Goal: Task Accomplishment & Management: Manage account settings

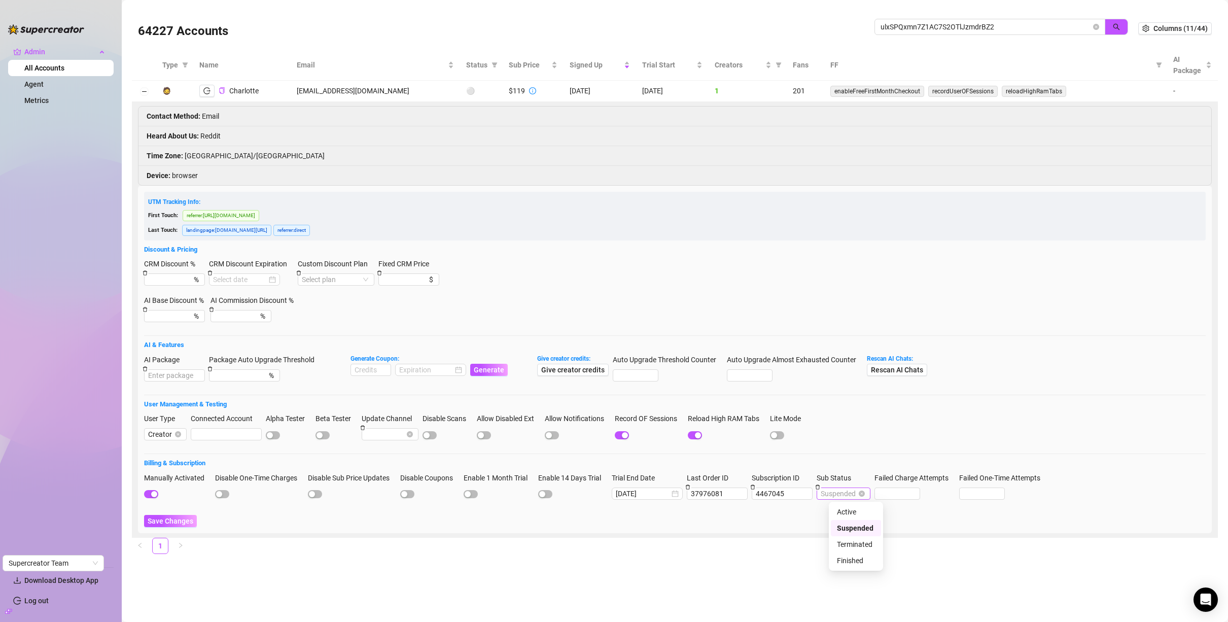
click at [866, 496] on span "Suspended" at bounding box center [844, 493] width 46 height 11
click at [880, 453] on div at bounding box center [675, 453] width 1062 height 1
click at [970, 26] on input "ulxSPQxmn7Z1AC7S2OTlJzmdrBZ2" at bounding box center [986, 26] width 210 height 11
paste input "nqqjtcpE4WheV07EwI82zczdMY7"
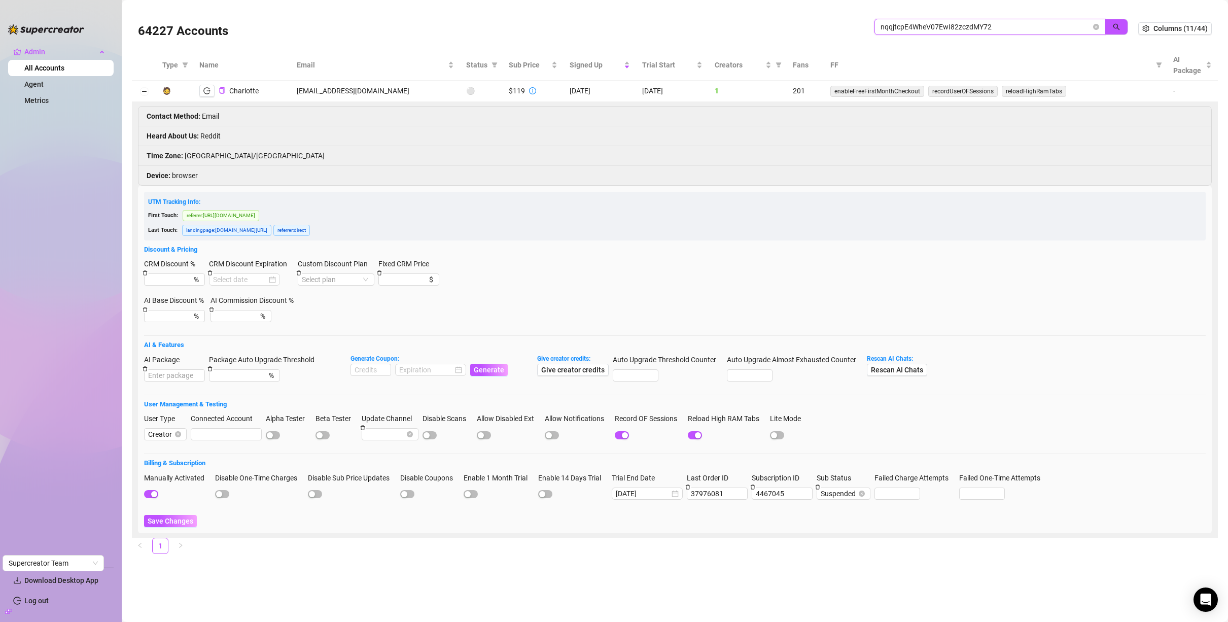
type input "nqqjtcpE4WheV07EwI82zczdMY72"
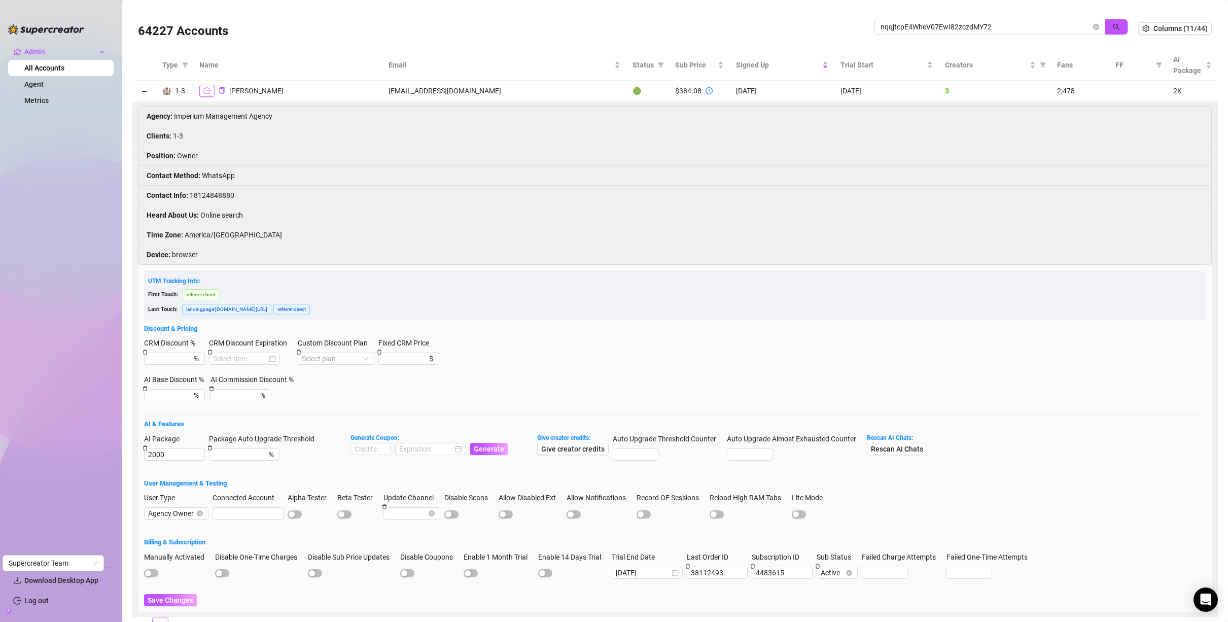
click at [205, 92] on icon "logout" at bounding box center [206, 90] width 7 height 7
drag, startPoint x: 198, startPoint y: 97, endPoint x: 208, endPoint y: 98, distance: 10.2
click at [198, 97] on td "Caleb Craig" at bounding box center [287, 91] width 189 height 21
click at [208, 98] on td "Caleb Craig" at bounding box center [287, 91] width 189 height 21
click at [207, 94] on button "button" at bounding box center [206, 91] width 15 height 12
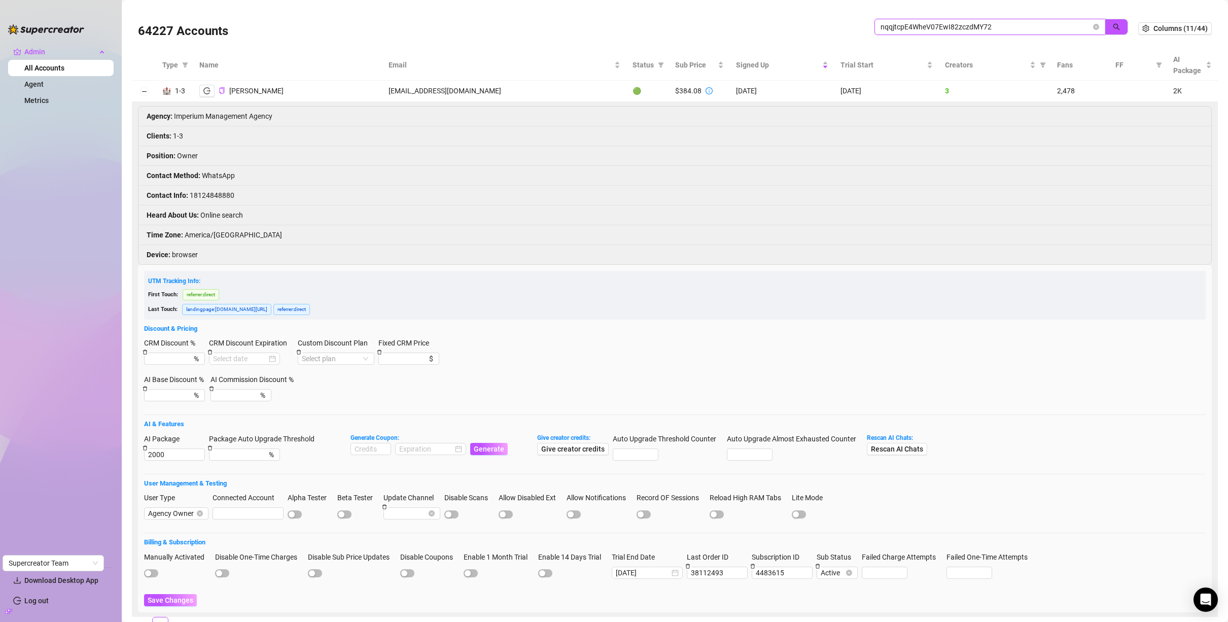
click at [1013, 28] on input "nqqjtcpE4WheV07EwI82zczdMY72" at bounding box center [986, 26] width 210 height 11
click at [1093, 27] on icon "close-circle" at bounding box center [1096, 27] width 6 height 6
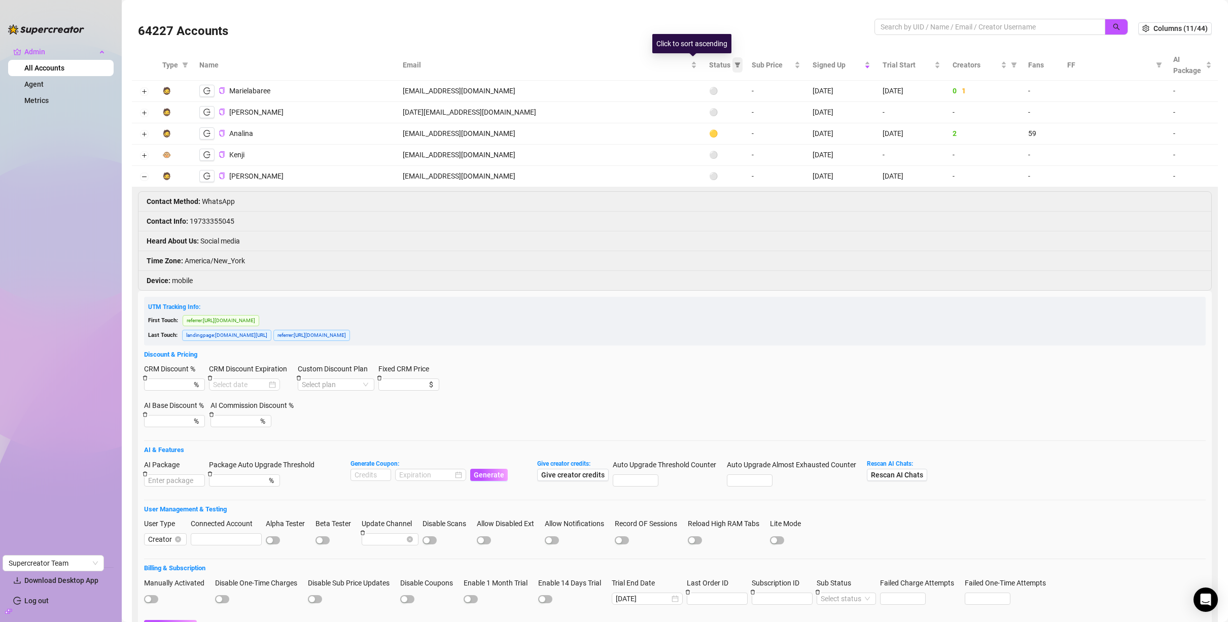
click at [734, 66] on icon "filter" at bounding box center [737, 65] width 6 height 6
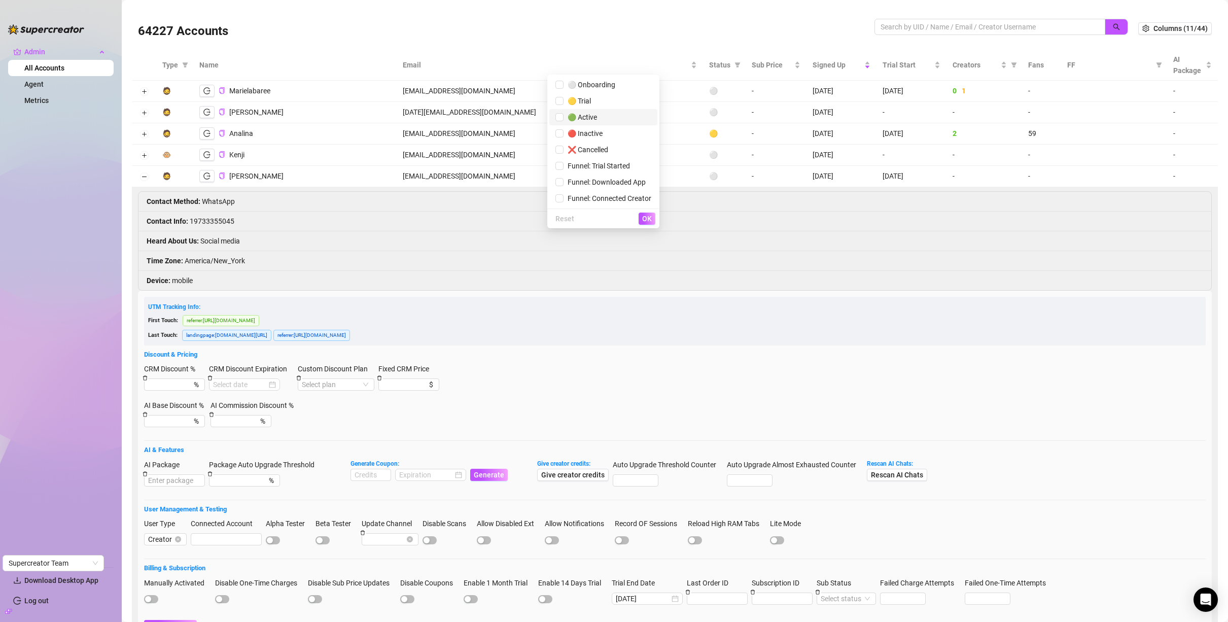
click at [598, 122] on span "🟢 Active" at bounding box center [603, 117] width 96 height 11
checkbox input "true"
click at [648, 220] on span "OK" at bounding box center [647, 219] width 10 height 8
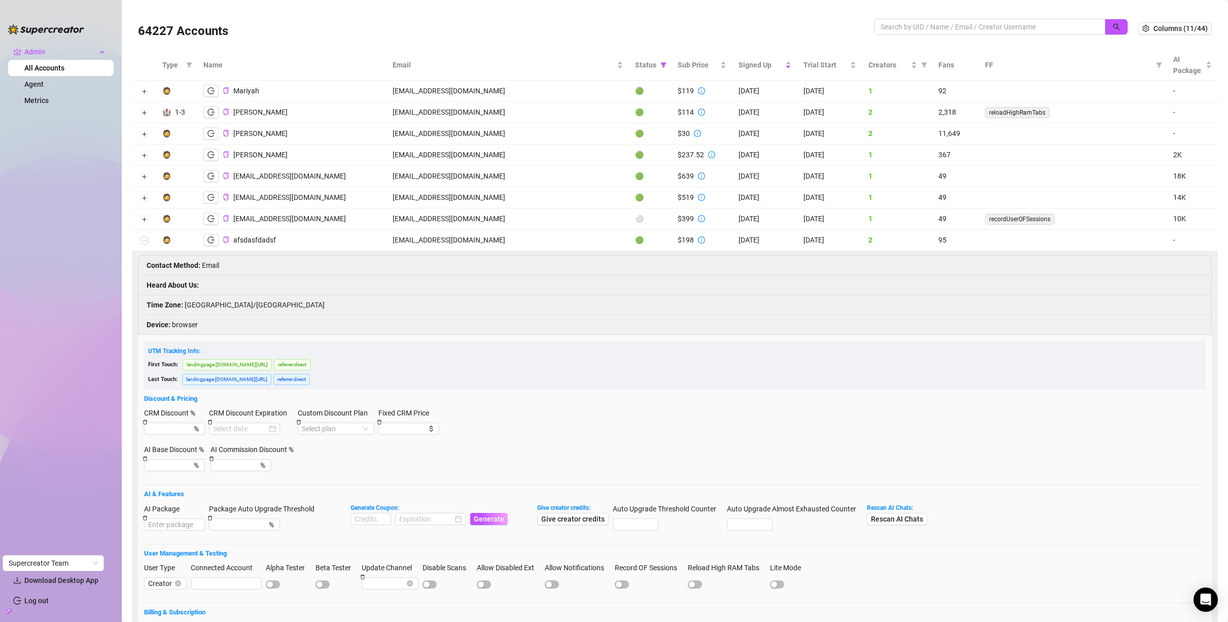
click at [144, 243] on button "Collapse row" at bounding box center [144, 241] width 8 height 8
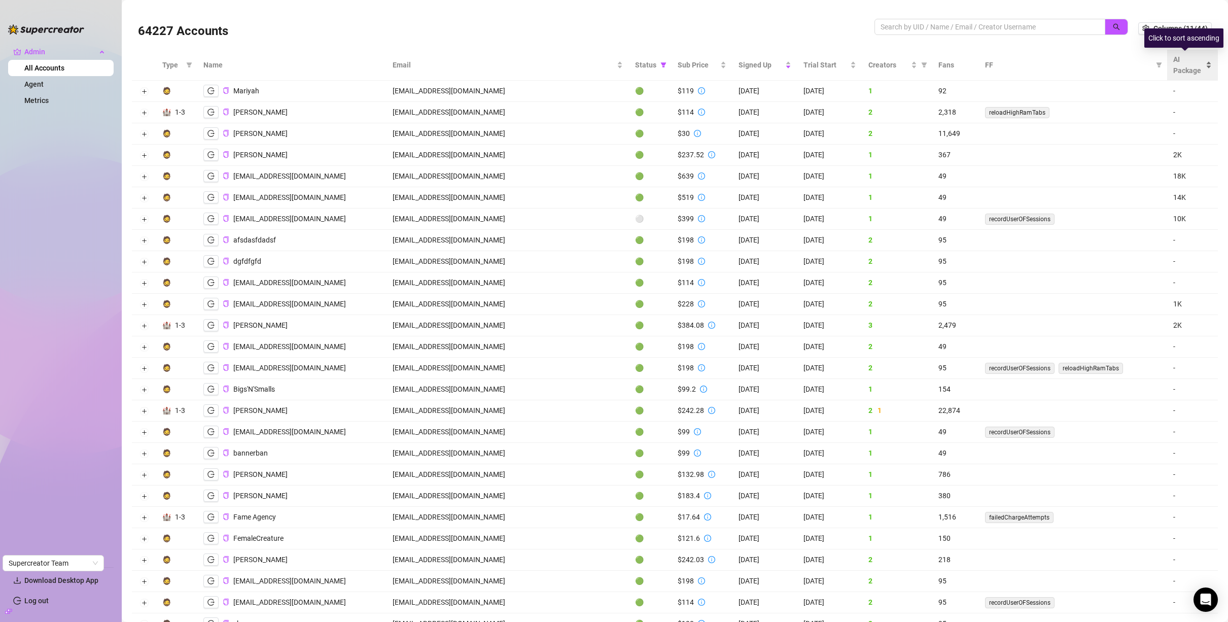
click at [1202, 62] on div "AI Package" at bounding box center [1192, 65] width 39 height 22
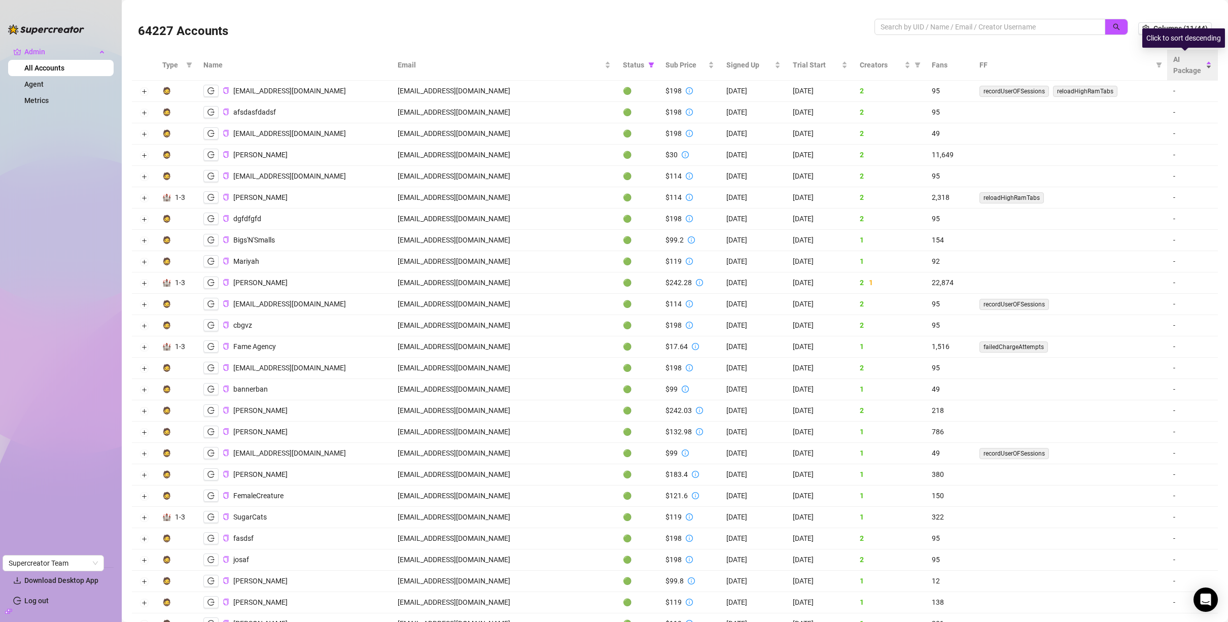
click at [1202, 64] on div "AI Package" at bounding box center [1192, 65] width 39 height 22
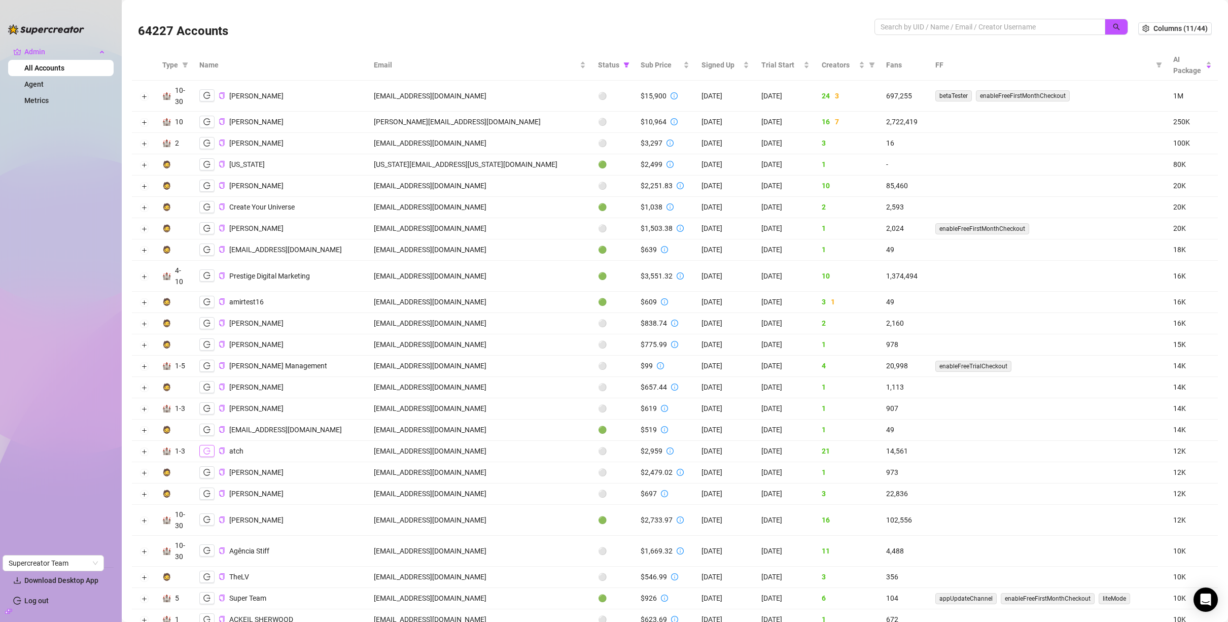
click at [207, 454] on icon "logout" at bounding box center [206, 450] width 7 height 7
click at [206, 521] on icon "logout" at bounding box center [206, 519] width 7 height 7
click at [948, 25] on input "search" at bounding box center [986, 26] width 210 height 11
type input "best"
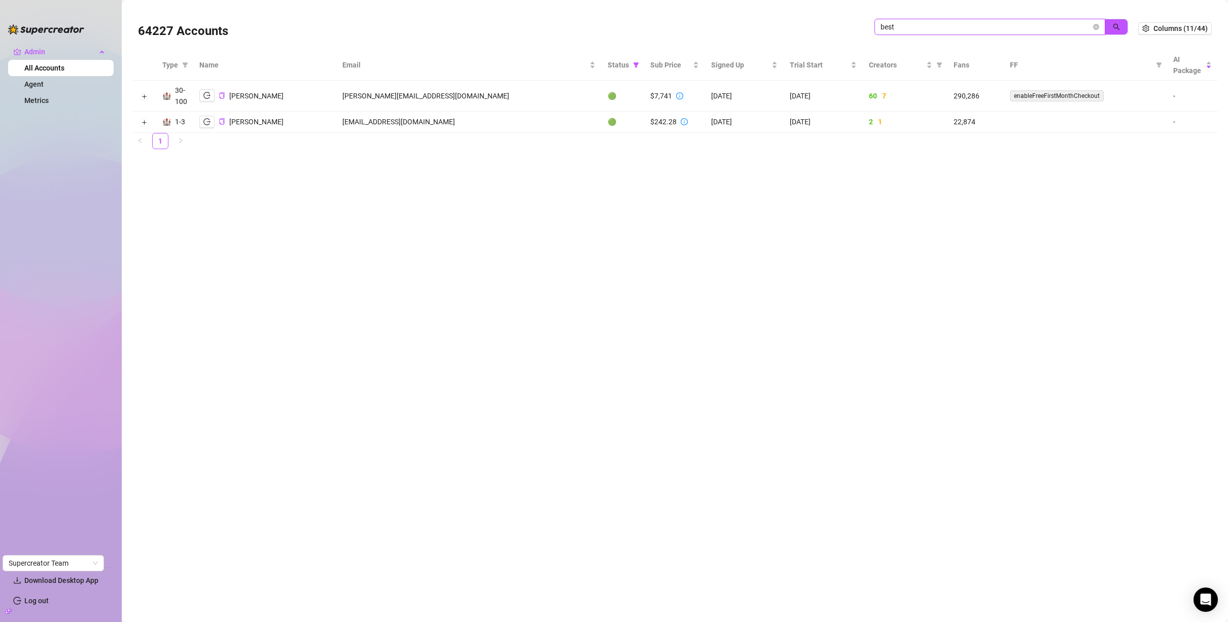
drag, startPoint x: 906, startPoint y: 29, endPoint x: 866, endPoint y: 28, distance: 40.1
click at [866, 28] on div "64227 Accounts best" at bounding box center [638, 28] width 1000 height 34
click at [909, 26] on input "search" at bounding box center [986, 26] width 210 height 11
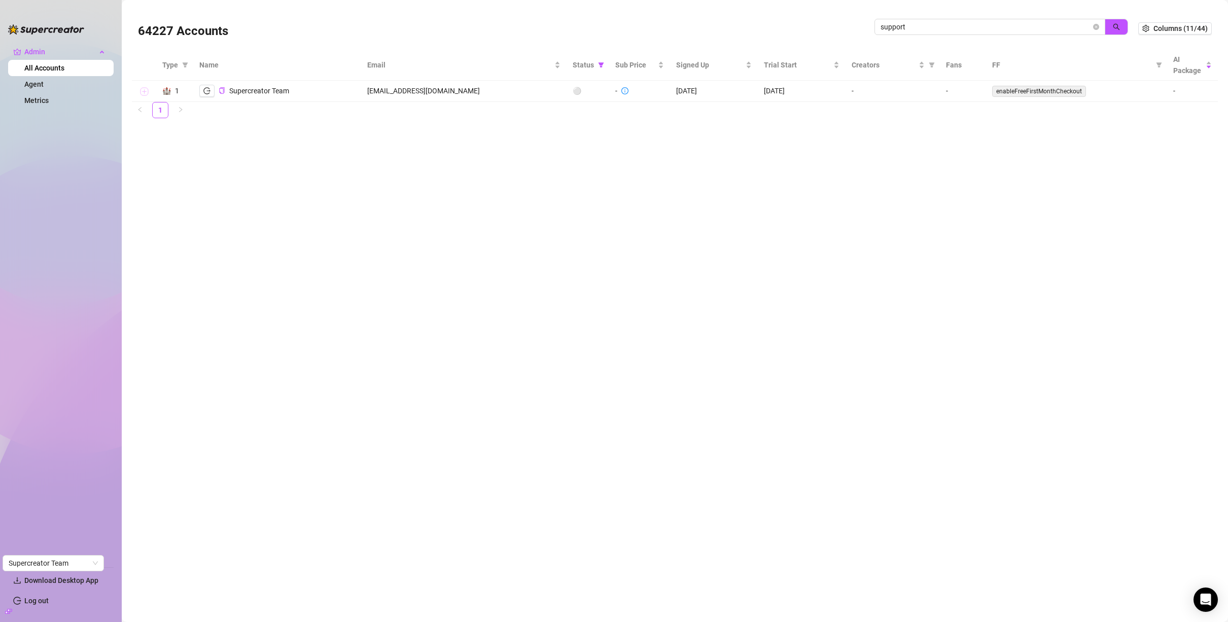
click at [141, 93] on button "Expand row" at bounding box center [144, 92] width 8 height 8
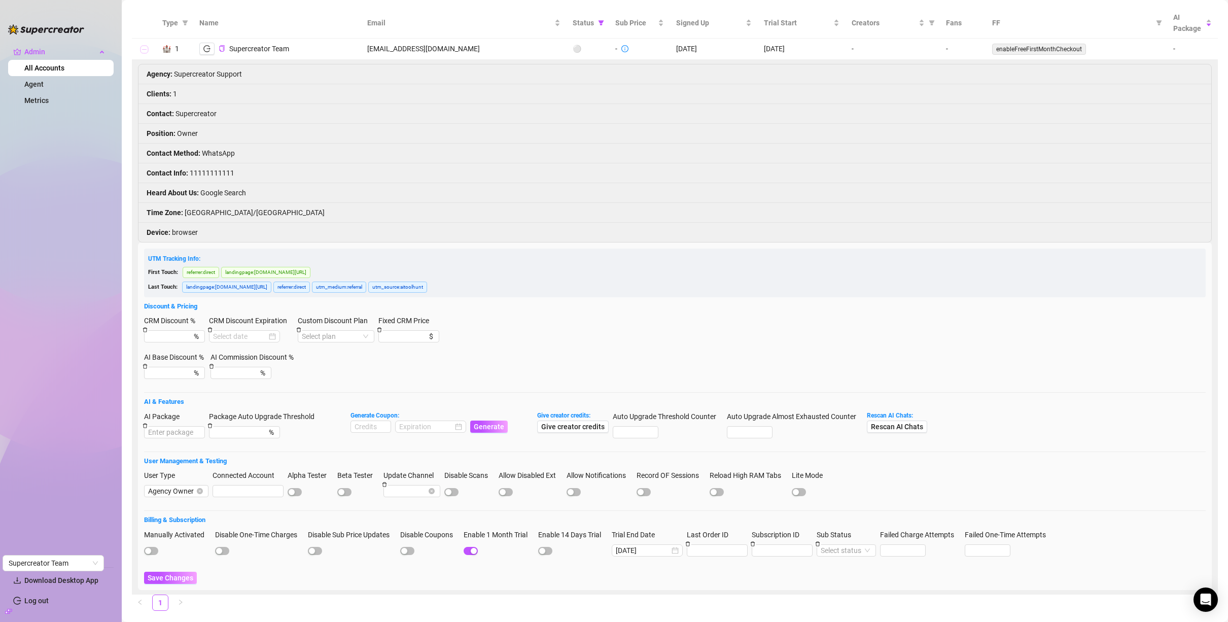
scroll to position [61, 0]
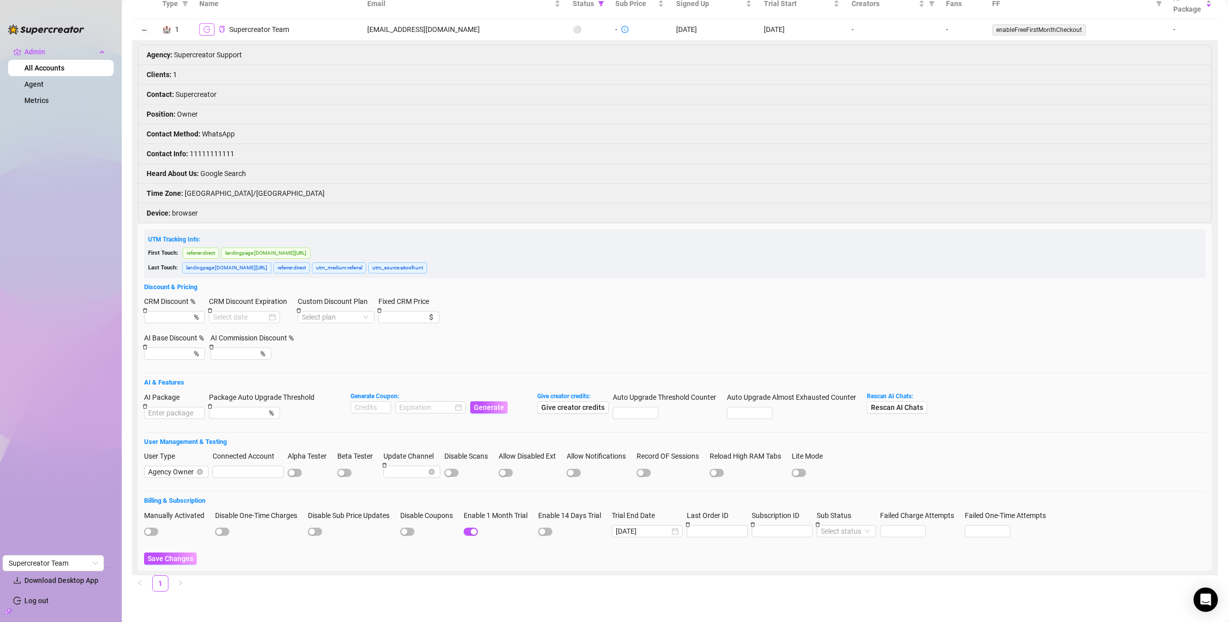
click at [206, 29] on icon "logout" at bounding box center [206, 29] width 7 height 7
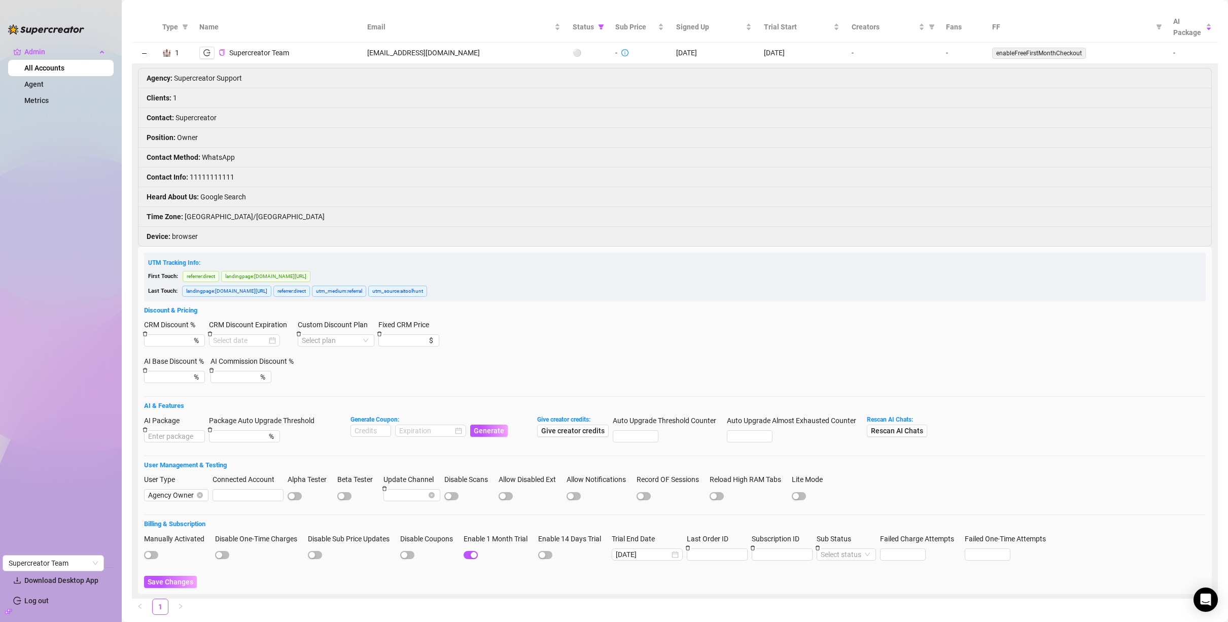
scroll to position [0, 0]
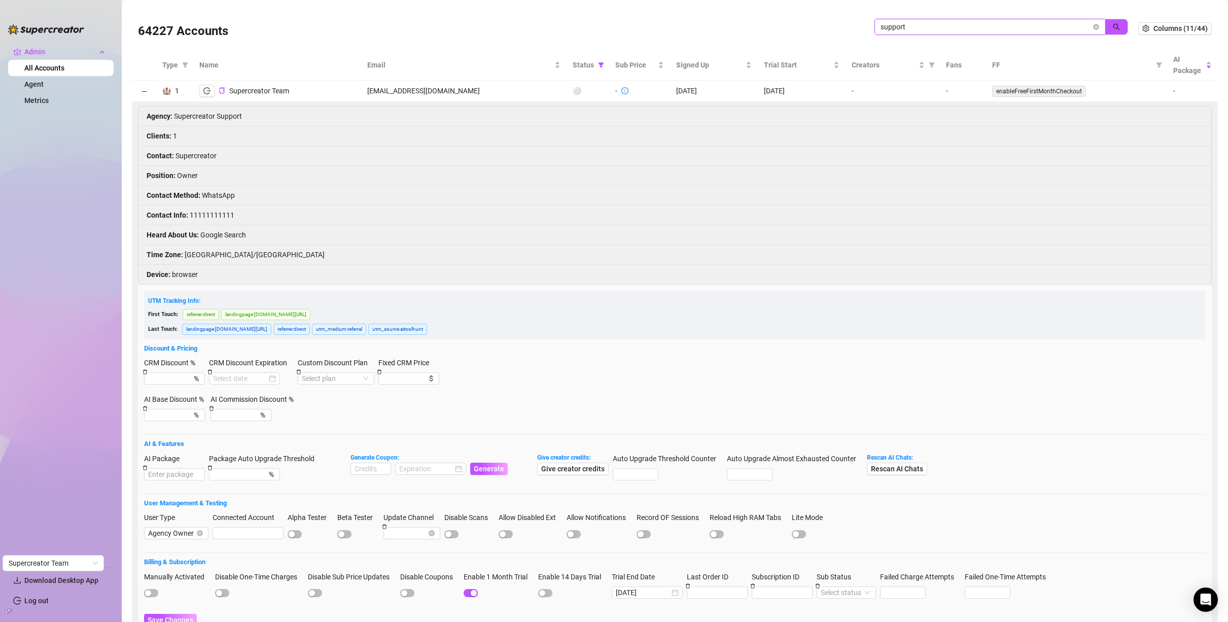
drag, startPoint x: 909, startPoint y: 28, endPoint x: 869, endPoint y: 23, distance: 40.3
click at [874, 23] on span "support" at bounding box center [989, 27] width 231 height 16
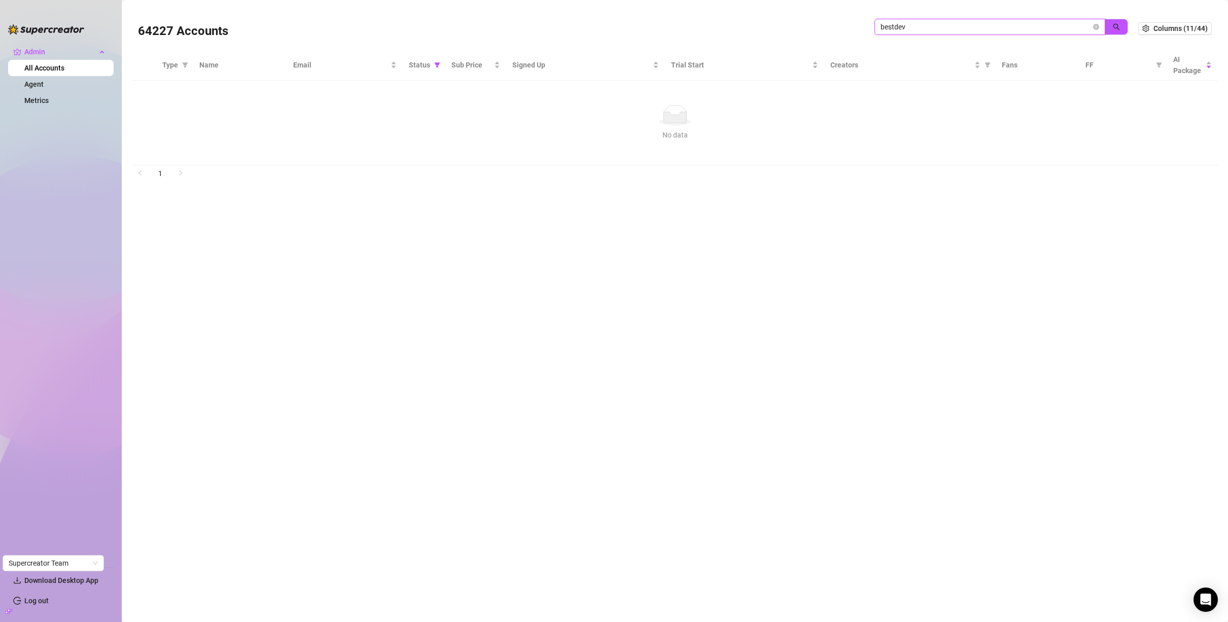
drag, startPoint x: 910, startPoint y: 25, endPoint x: 865, endPoint y: 24, distance: 45.1
click at [866, 25] on div "64227 Accounts bestdev" at bounding box center [638, 28] width 1000 height 34
type input "dev"
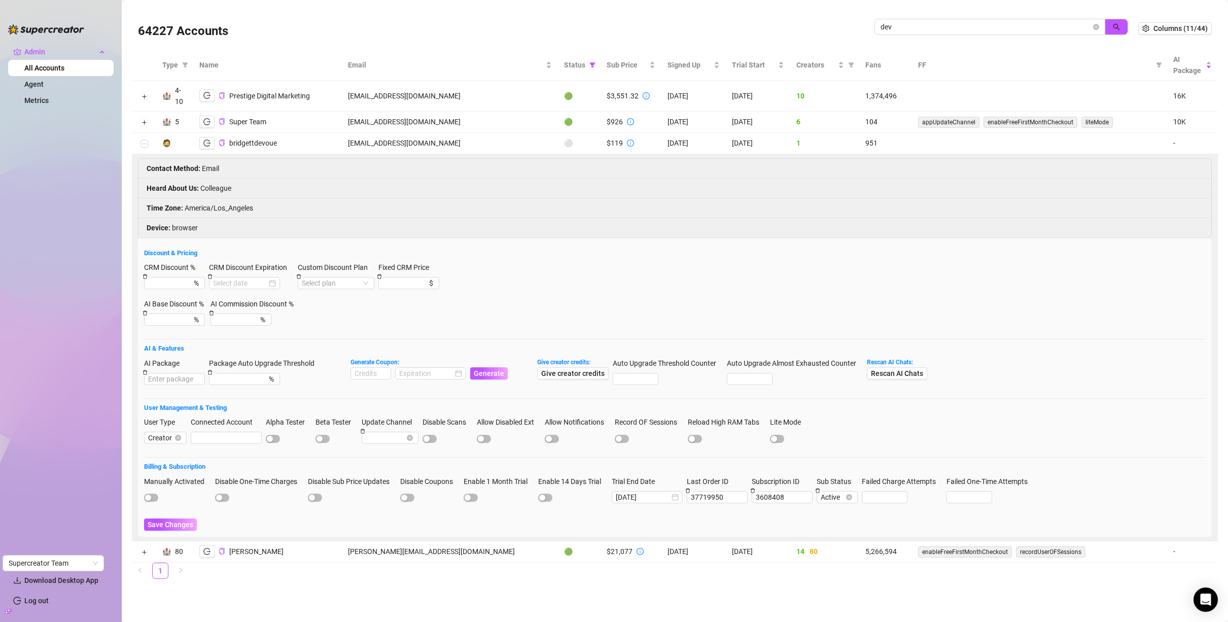
click at [144, 147] on button "Collapse row" at bounding box center [144, 144] width 8 height 8
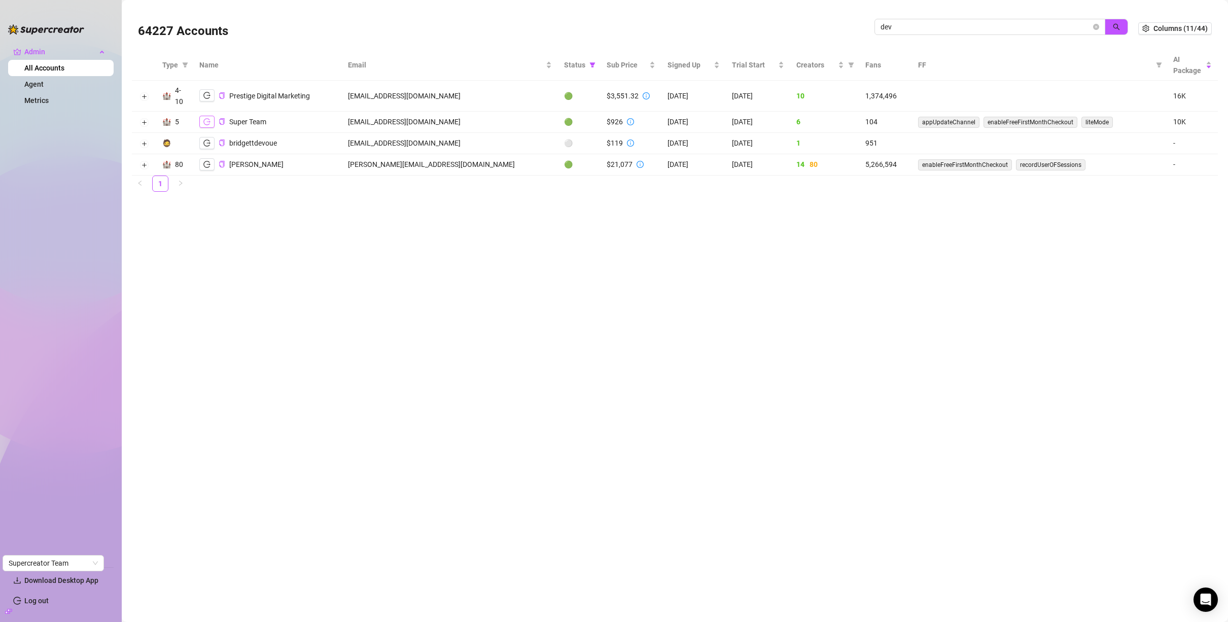
click at [205, 118] on icon "logout" at bounding box center [206, 121] width 7 height 7
drag, startPoint x: 909, startPoint y: 26, endPoint x: 855, endPoint y: 22, distance: 54.4
click at [855, 22] on div "64227 Accounts dev" at bounding box center [638, 28] width 1000 height 34
type input "\"
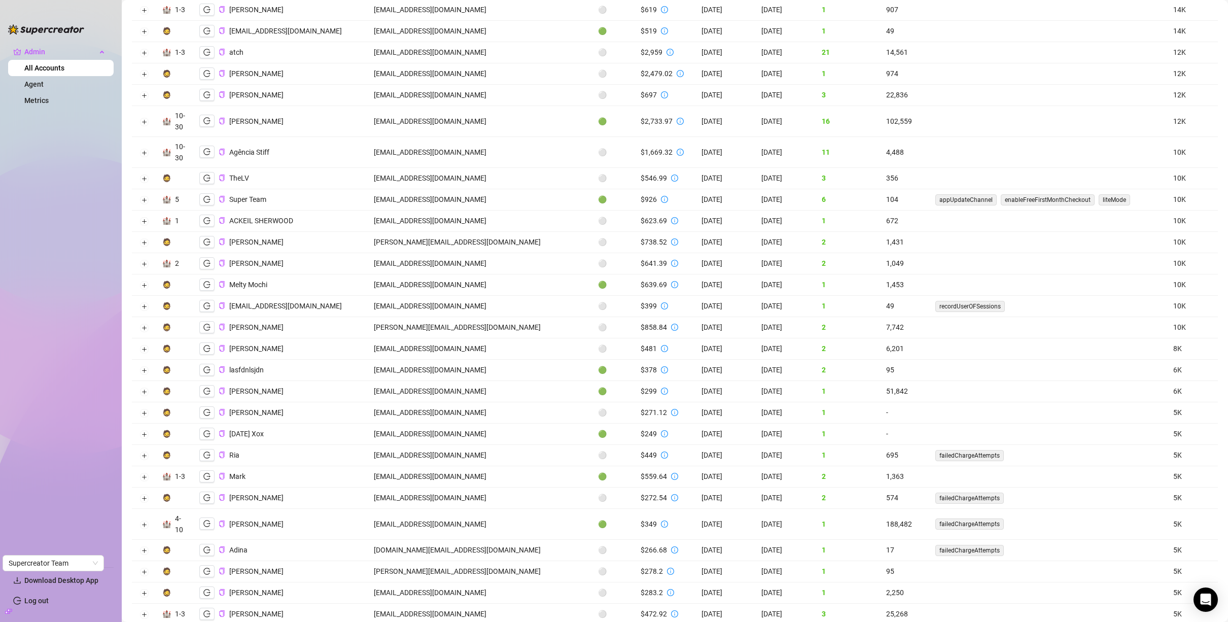
scroll to position [461, 0]
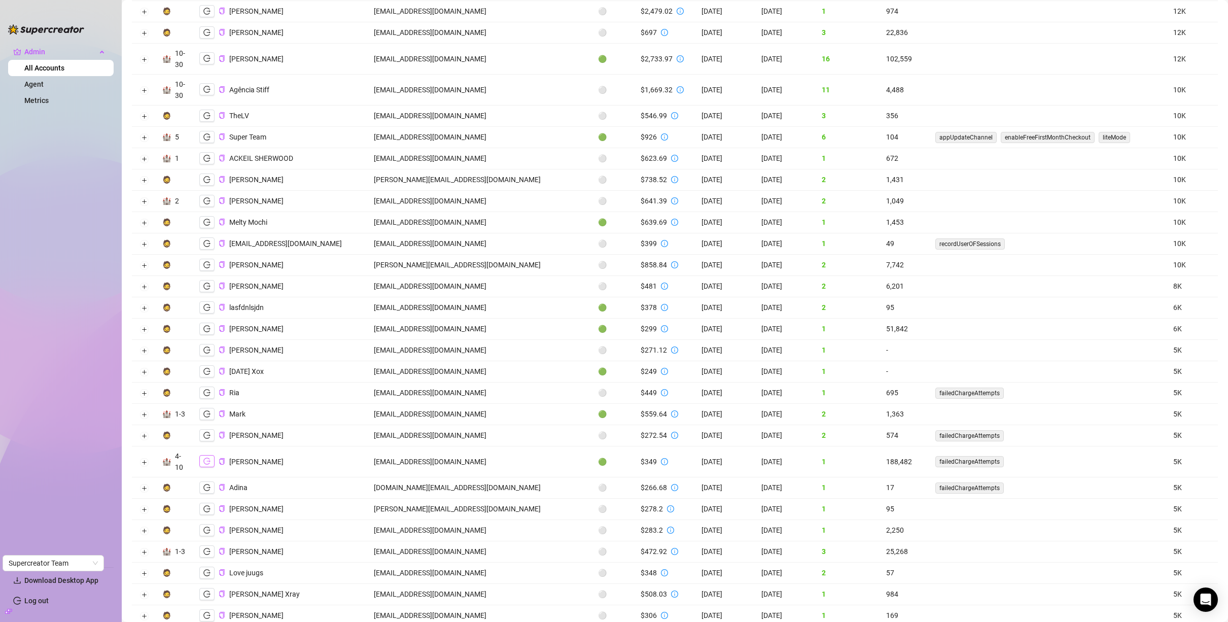
click at [210, 462] on icon "logout" at bounding box center [206, 460] width 7 height 7
click at [208, 415] on icon "logout" at bounding box center [206, 413] width 7 height 7
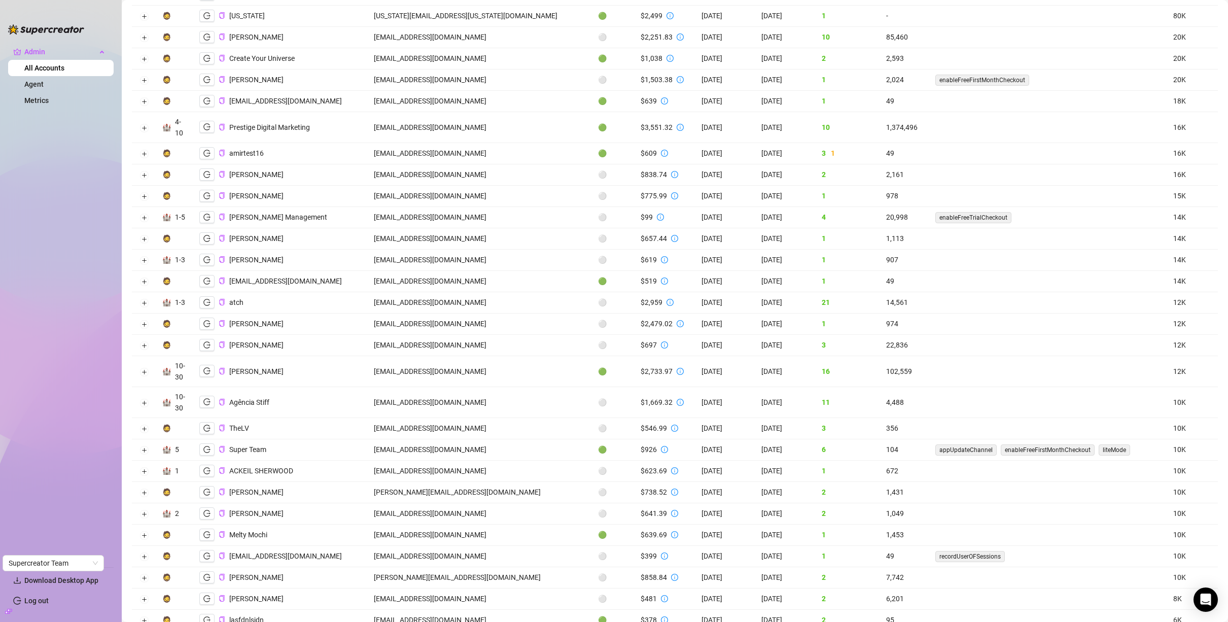
scroll to position [148, 0]
click at [203, 302] on icon "logout" at bounding box center [206, 303] width 7 height 7
click at [220, 303] on icon "copy" at bounding box center [222, 303] width 7 height 7
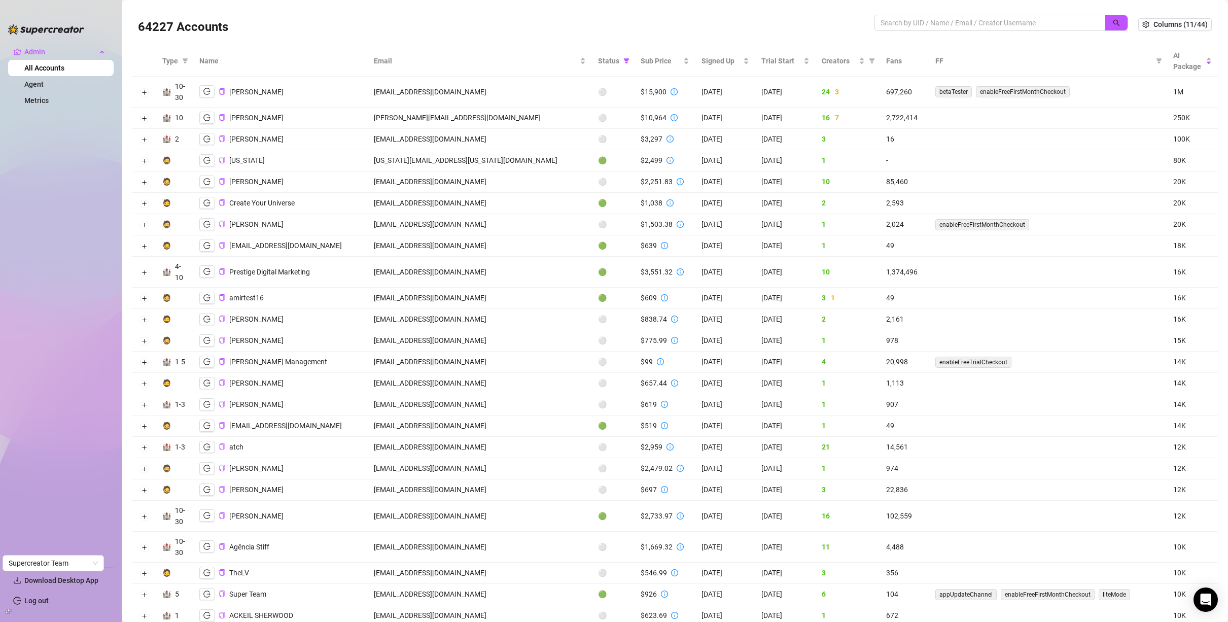
scroll to position [0, 0]
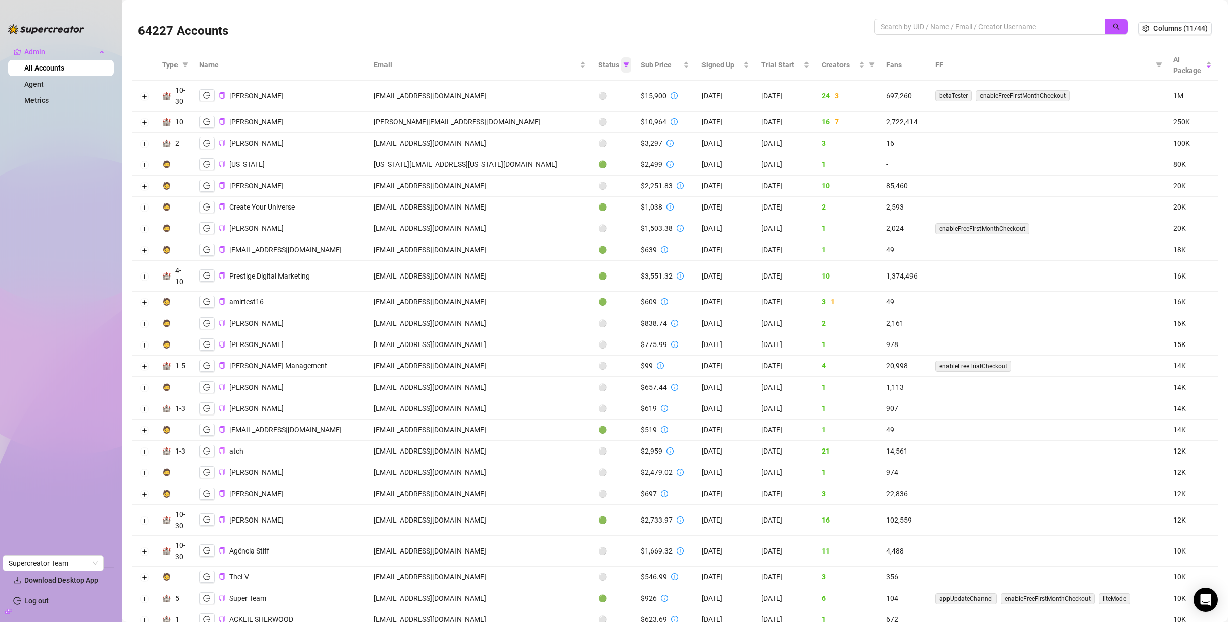
click at [624, 65] on icon "filter" at bounding box center [627, 64] width 6 height 5
click at [440, 40] on div "64227 Accounts" at bounding box center [506, 28] width 736 height 34
click at [208, 99] on icon "logout" at bounding box center [206, 95] width 7 height 7
click at [212, 124] on button "button" at bounding box center [206, 122] width 15 height 12
click at [206, 183] on icon "logout" at bounding box center [206, 185] width 7 height 7
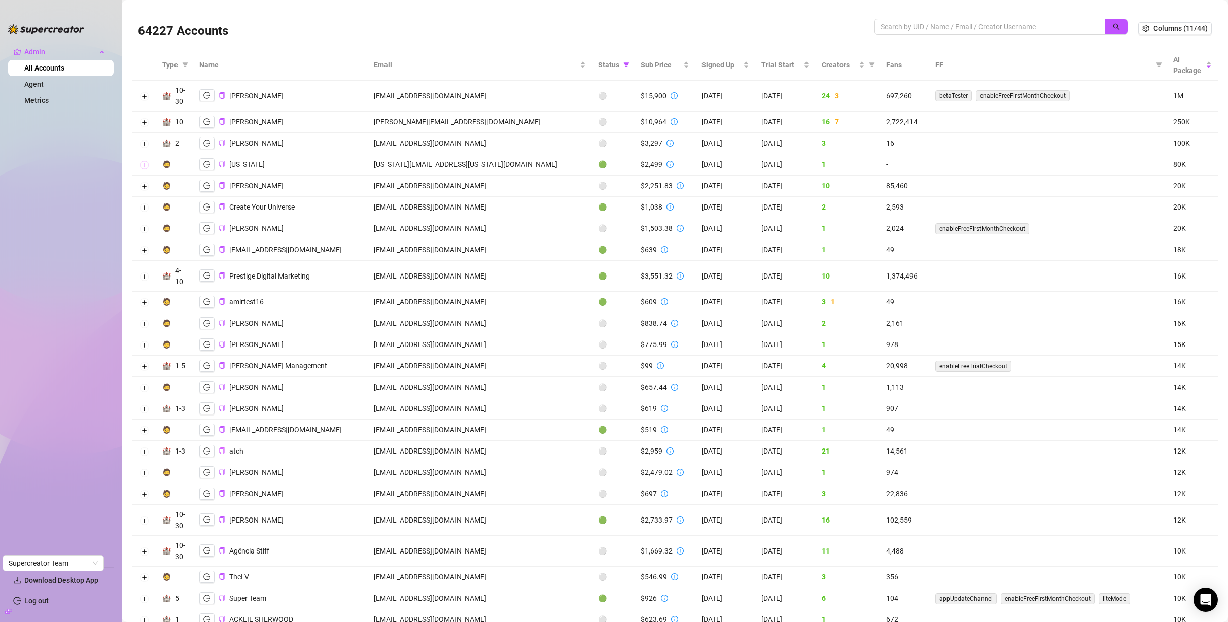
click at [142, 166] on button "Expand row" at bounding box center [144, 165] width 8 height 8
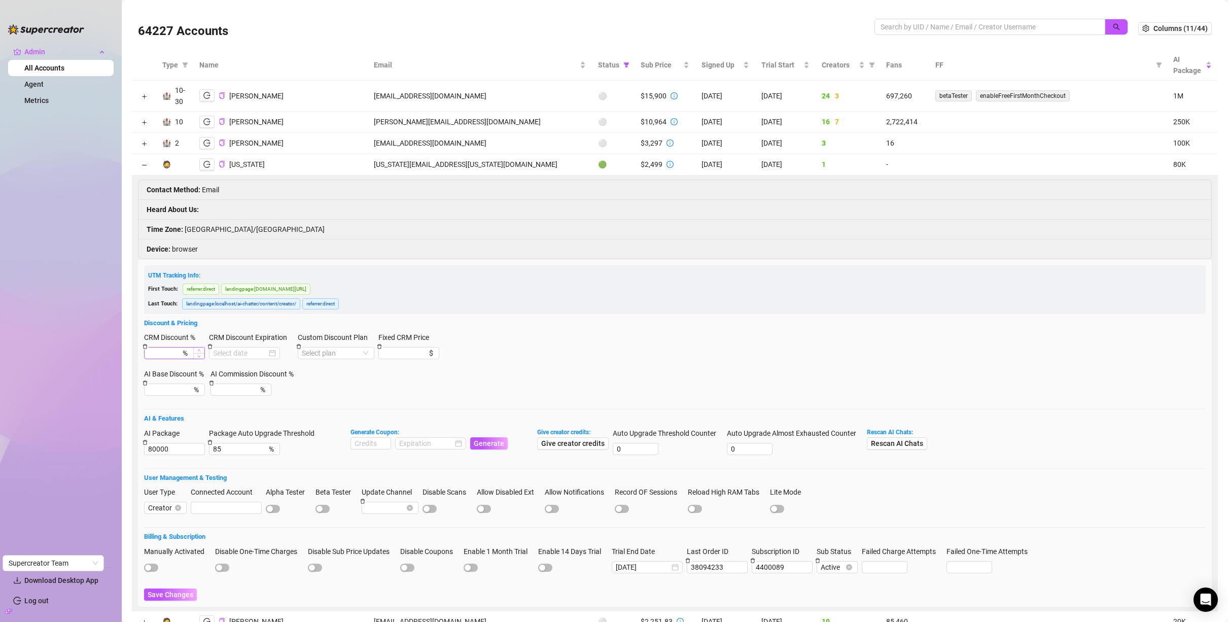
click at [187, 352] on div "%" at bounding box center [174, 353] width 61 height 12
click at [197, 352] on span "Decrease Value" at bounding box center [198, 355] width 11 height 7
click at [198, 358] on span "Decrease Value" at bounding box center [198, 355] width 11 height 7
click at [199, 353] on span "Decrease Value" at bounding box center [198, 355] width 11 height 7
click at [199, 352] on span "Decrease Value" at bounding box center [198, 355] width 11 height 7
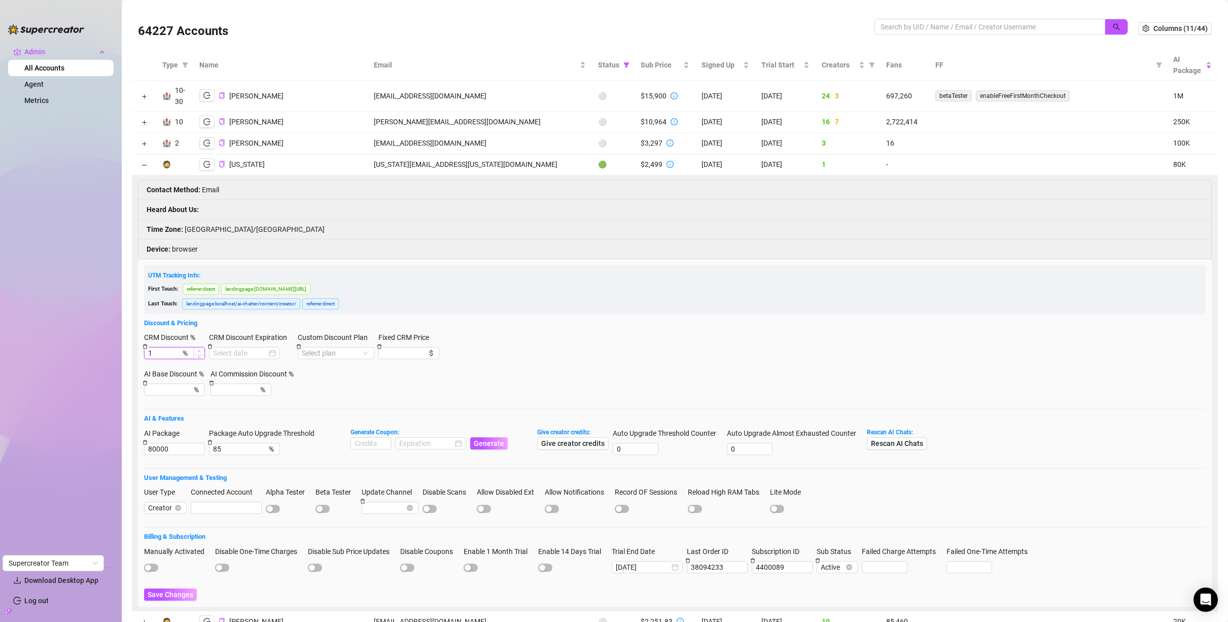
click at [199, 351] on icon "up" at bounding box center [199, 351] width 4 height 4
click at [199, 351] on icon "up" at bounding box center [199, 351] width 3 height 2
type input "4"
click at [199, 351] on icon "up" at bounding box center [199, 351] width 3 height 2
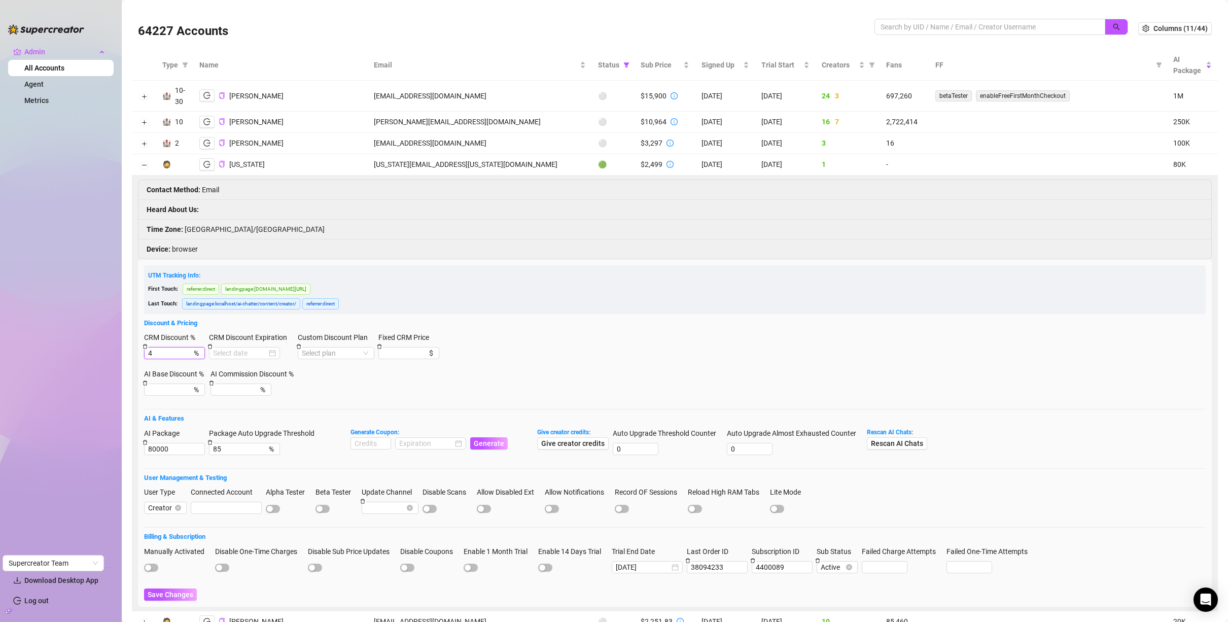
drag, startPoint x: 175, startPoint y: 353, endPoint x: 126, endPoint y: 353, distance: 49.7
click at [144, 166] on button "Collapse row" at bounding box center [144, 165] width 8 height 8
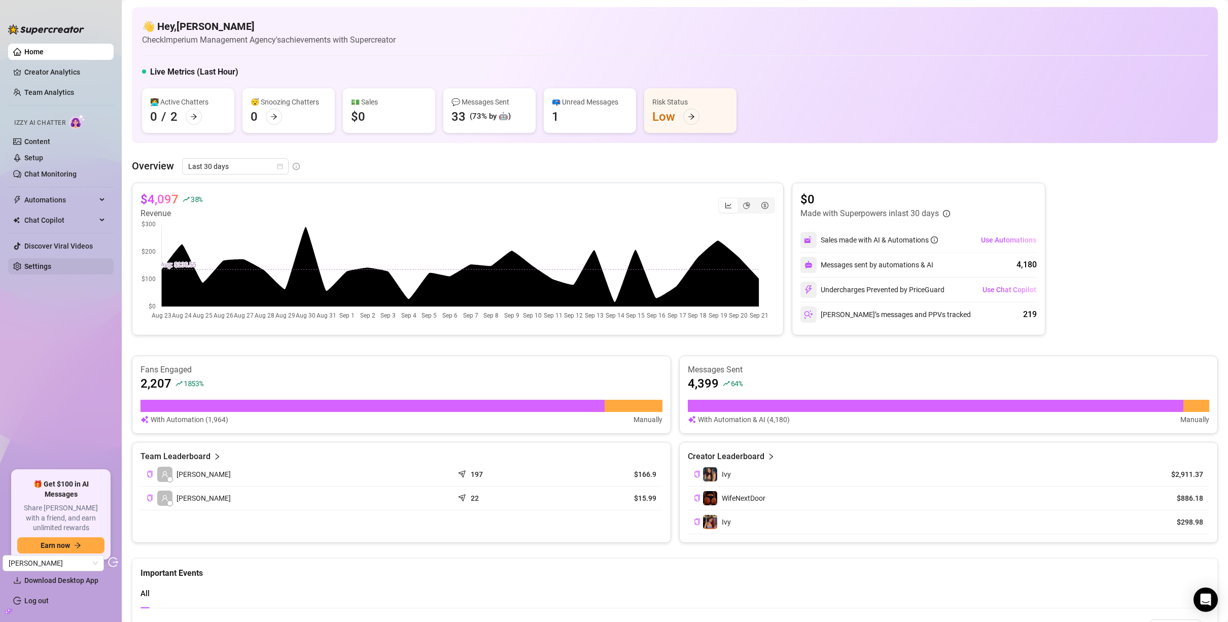
click at [25, 265] on link "Settings" at bounding box center [37, 266] width 27 height 8
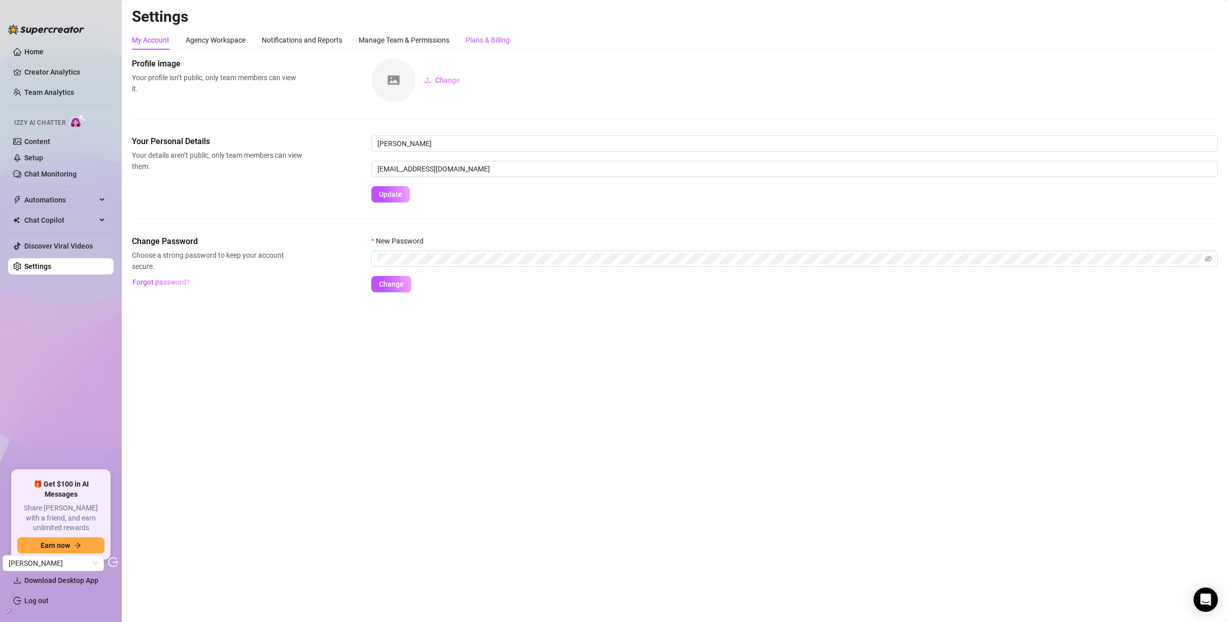
click at [494, 42] on div "Plans & Billing" at bounding box center [488, 39] width 44 height 11
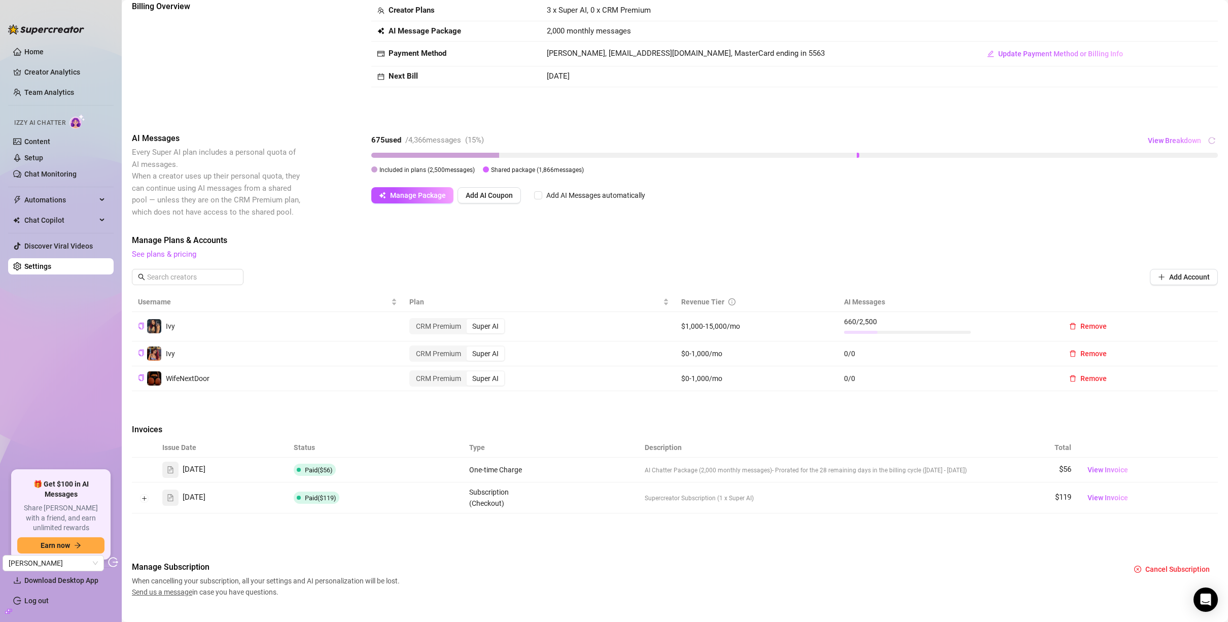
scroll to position [76, 0]
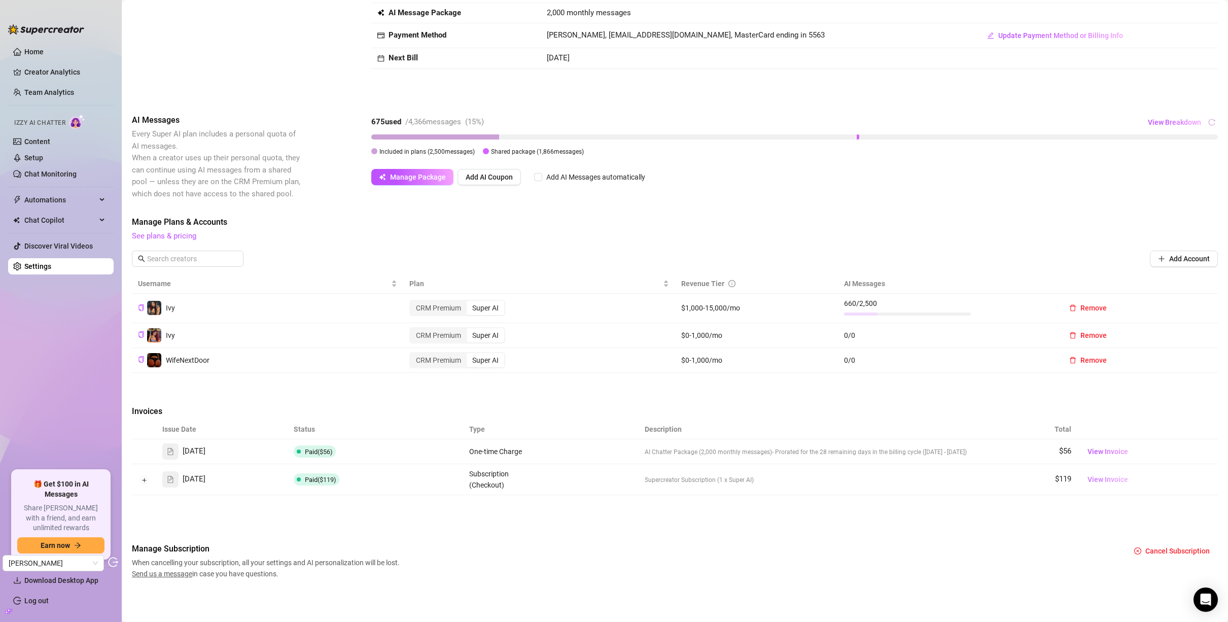
click at [1115, 477] on span "View Invoice" at bounding box center [1107, 479] width 41 height 11
click at [50, 140] on link "Content" at bounding box center [37, 141] width 26 height 8
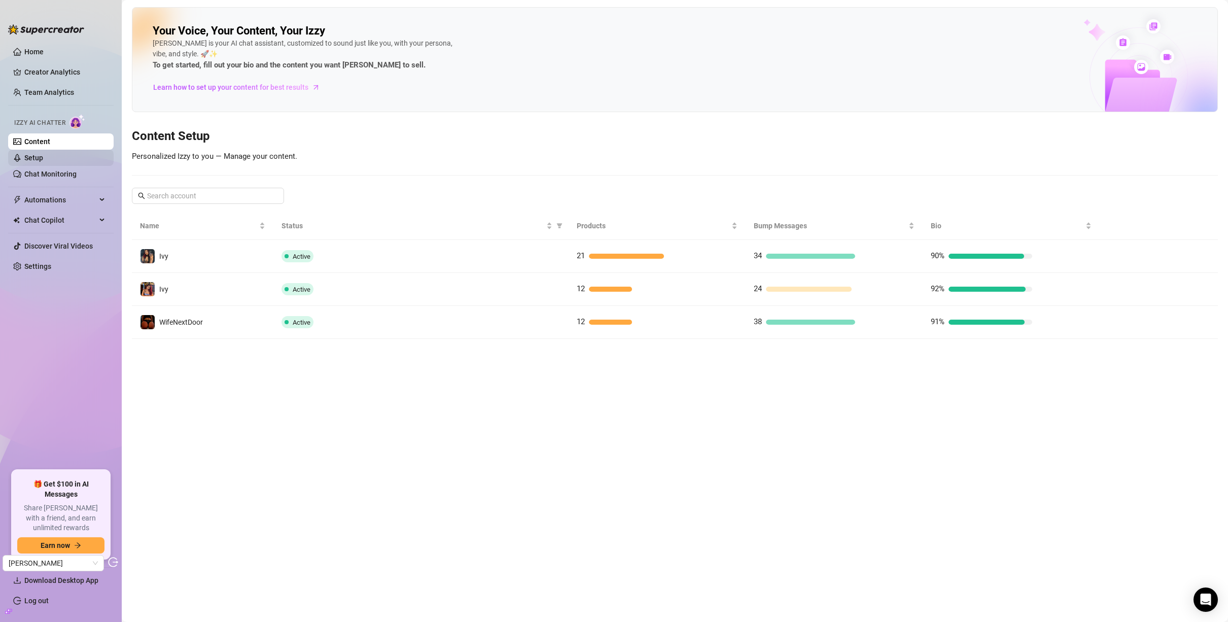
click at [43, 157] on link "Setup" at bounding box center [33, 158] width 19 height 8
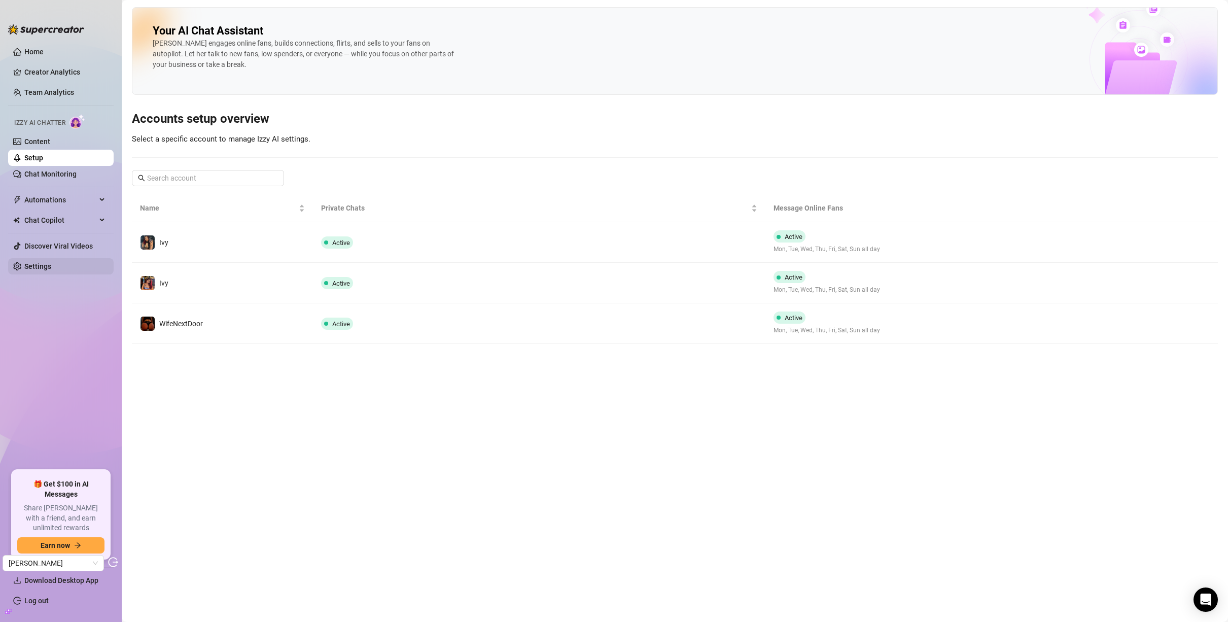
click at [48, 262] on link "Settings" at bounding box center [37, 266] width 27 height 8
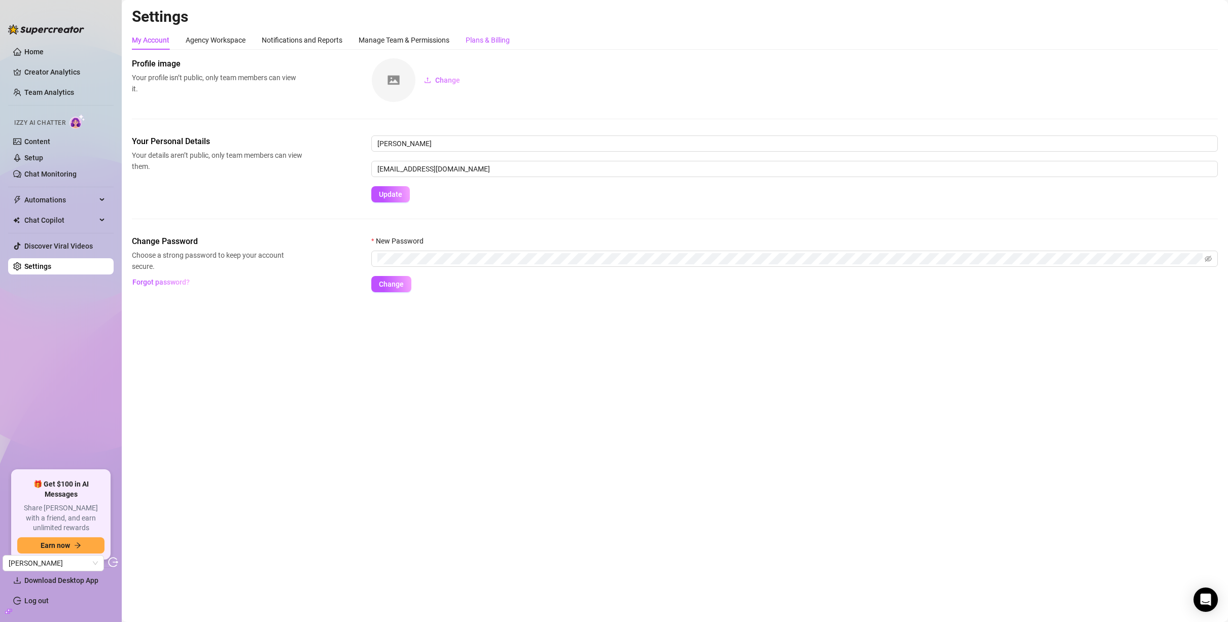
click at [501, 43] on div "Plans & Billing" at bounding box center [488, 39] width 44 height 11
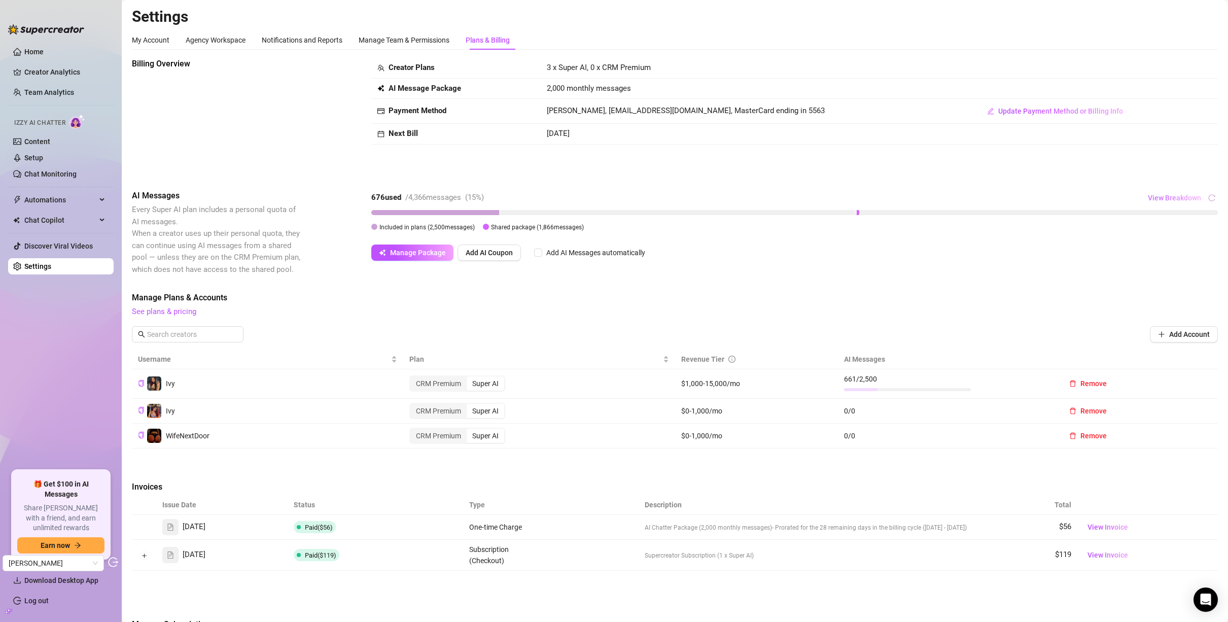
click at [1176, 196] on span "View Breakdown" at bounding box center [1174, 198] width 53 height 8
click at [1153, 163] on div "Billing Overview Creator Plans 3 x Super AI, 0 x CRM Premium AI Message Package…" at bounding box center [675, 116] width 1086 height 116
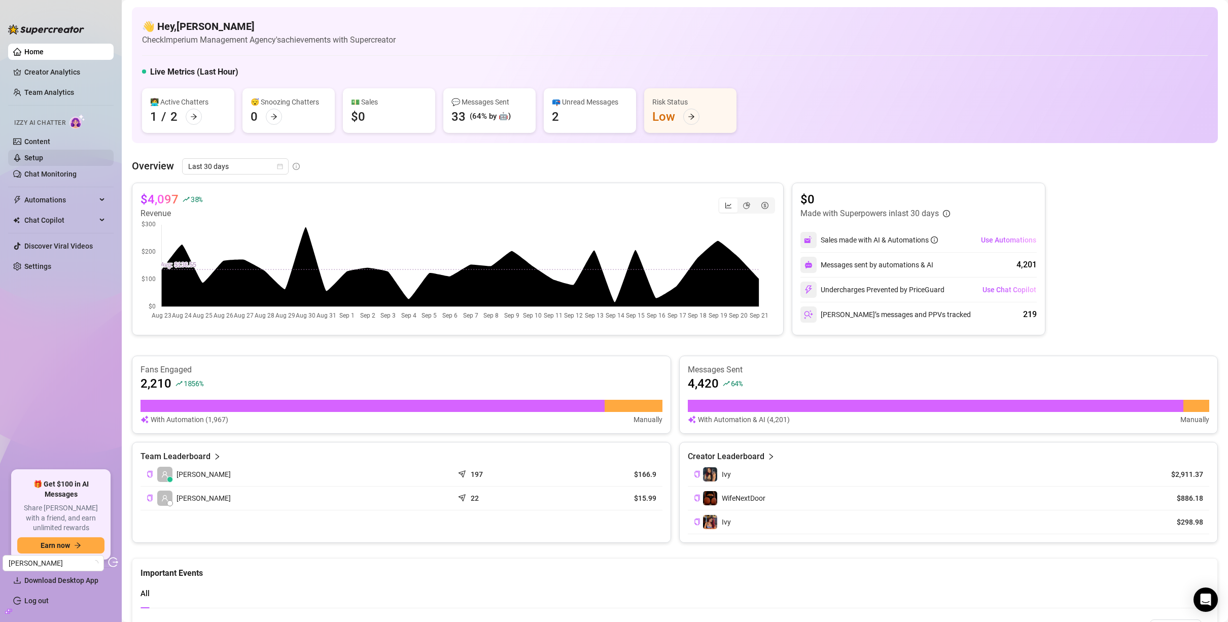
click at [38, 162] on link "Setup" at bounding box center [33, 158] width 19 height 8
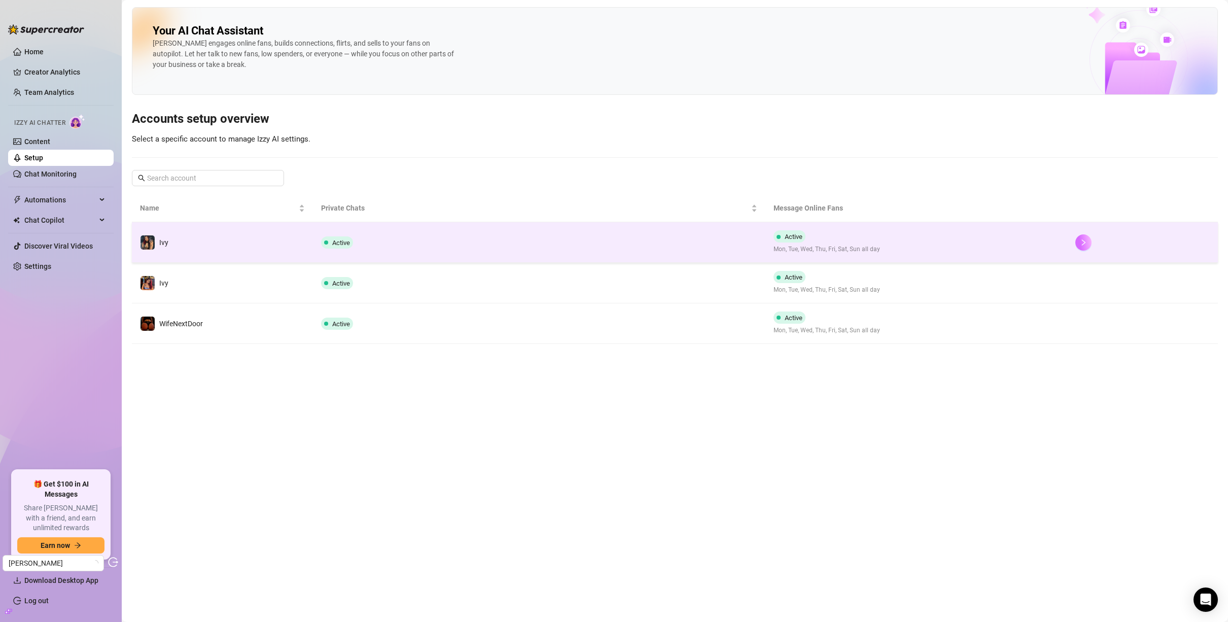
click at [1085, 242] on icon "right" at bounding box center [1083, 242] width 7 height 7
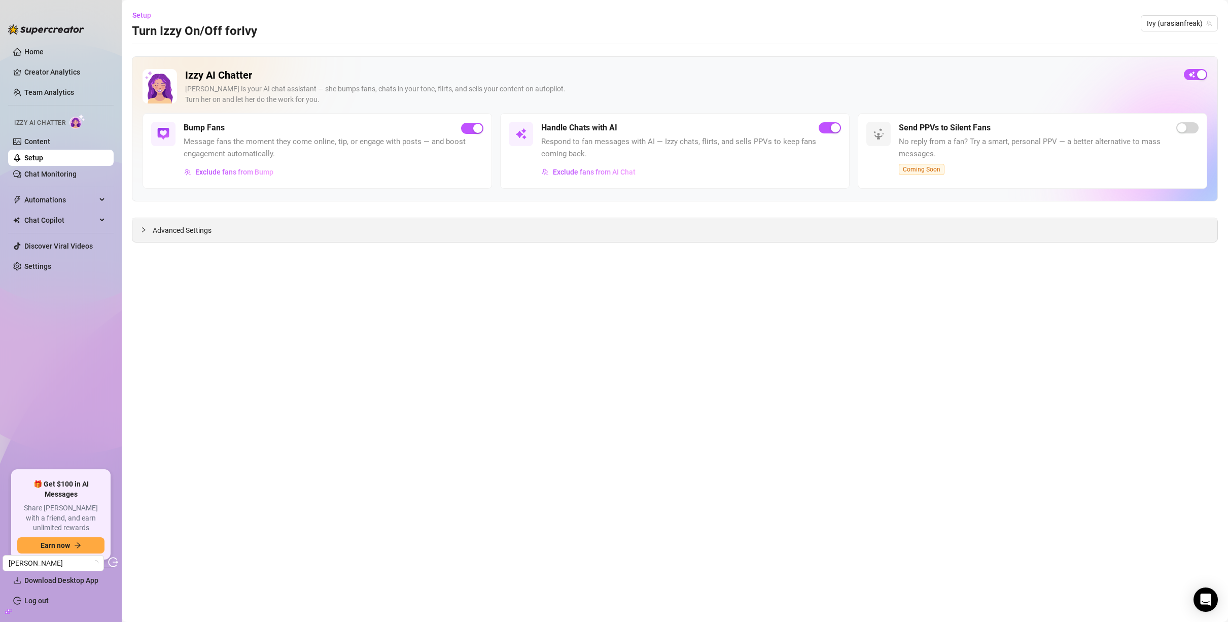
click at [177, 234] on span "Advanced Settings" at bounding box center [182, 230] width 59 height 11
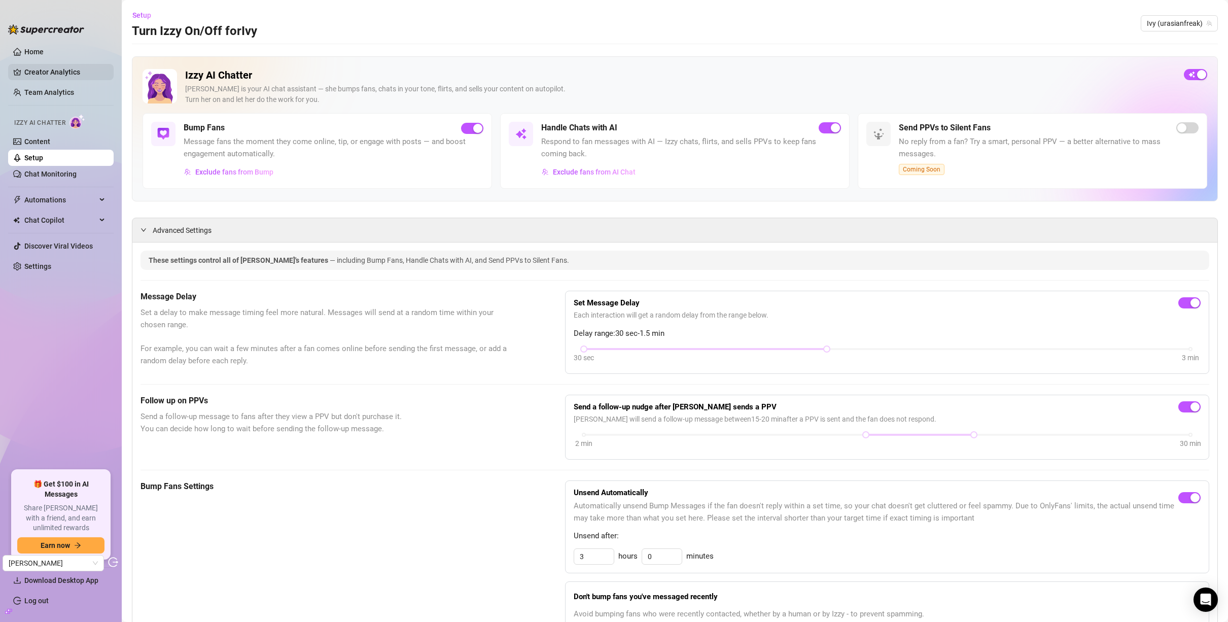
click at [28, 77] on link "Creator Analytics" at bounding box center [64, 72] width 81 height 16
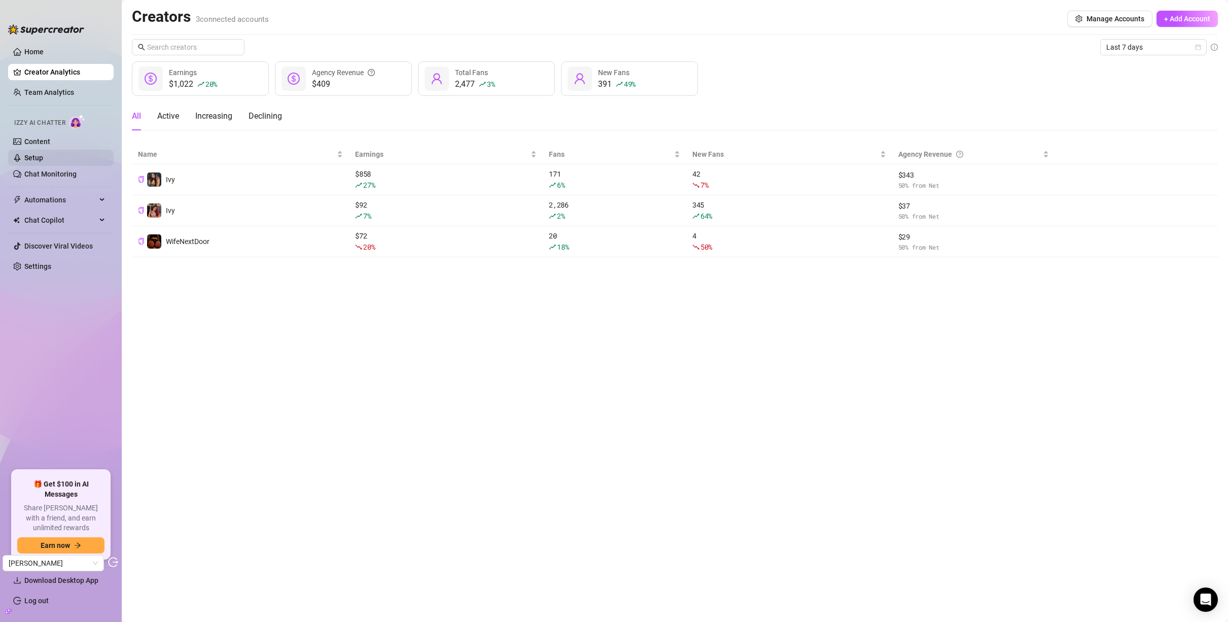
click at [34, 155] on link "Setup" at bounding box center [33, 158] width 19 height 8
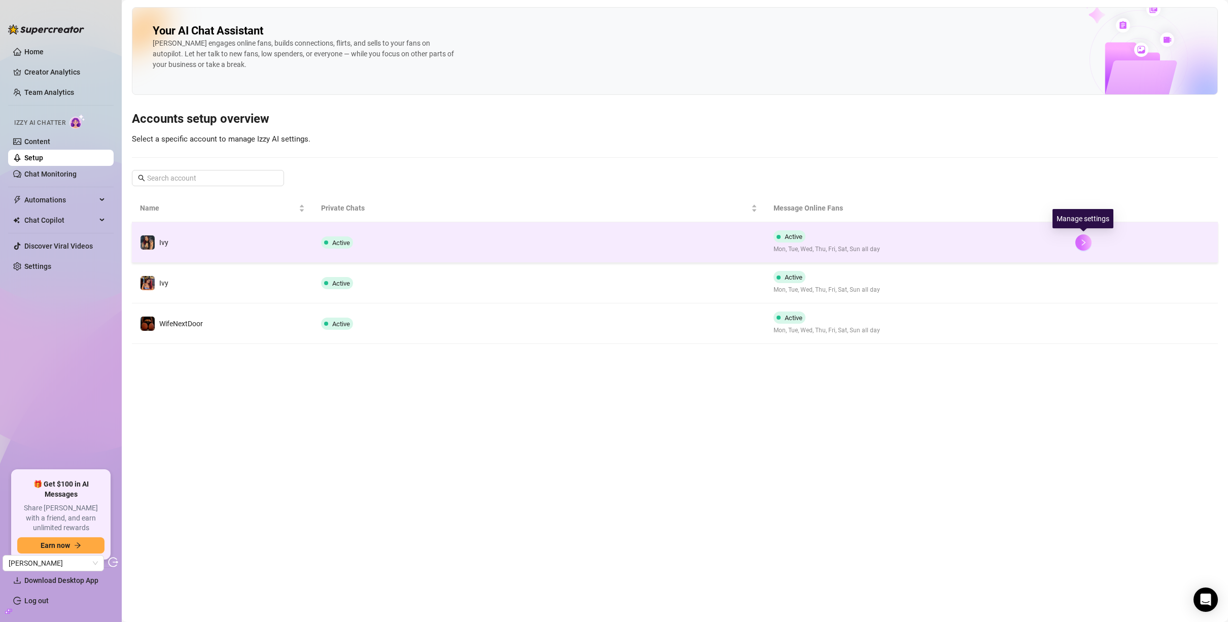
click at [1087, 244] on button "button" at bounding box center [1083, 242] width 16 height 16
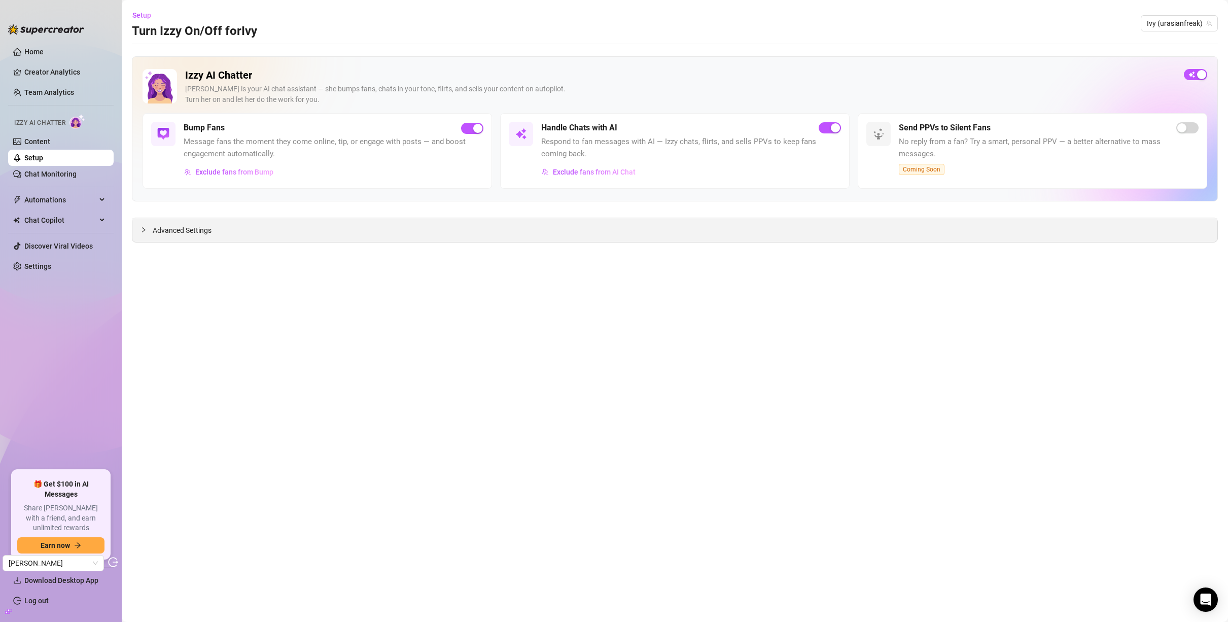
click at [478, 223] on div "Advanced Settings" at bounding box center [674, 230] width 1085 height 24
click at [173, 229] on span "Advanced Settings" at bounding box center [182, 230] width 59 height 11
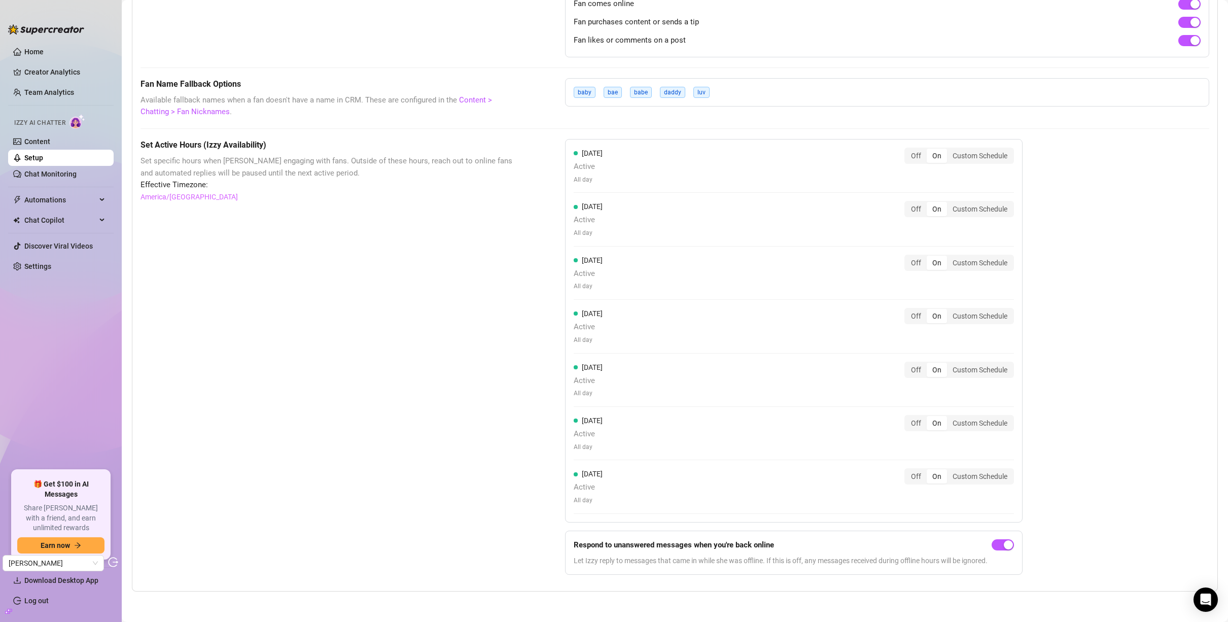
scroll to position [446, 0]
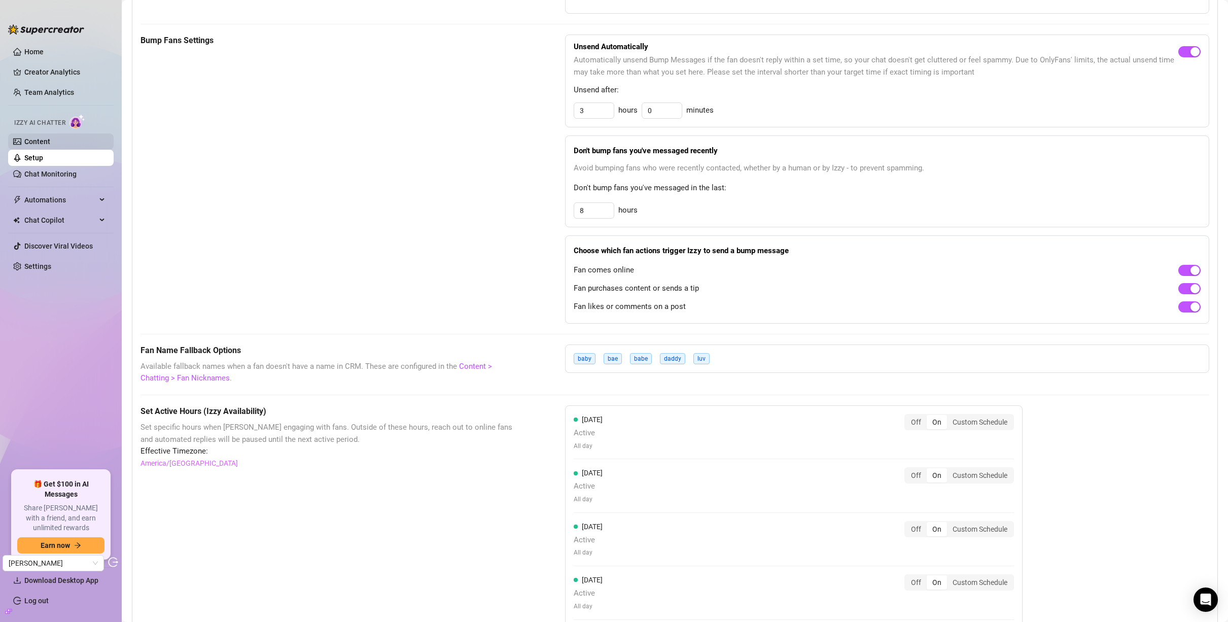
click at [50, 143] on link "Content" at bounding box center [37, 141] width 26 height 8
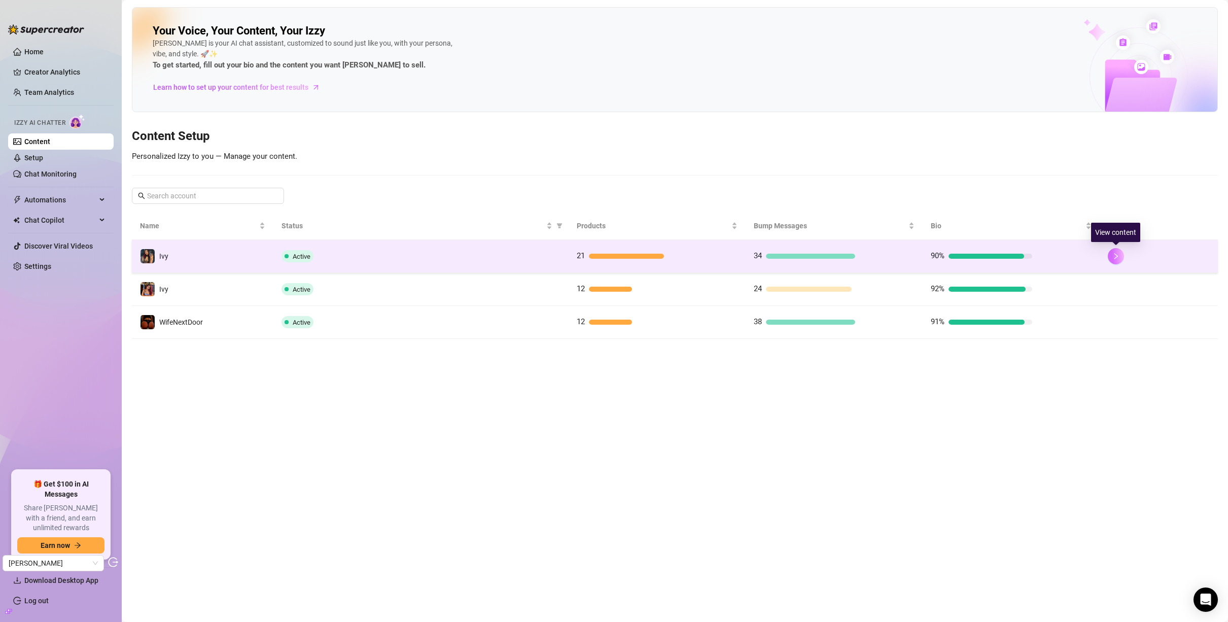
click at [1116, 258] on icon "right" at bounding box center [1115, 256] width 7 height 7
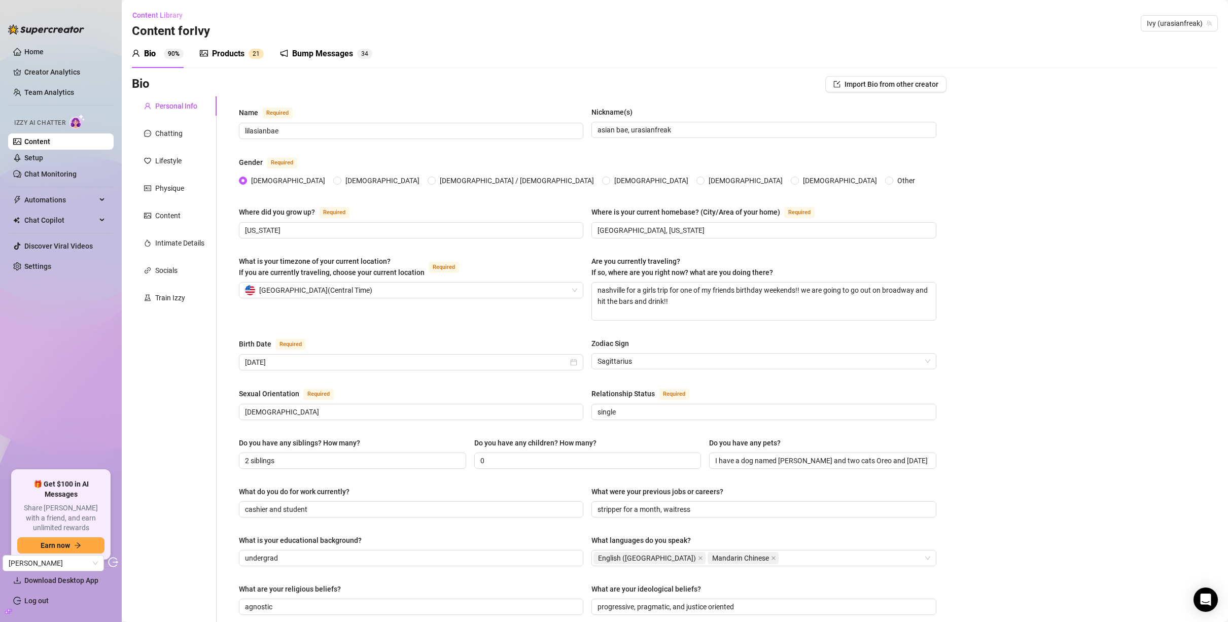
click at [310, 56] on div "Bump Messages" at bounding box center [322, 54] width 61 height 12
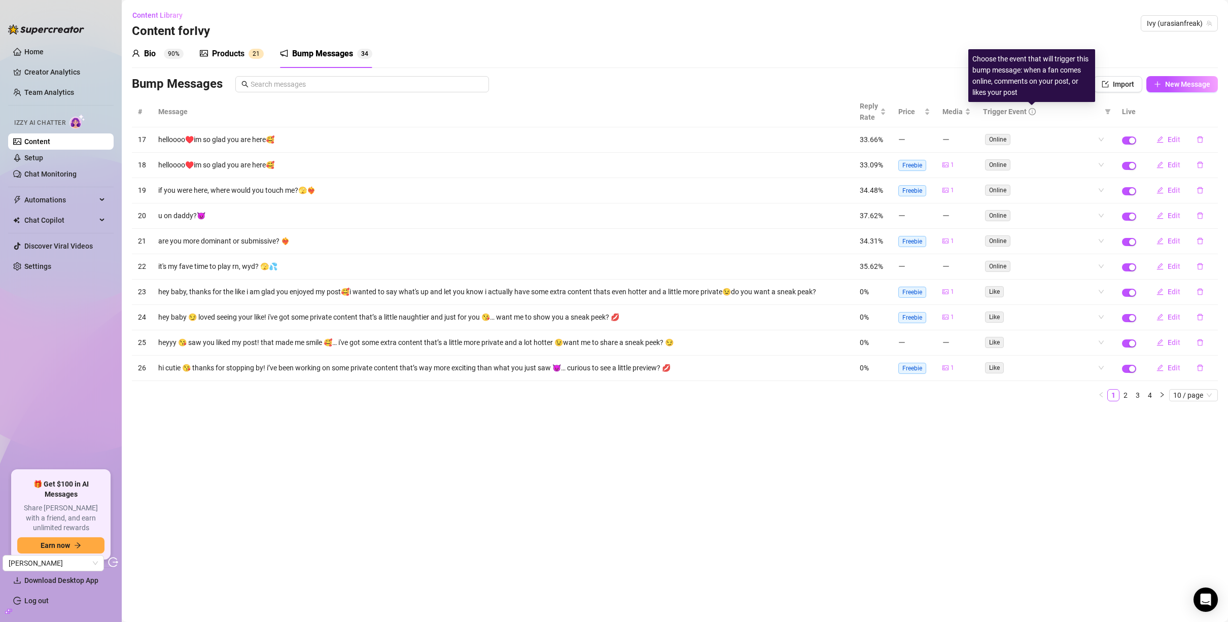
click at [1032, 111] on icon "info-circle" at bounding box center [1032, 112] width 1 height 4
click at [1023, 140] on div "Online" at bounding box center [1041, 139] width 112 height 14
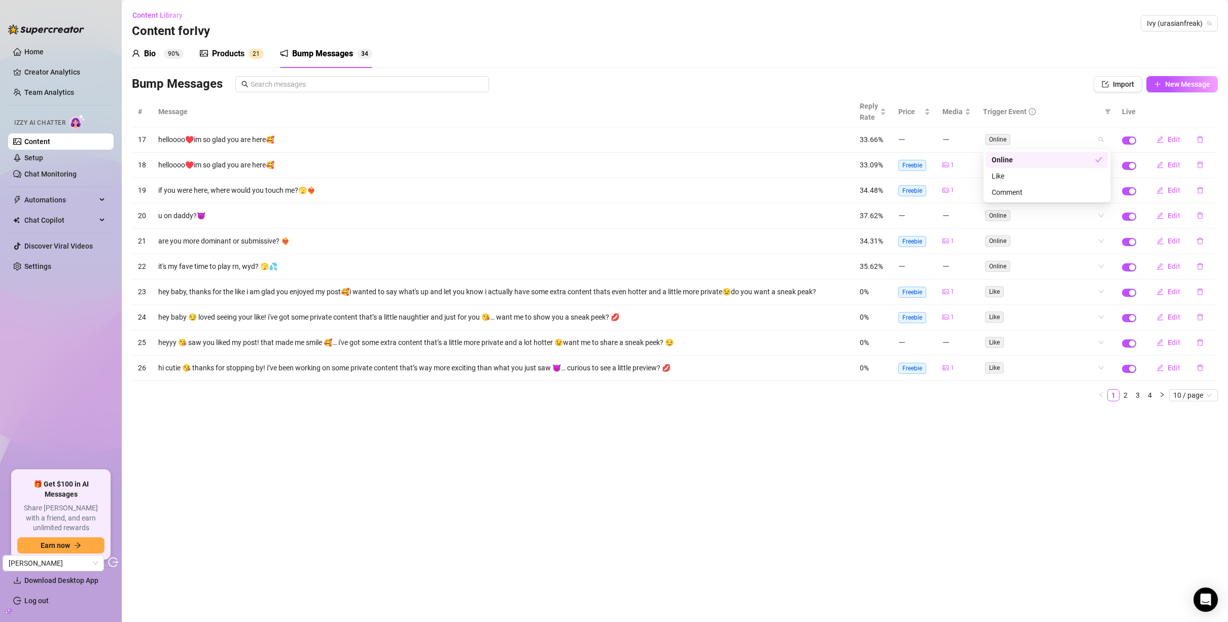
click at [1008, 98] on th "Trigger Event" at bounding box center [1046, 111] width 139 height 31
click at [1174, 395] on span "10 / page" at bounding box center [1193, 395] width 41 height 11
click at [1151, 398] on link "4" at bounding box center [1149, 395] width 11 height 11
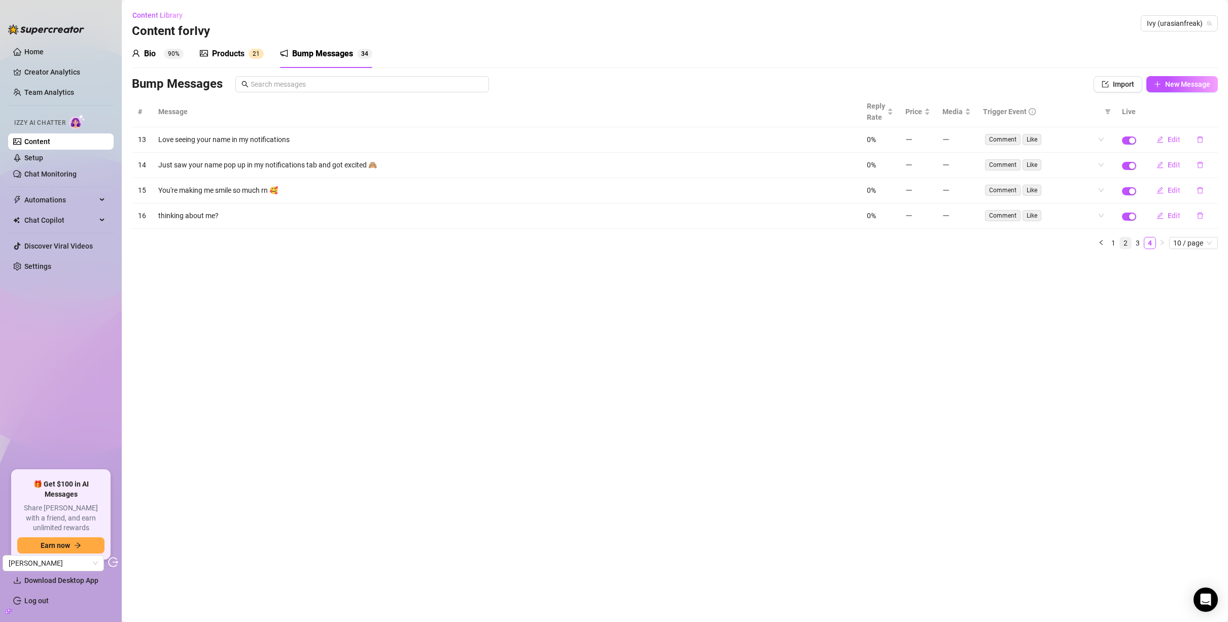
click at [1127, 245] on link "2" at bounding box center [1125, 242] width 11 height 11
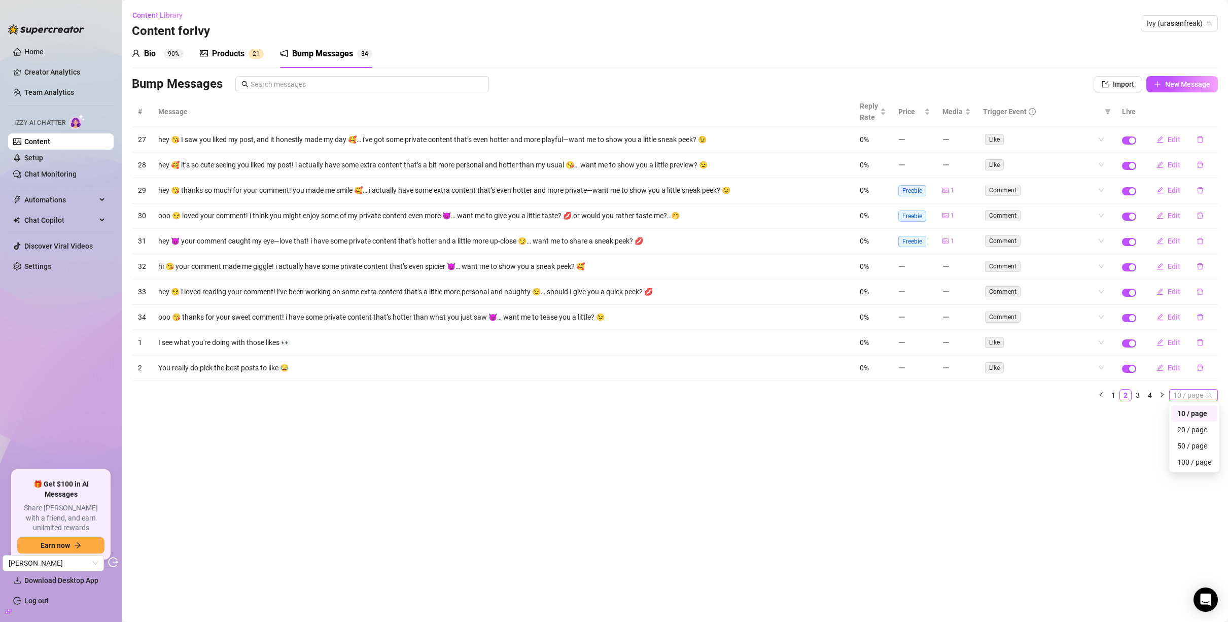
click at [1190, 396] on span "10 / page" at bounding box center [1193, 395] width 41 height 11
click at [1194, 431] on div "20 / page" at bounding box center [1194, 429] width 34 height 11
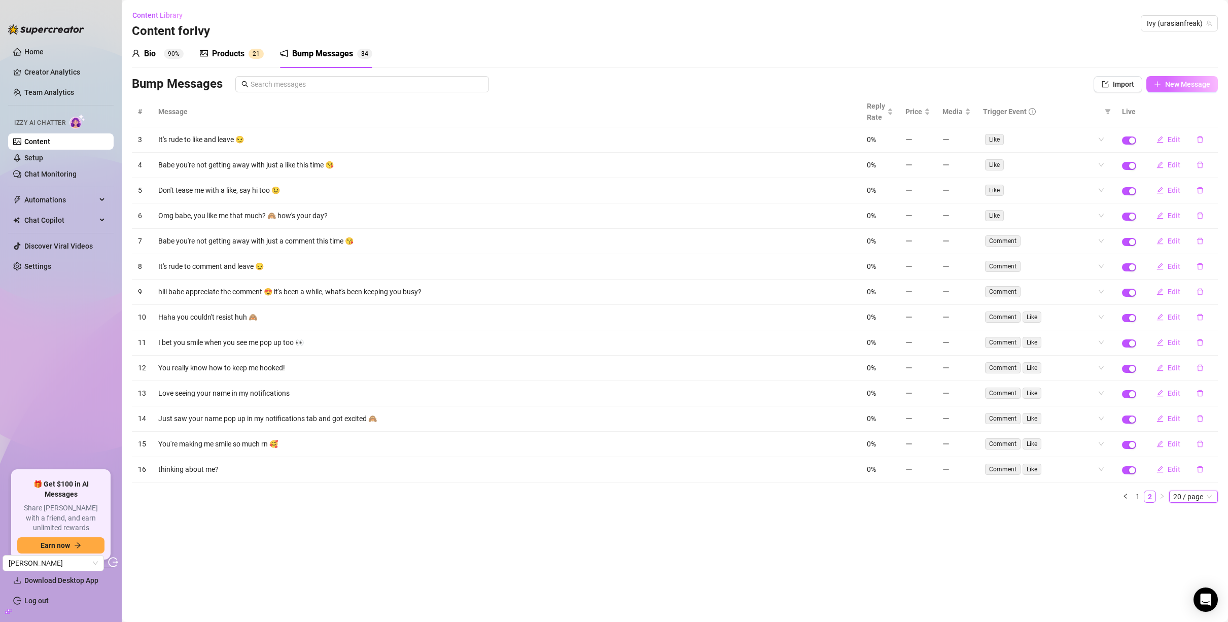
click at [1179, 85] on span "New Message" at bounding box center [1187, 84] width 45 height 8
type textarea "Type your message here..."
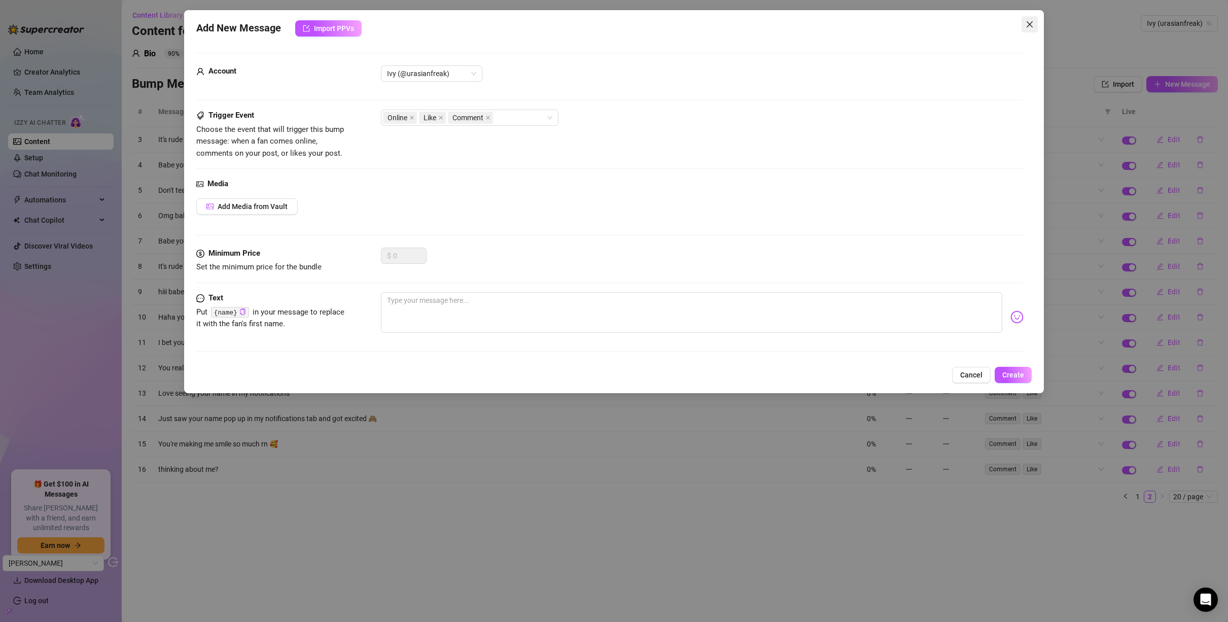
click at [1032, 24] on icon "close" at bounding box center [1030, 24] width 8 height 8
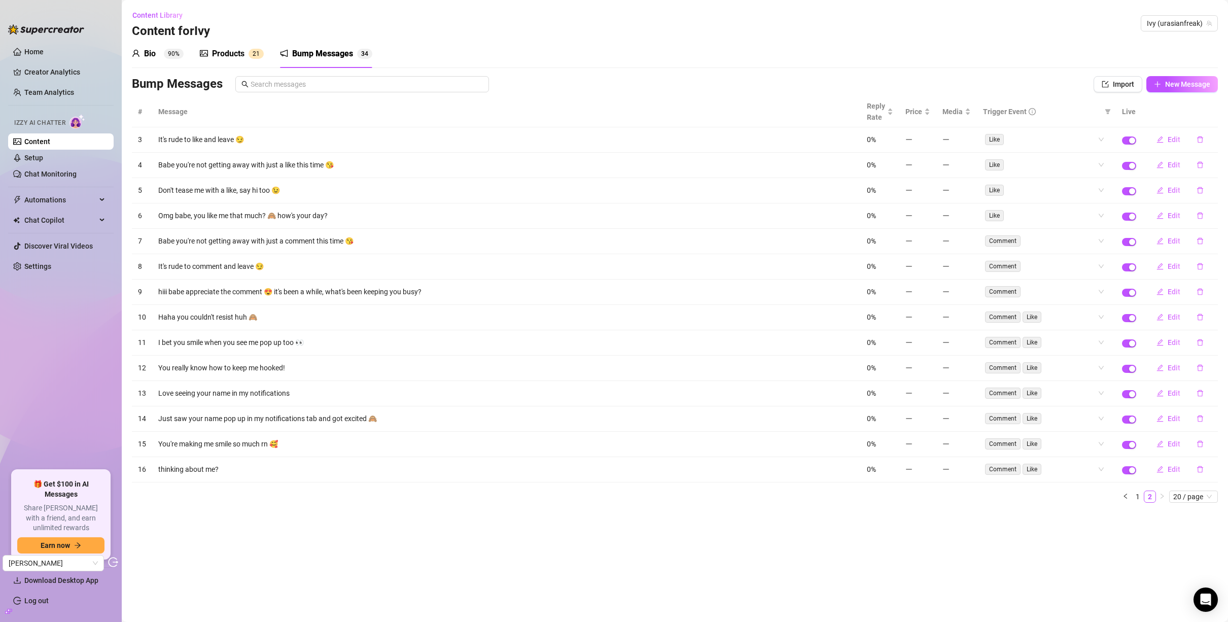
click at [1126, 117] on th "Live" at bounding box center [1129, 111] width 26 height 31
click at [1128, 111] on th "Live" at bounding box center [1129, 111] width 26 height 31
click at [1143, 115] on th at bounding box center [1180, 111] width 76 height 31
click at [1108, 112] on icon "filter" at bounding box center [1108, 112] width 6 height 6
click at [1019, 66] on div "Bio 90% Products 2 1 Bump Messages 3 4" at bounding box center [675, 54] width 1086 height 28
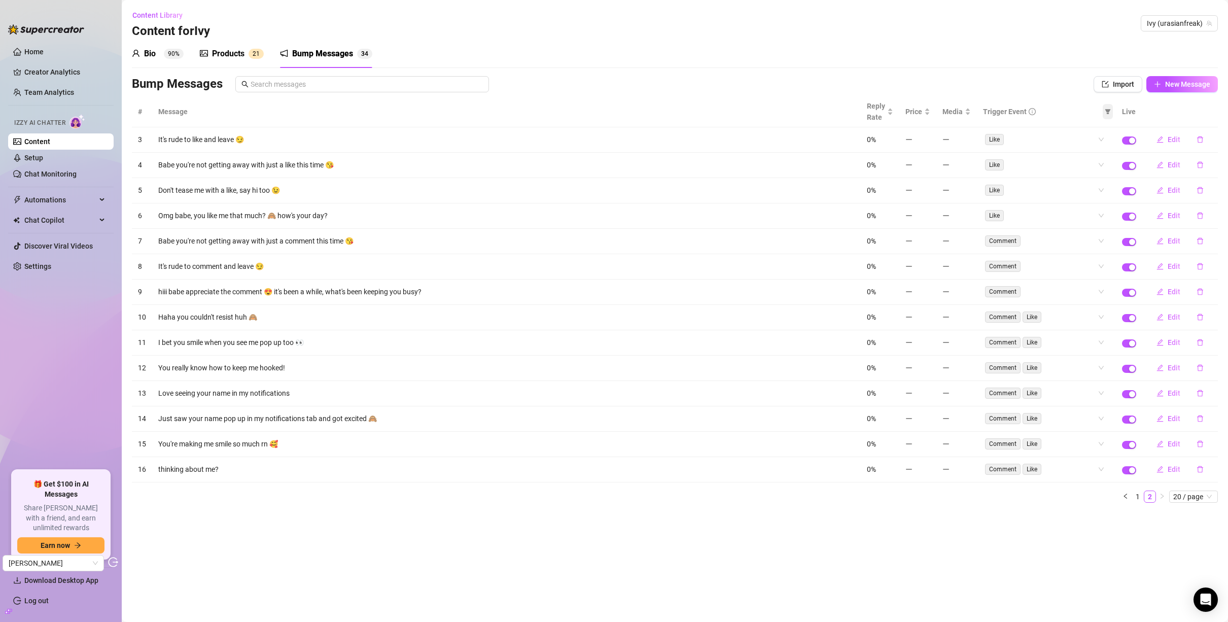
click at [1107, 114] on icon "filter" at bounding box center [1108, 112] width 6 height 6
click at [1078, 129] on span "Online" at bounding box center [1081, 131] width 24 height 8
checkbox input "true"
click at [1101, 186] on span "OK" at bounding box center [1101, 184] width 10 height 8
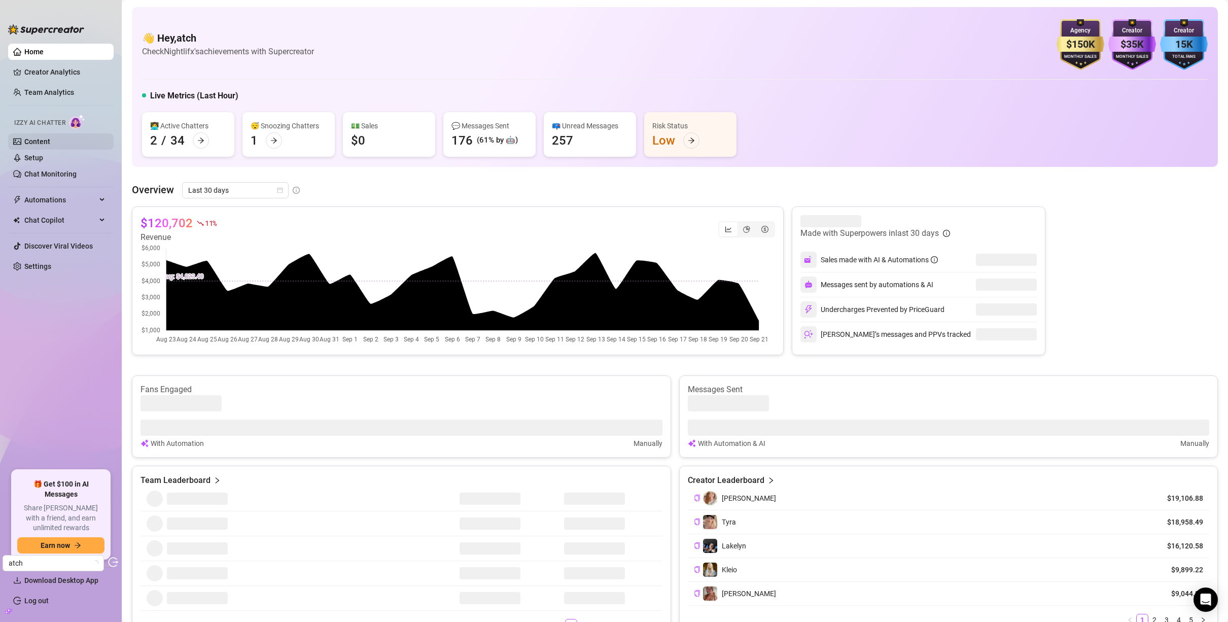
click at [40, 139] on link "Content" at bounding box center [37, 141] width 26 height 8
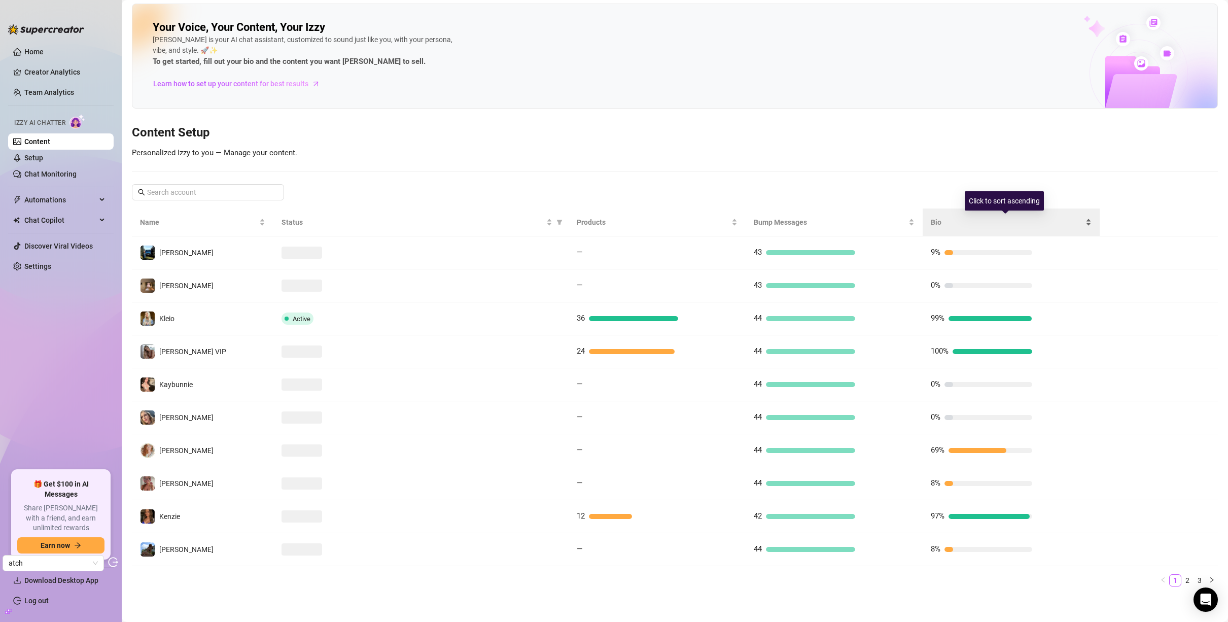
scroll to position [7, 0]
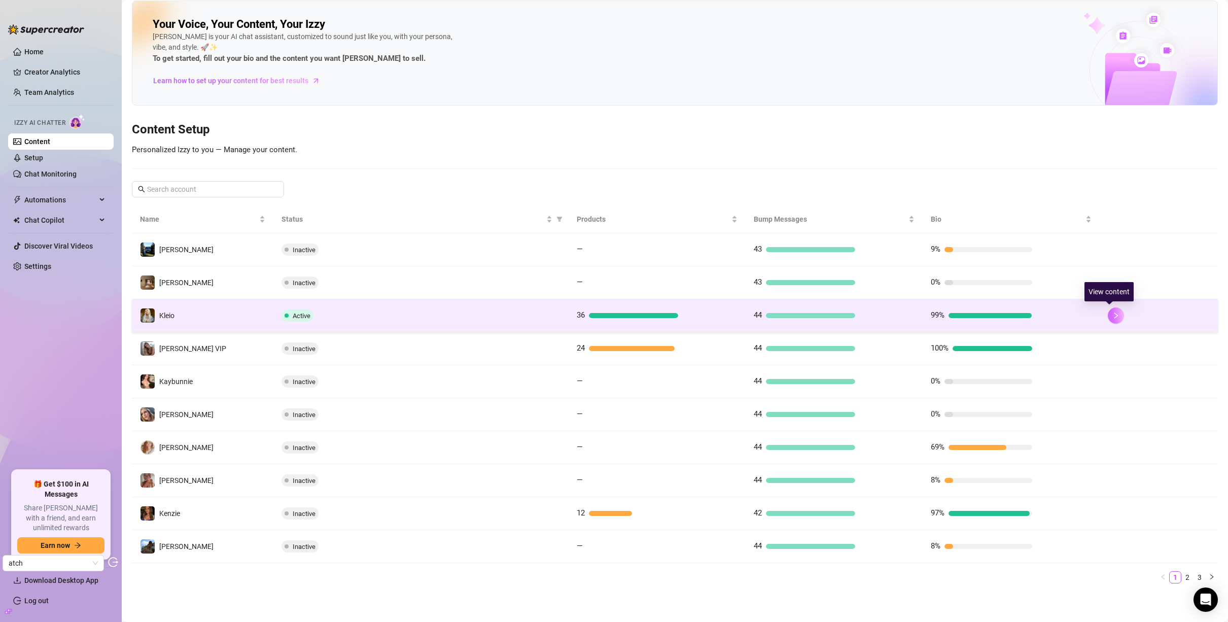
click at [1112, 316] on icon "right" at bounding box center [1115, 315] width 7 height 7
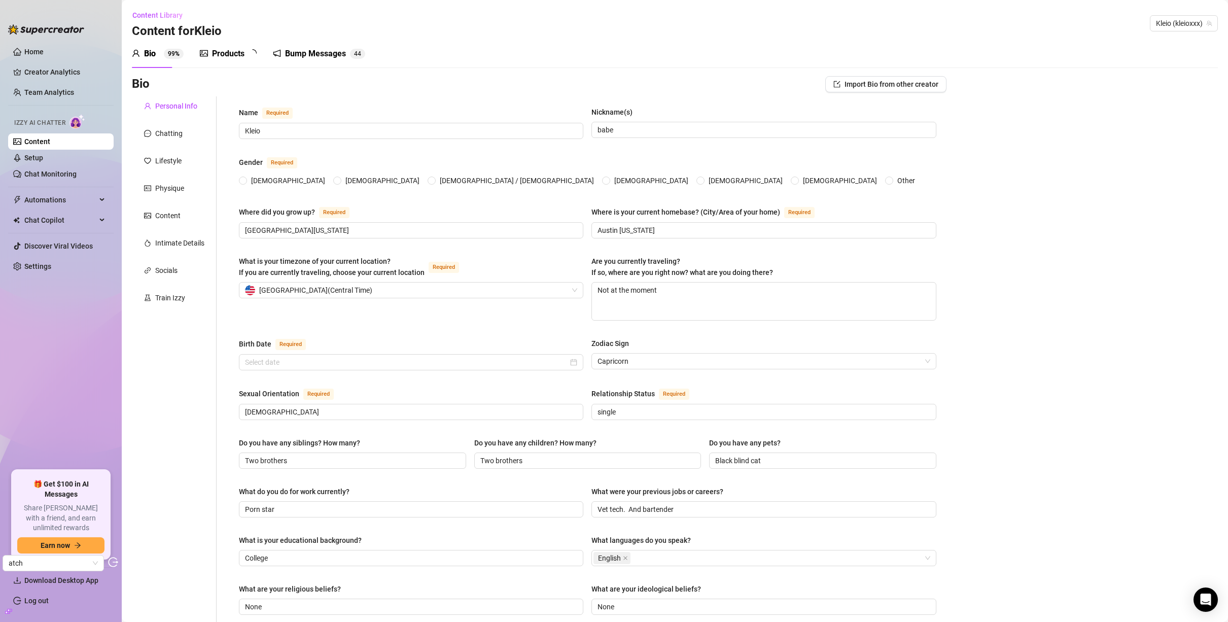
radio input "true"
type input "January 15th, 1986"
click at [346, 56] on div "Bump Messages" at bounding box center [322, 54] width 61 height 12
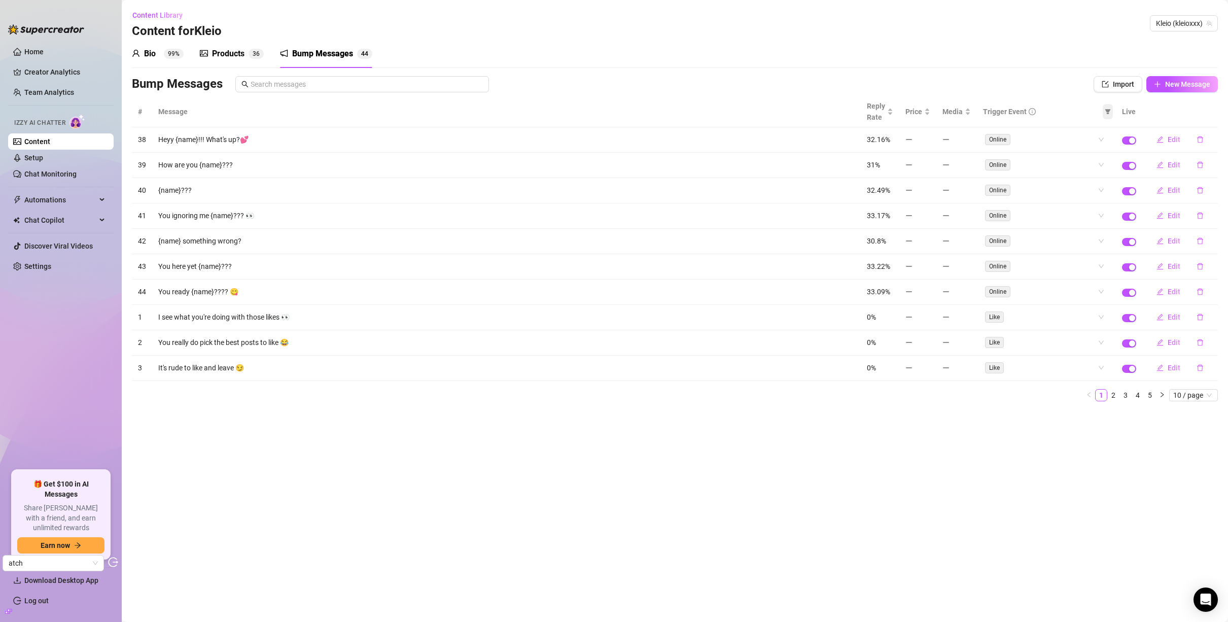
click at [1107, 114] on icon "filter" at bounding box center [1108, 111] width 6 height 5
click at [1159, 396] on icon "right" at bounding box center [1162, 395] width 6 height 6
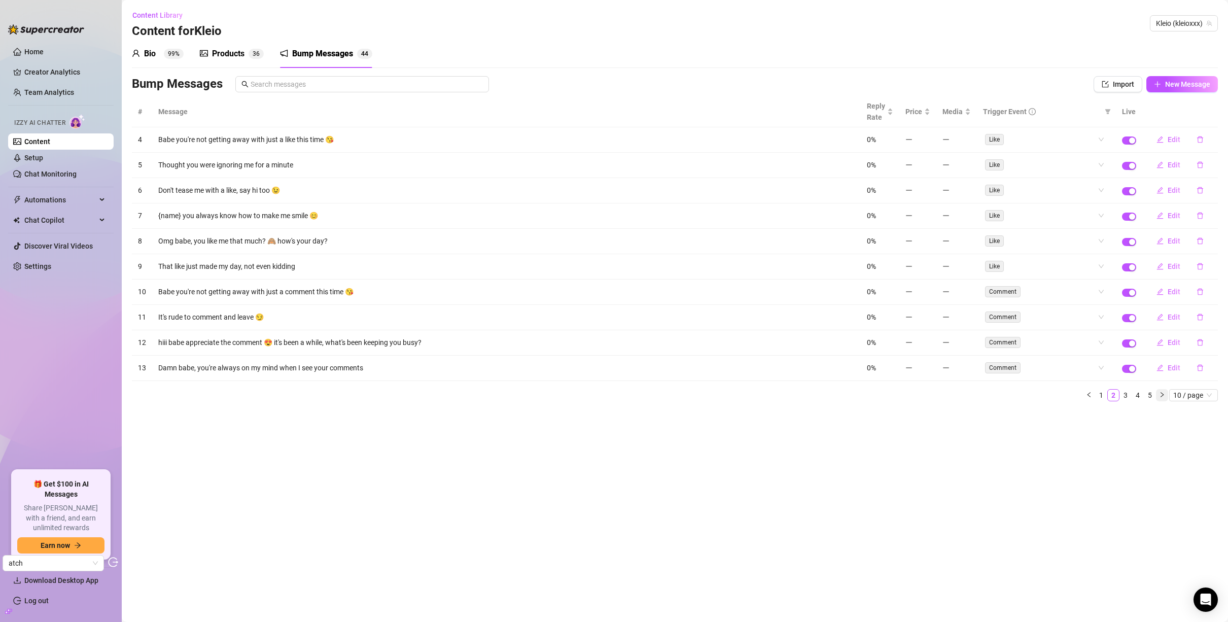
click at [1164, 394] on icon "right" at bounding box center [1162, 395] width 6 height 6
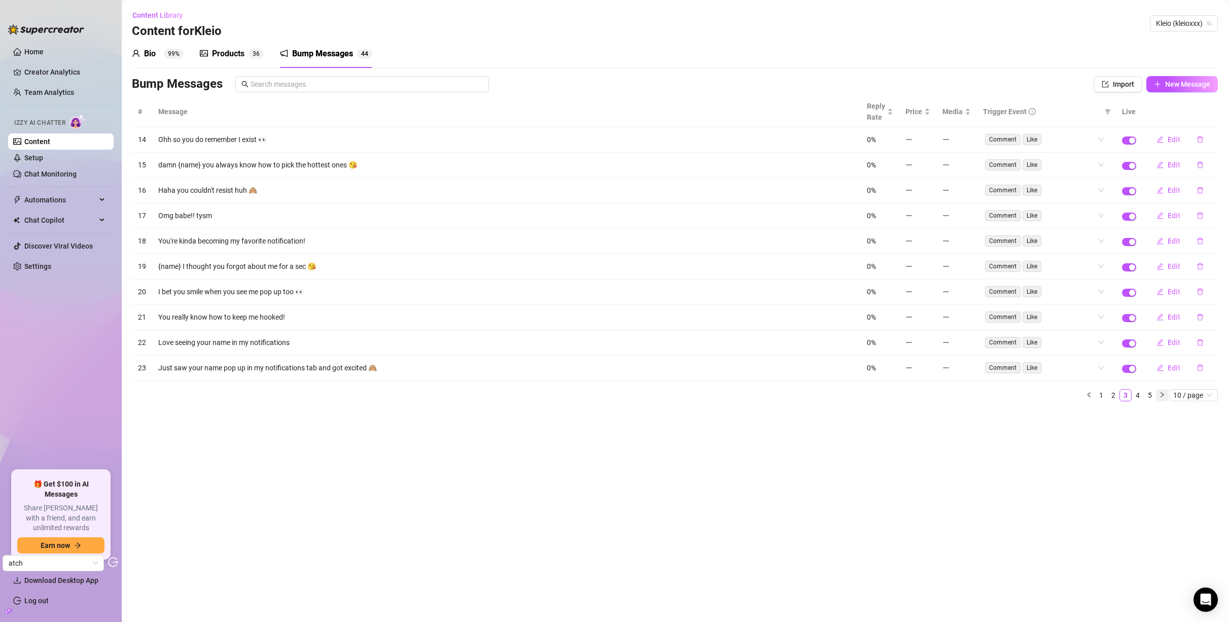
click at [1164, 394] on icon "right" at bounding box center [1162, 395] width 6 height 6
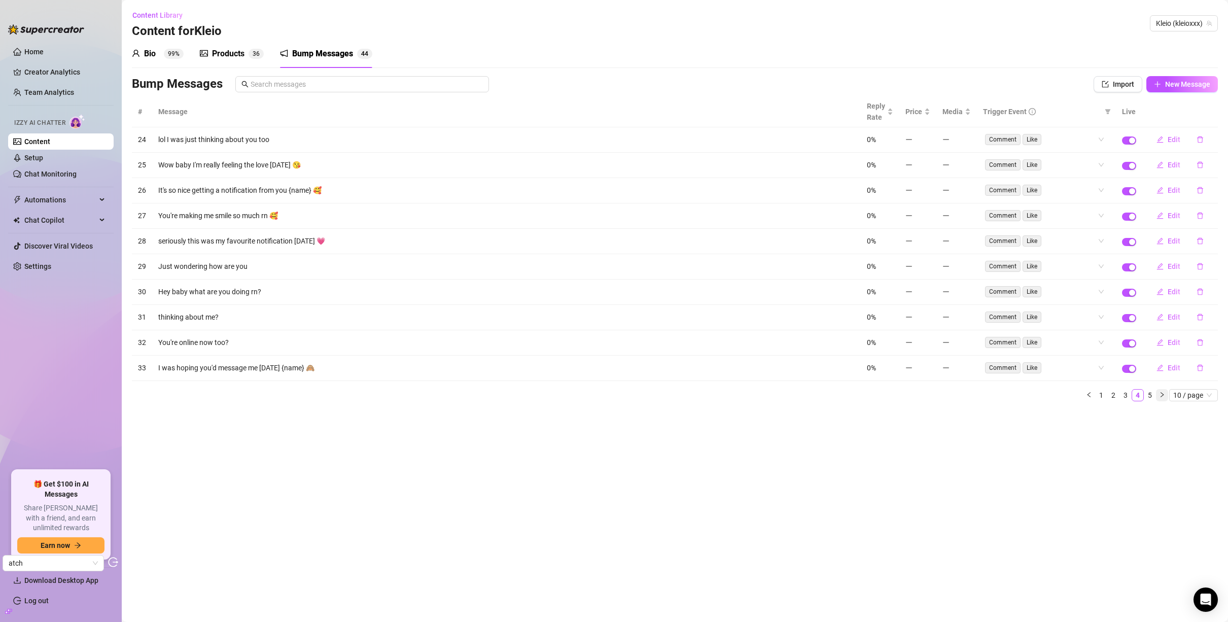
click at [1164, 394] on icon "right" at bounding box center [1162, 395] width 6 height 6
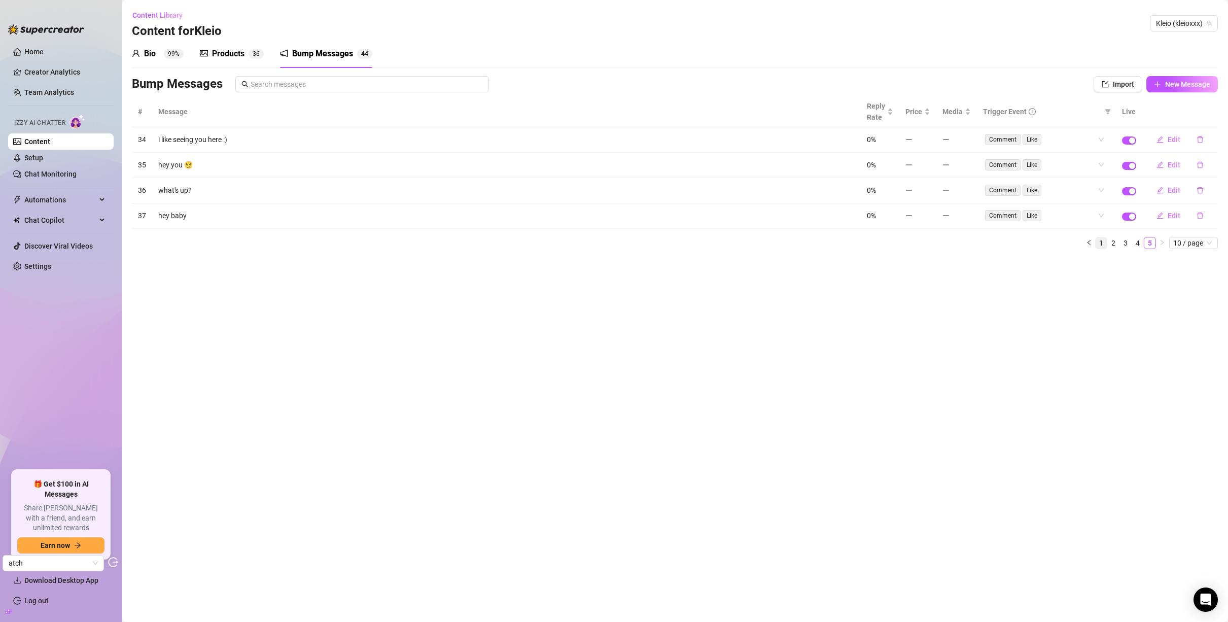
click at [1101, 240] on link "1" at bounding box center [1101, 242] width 11 height 11
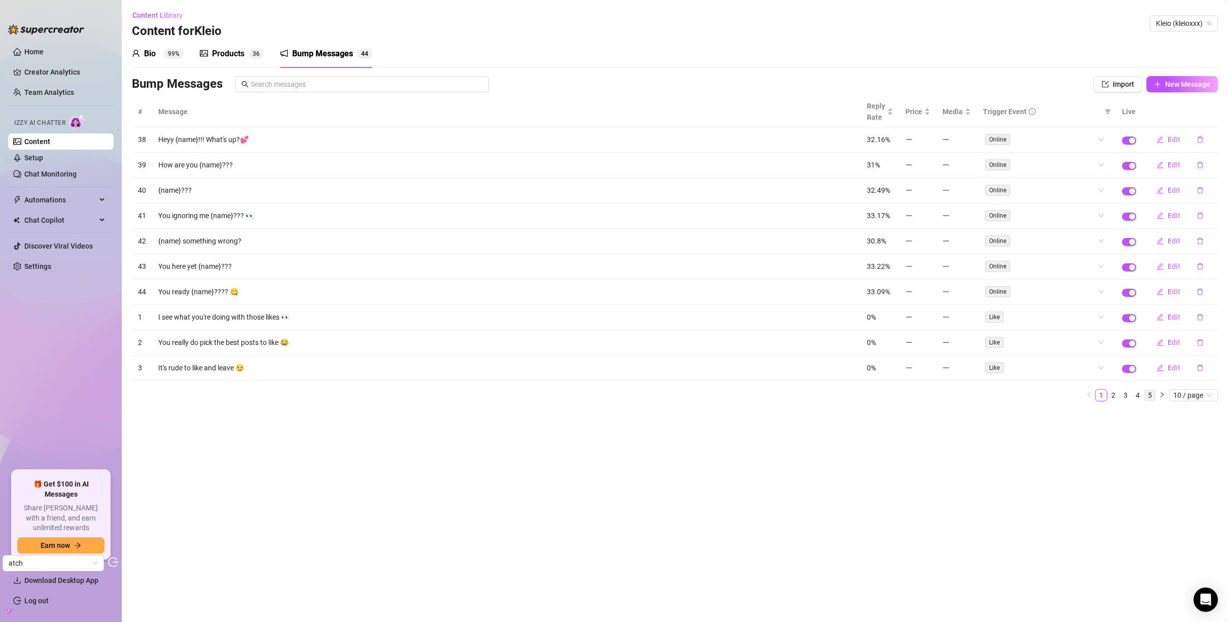
click at [1149, 394] on link "5" at bounding box center [1149, 395] width 11 height 11
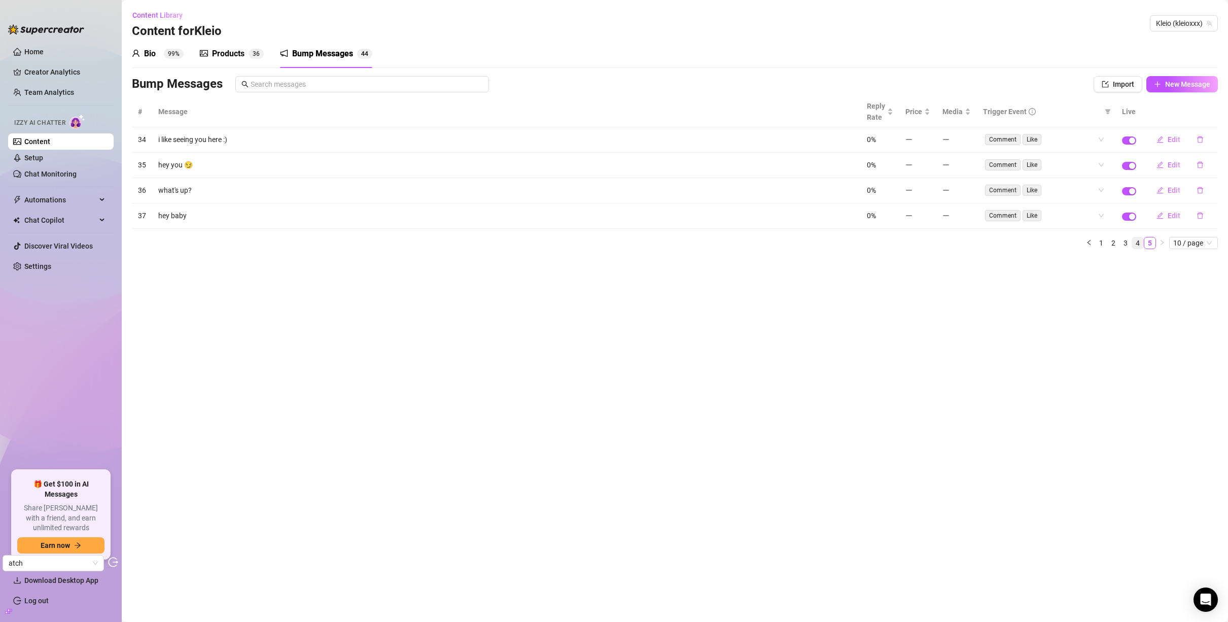
click at [1137, 238] on link "4" at bounding box center [1137, 242] width 11 height 11
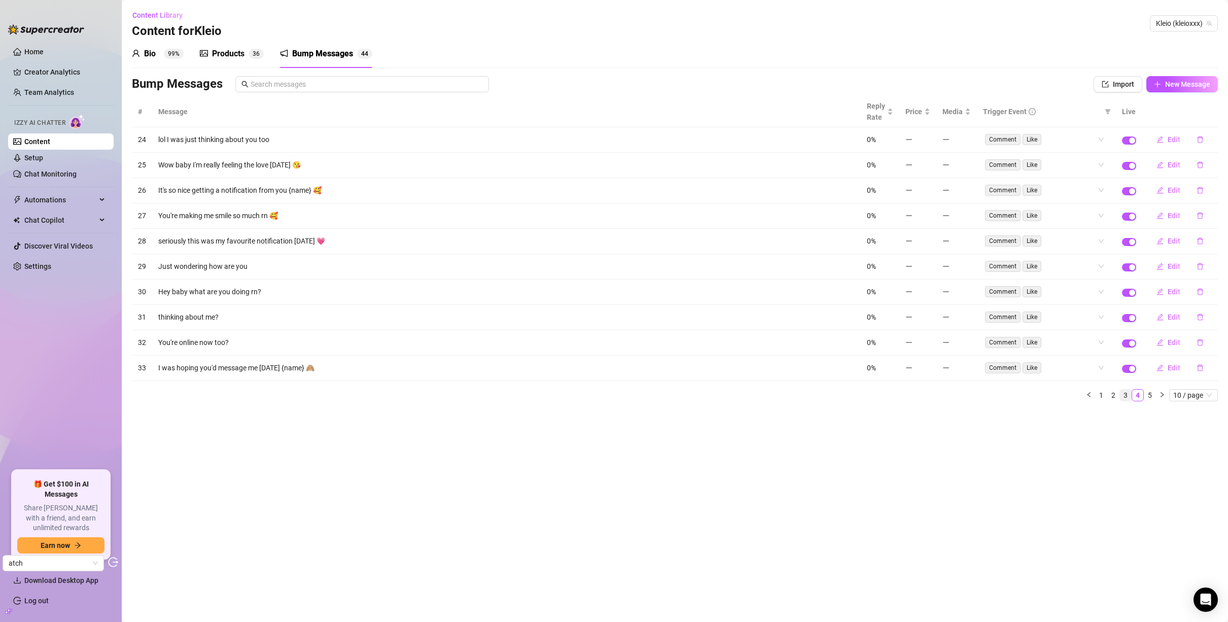
click at [1125, 393] on link "3" at bounding box center [1125, 395] width 11 height 11
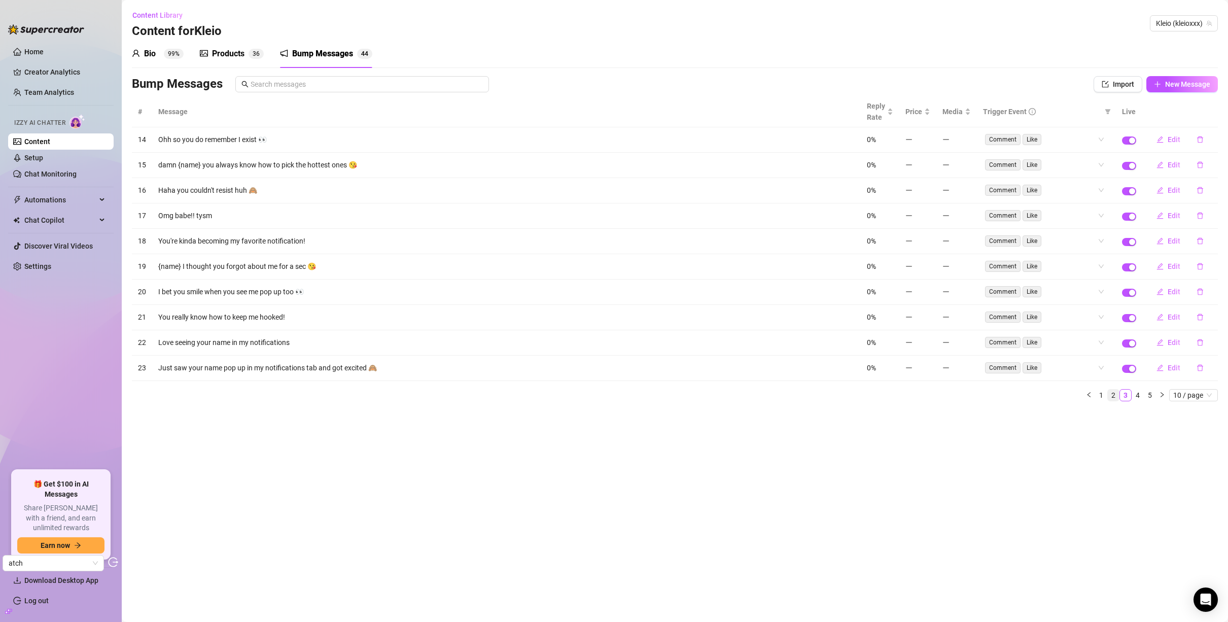
click at [1115, 395] on link "2" at bounding box center [1113, 395] width 11 height 11
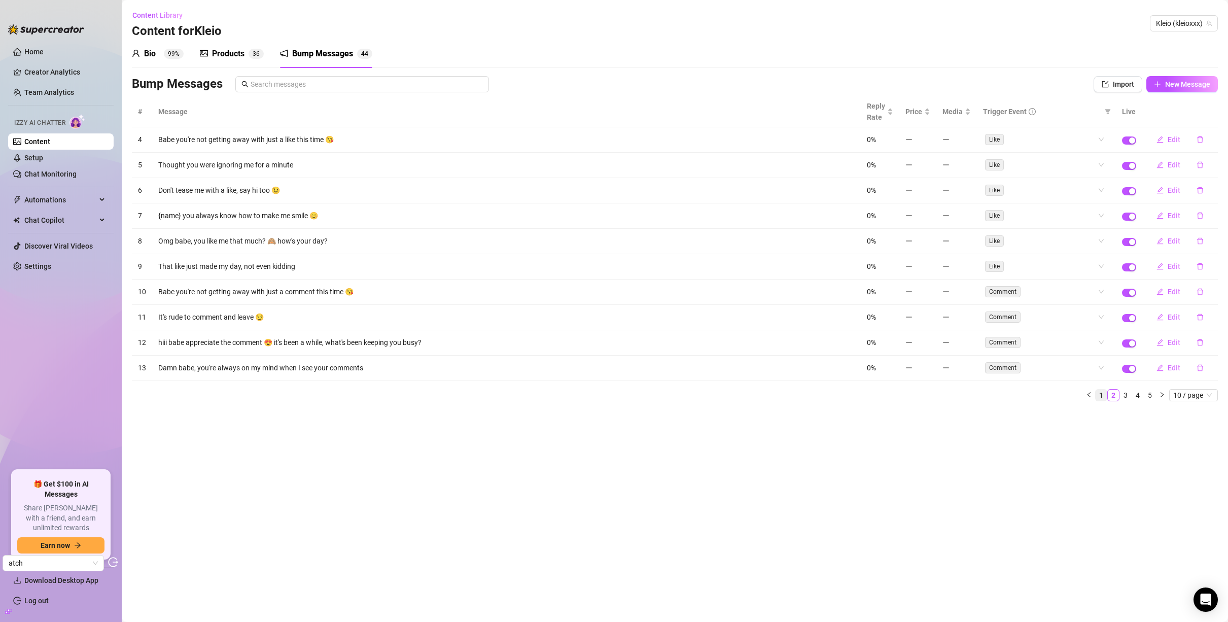
click at [1104, 395] on link "1" at bounding box center [1101, 395] width 11 height 11
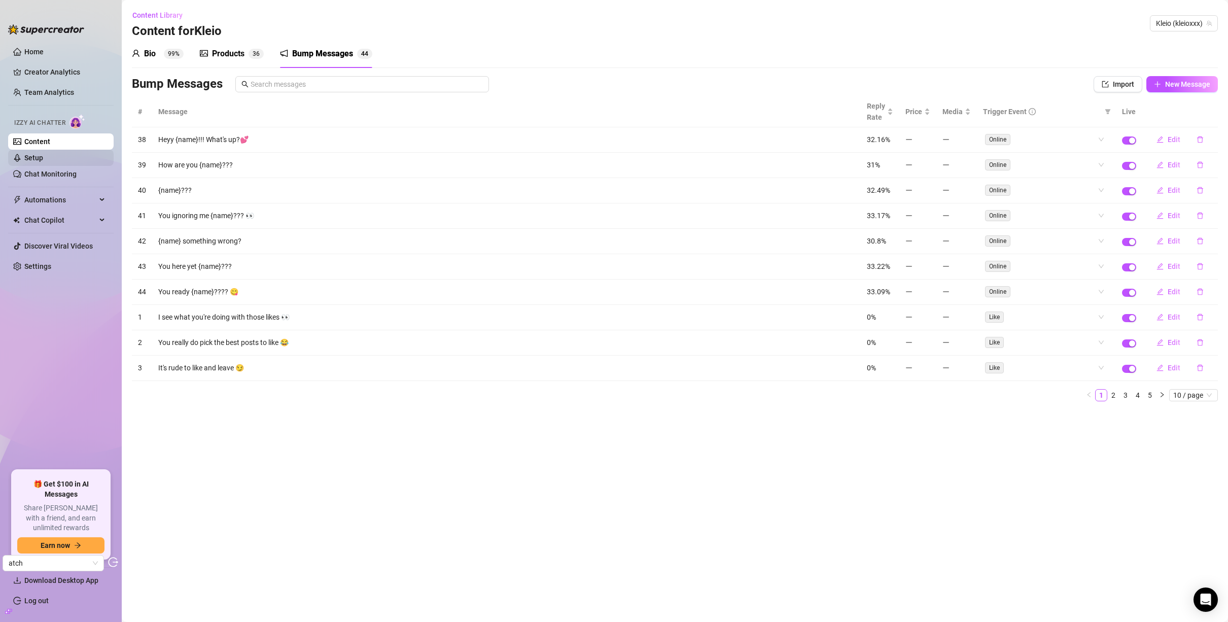
click at [43, 159] on link "Setup" at bounding box center [33, 158] width 19 height 8
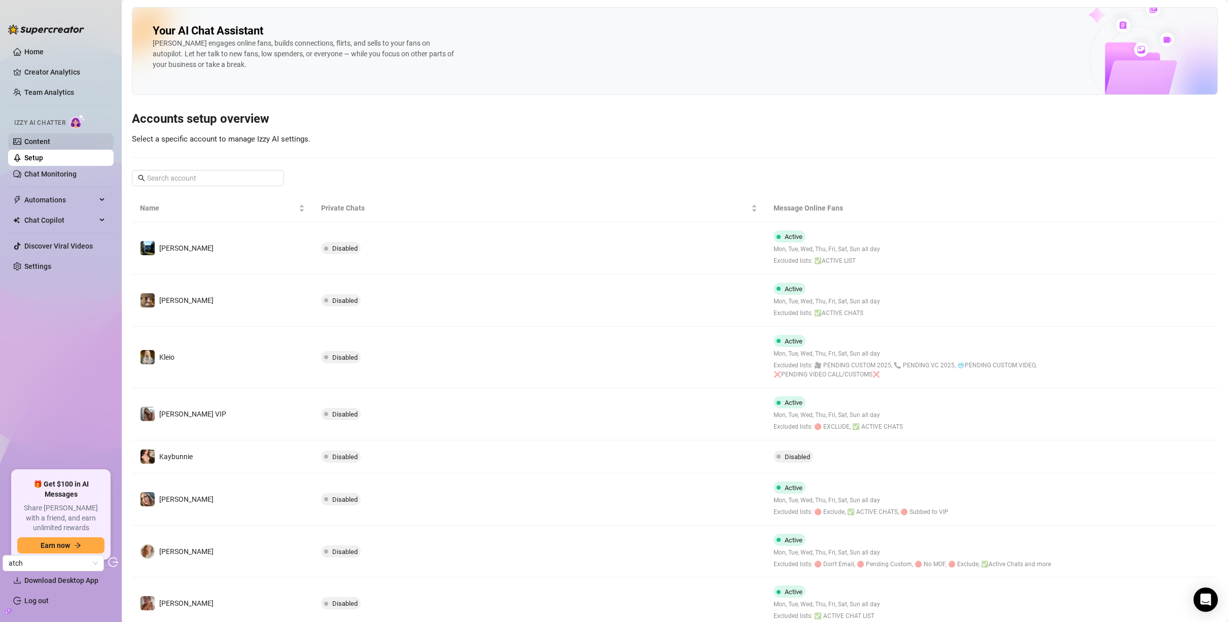
click at [50, 140] on link "Content" at bounding box center [37, 141] width 26 height 8
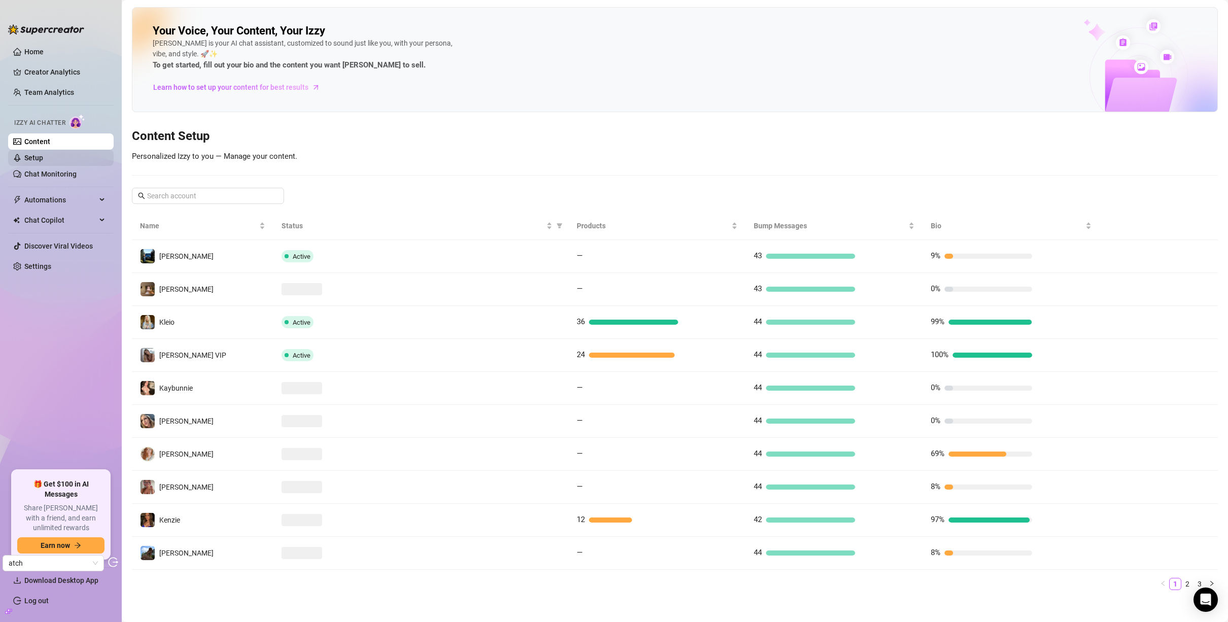
click at [34, 157] on link "Setup" at bounding box center [33, 158] width 19 height 8
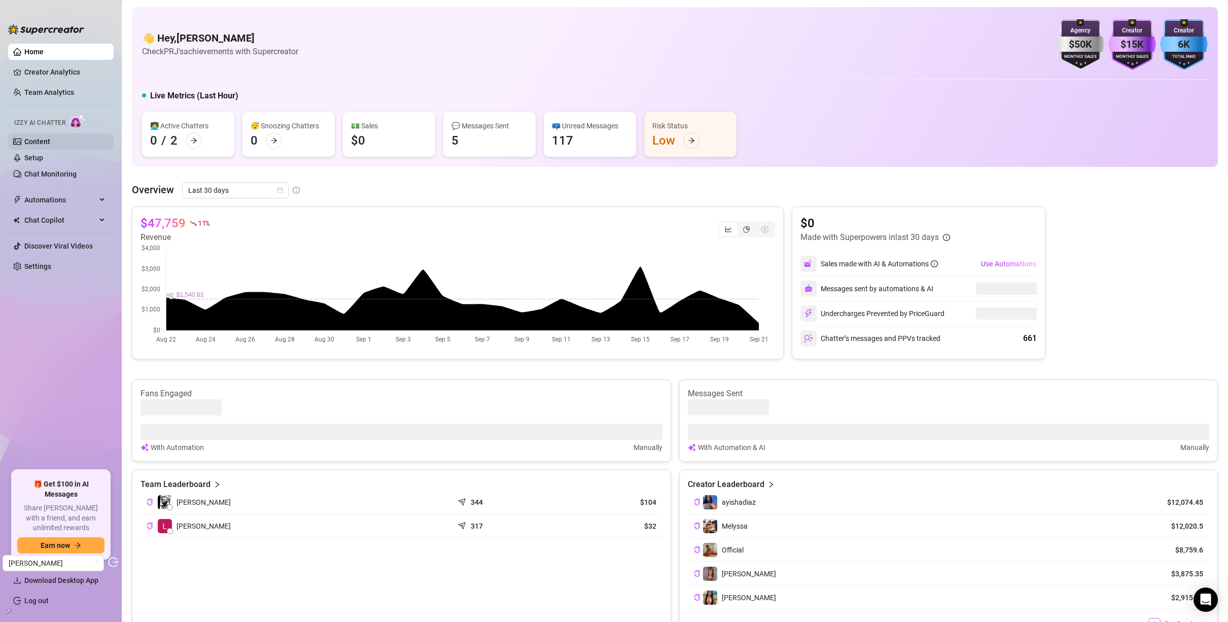
click at [50, 139] on link "Content" at bounding box center [37, 141] width 26 height 8
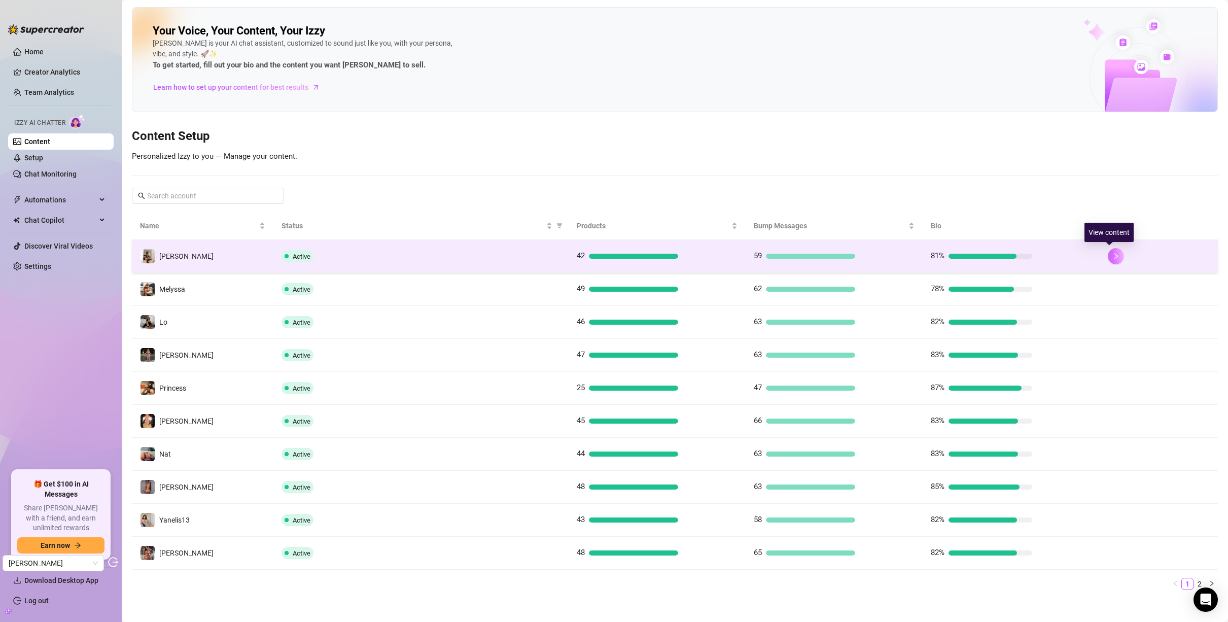
click at [1114, 254] on icon "right" at bounding box center [1116, 256] width 4 height 6
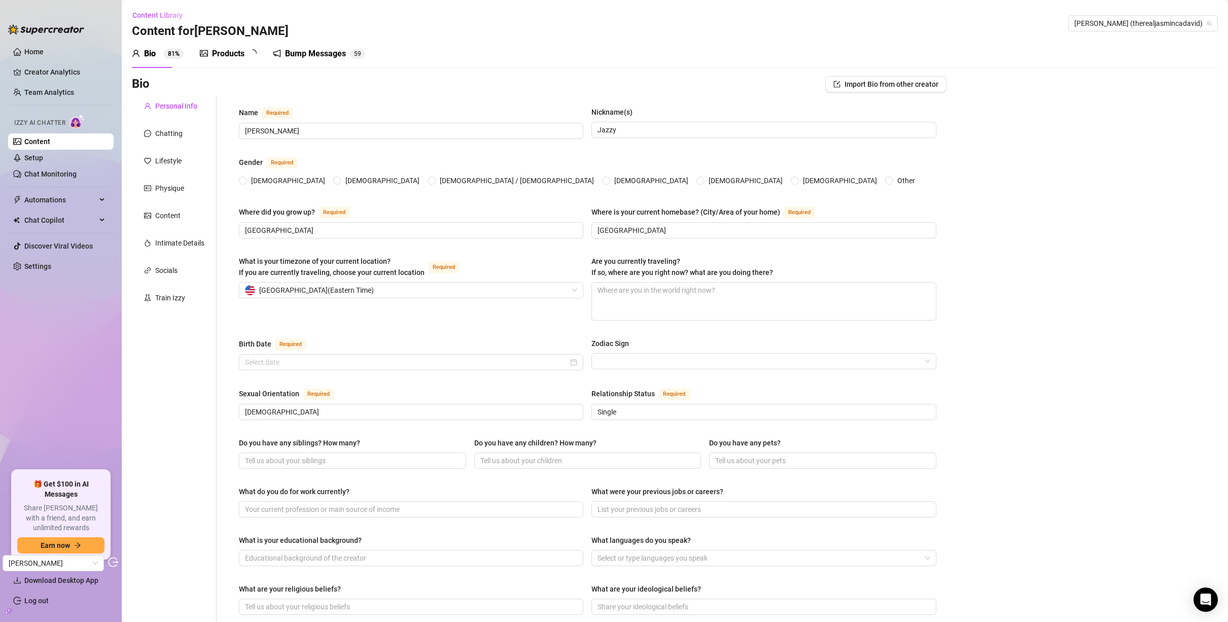
radio input "true"
type input "[DATE]"
click at [316, 52] on div "Bump Messages" at bounding box center [322, 54] width 61 height 12
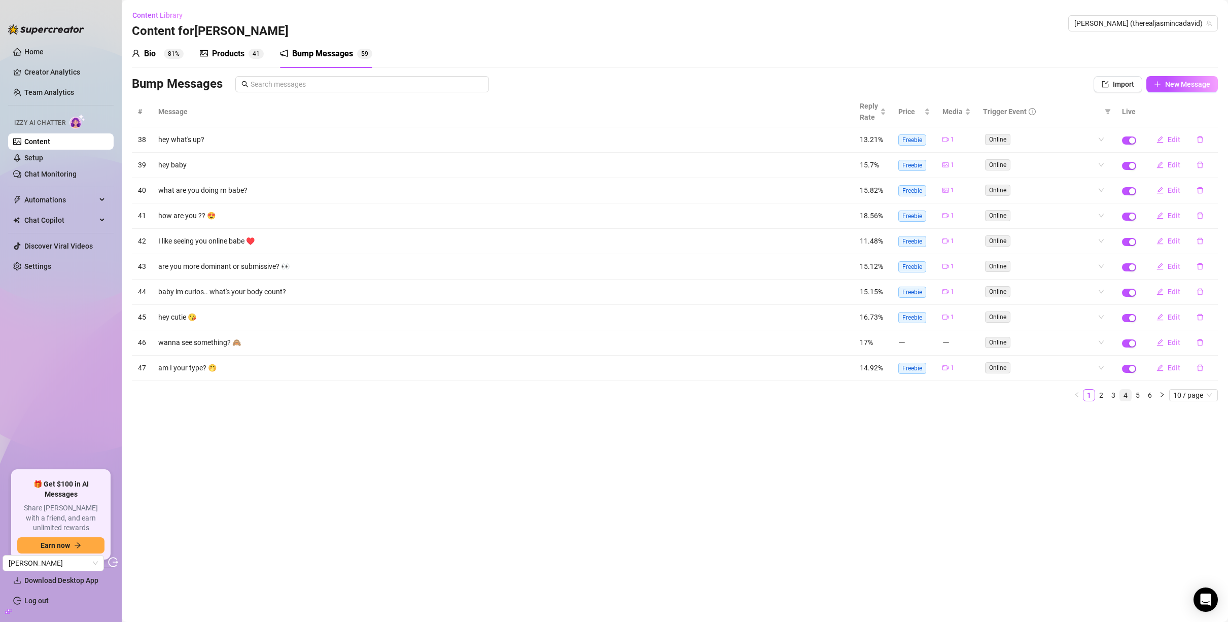
click at [1128, 397] on link "4" at bounding box center [1125, 395] width 11 height 11
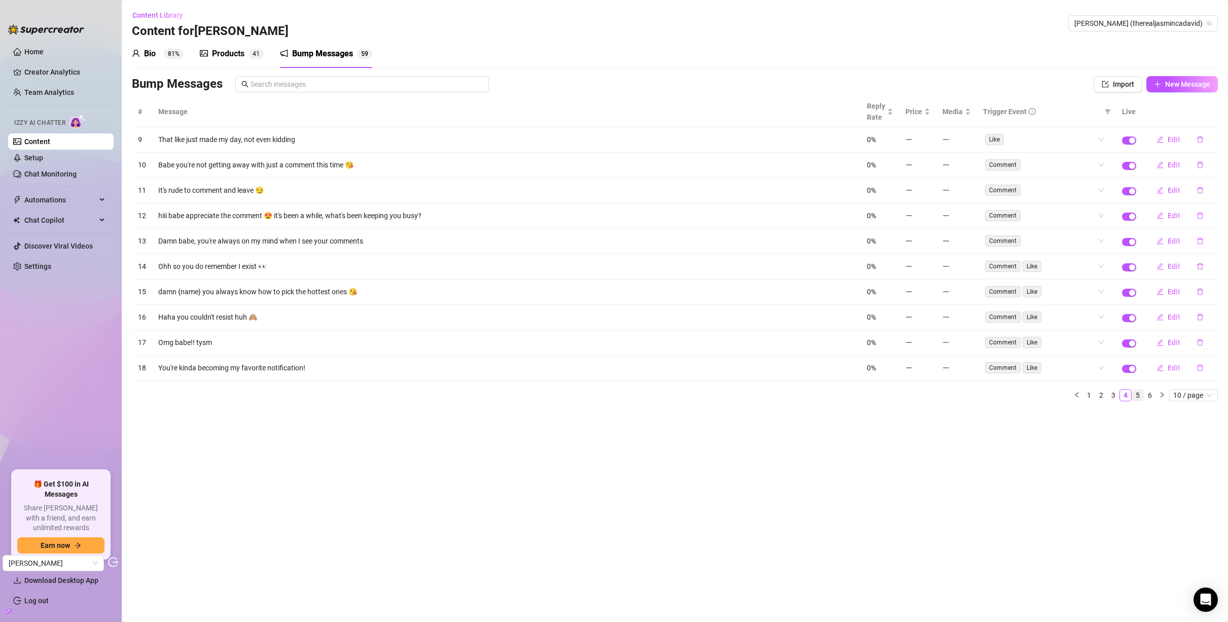
click at [1134, 397] on link "5" at bounding box center [1137, 395] width 11 height 11
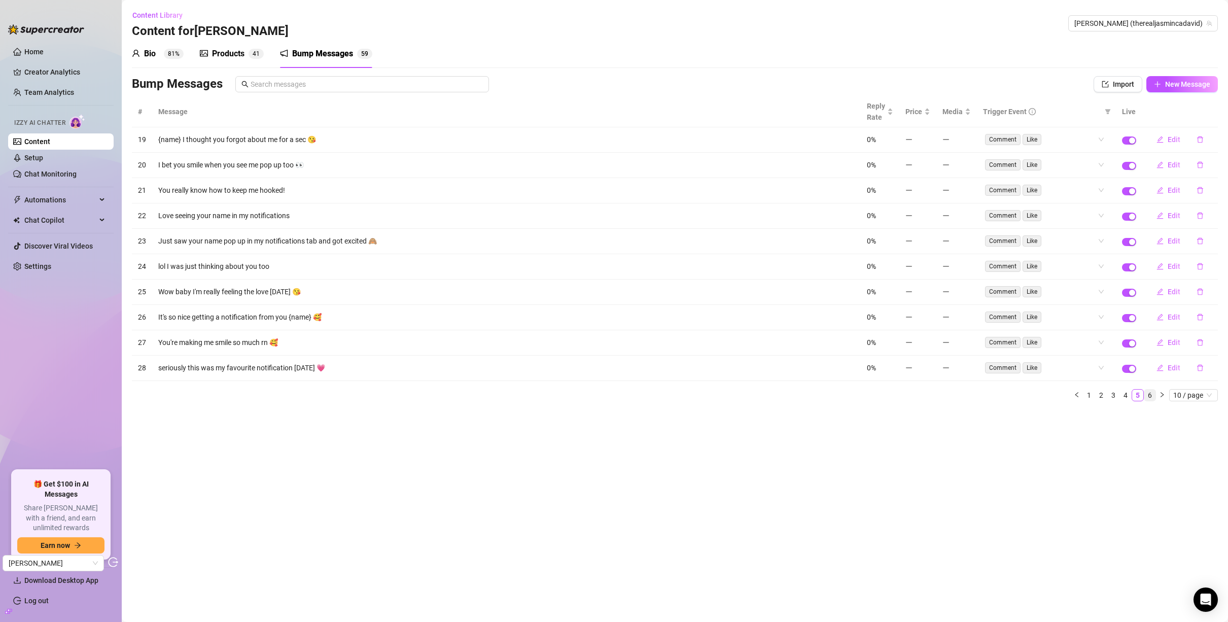
click at [1149, 396] on link "6" at bounding box center [1149, 395] width 11 height 11
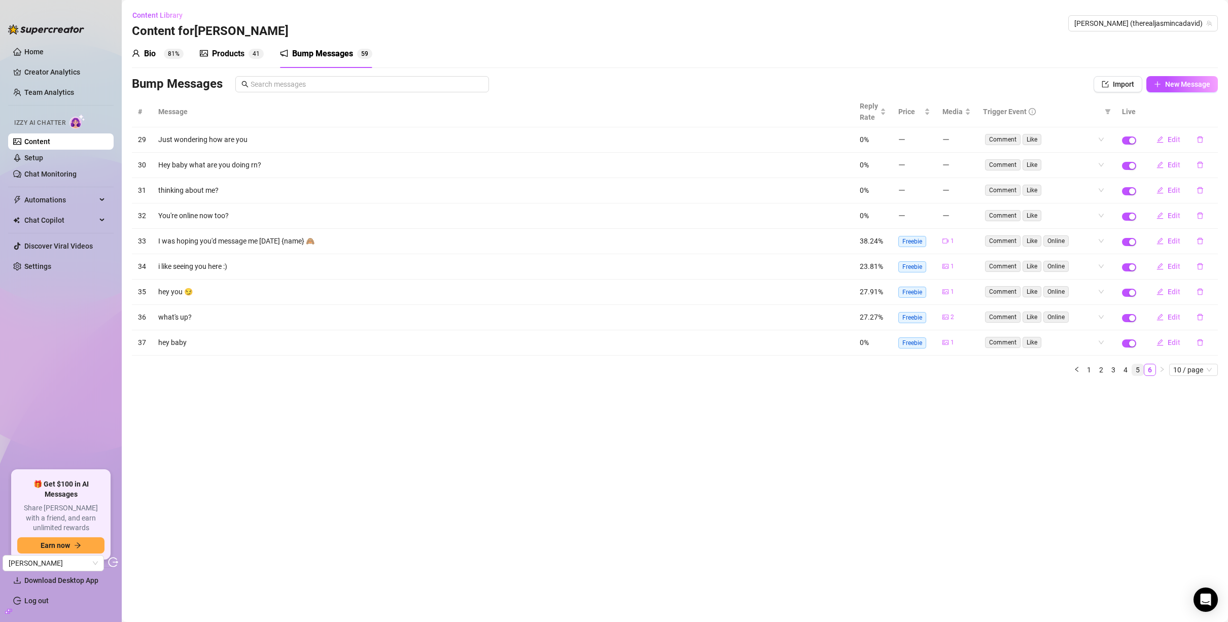
click at [1137, 371] on link "5" at bounding box center [1137, 369] width 11 height 11
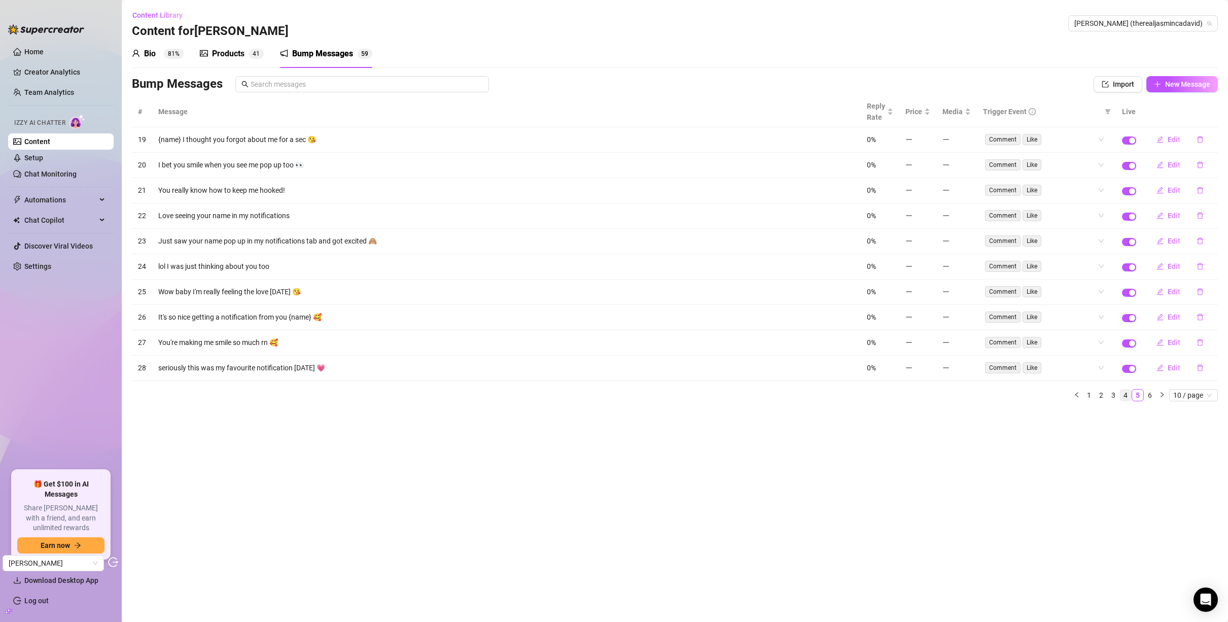
click at [1129, 395] on link "4" at bounding box center [1125, 395] width 11 height 11
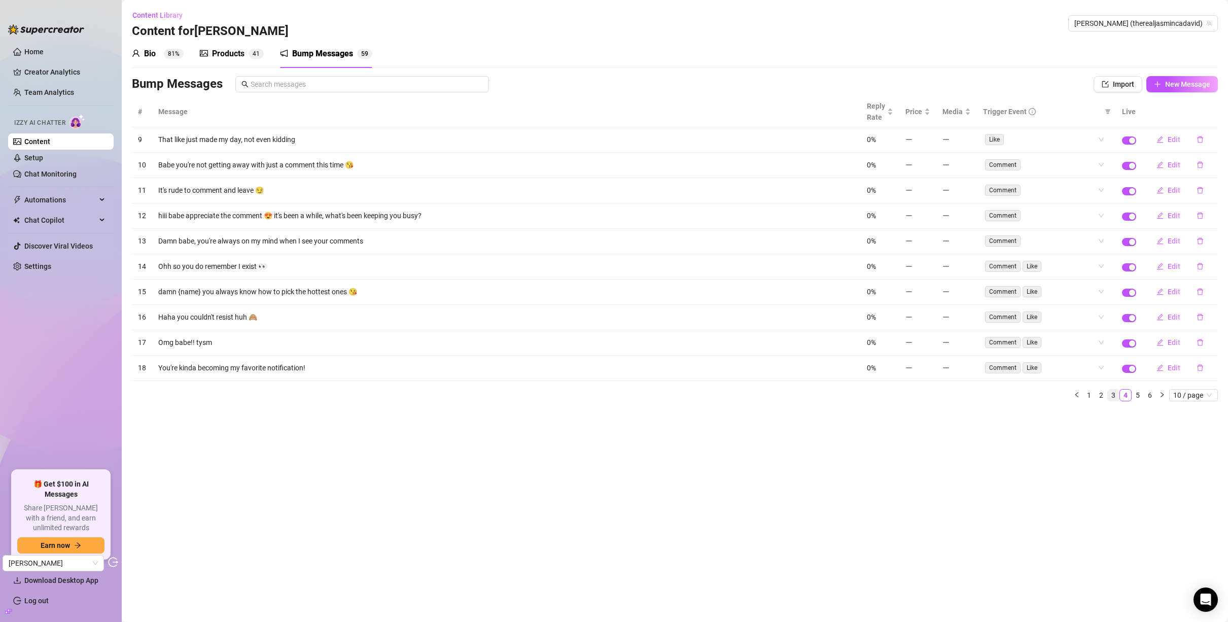
click at [1117, 396] on link "3" at bounding box center [1113, 395] width 11 height 11
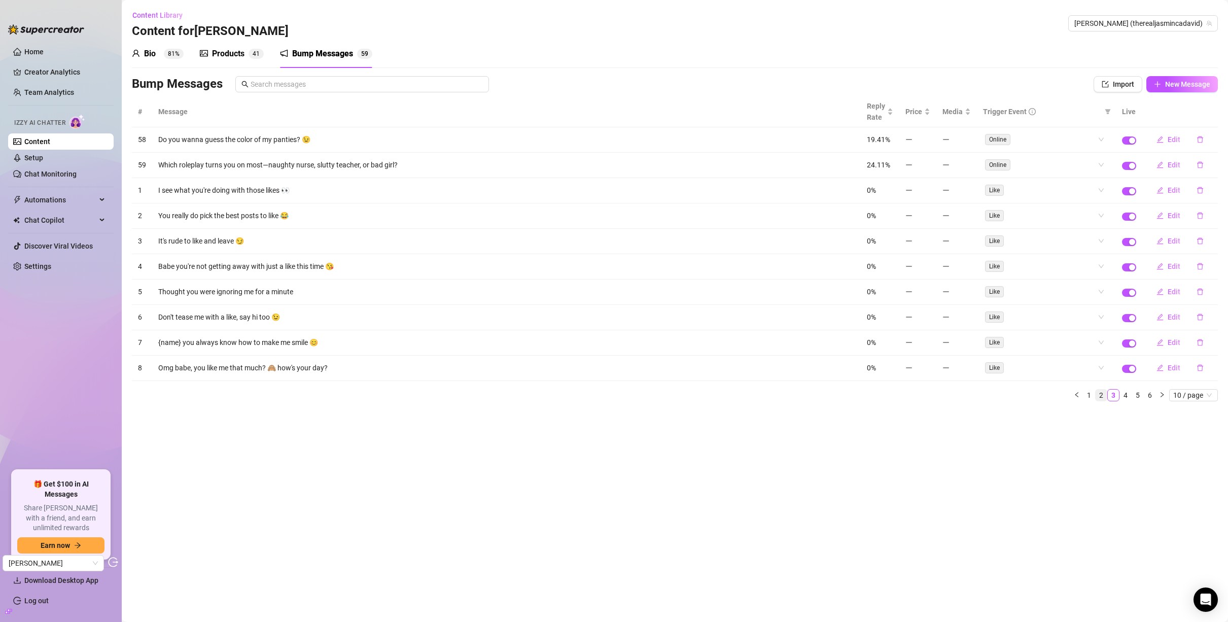
click at [1104, 396] on link "2" at bounding box center [1101, 395] width 11 height 11
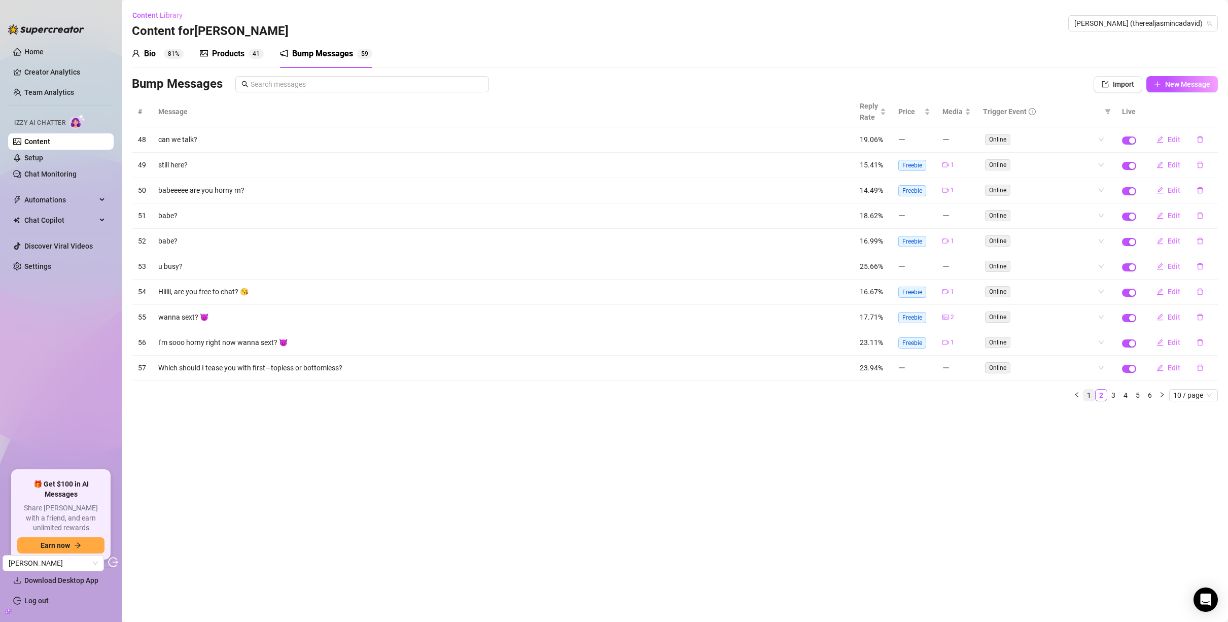
click at [1088, 396] on link "1" at bounding box center [1088, 395] width 11 height 11
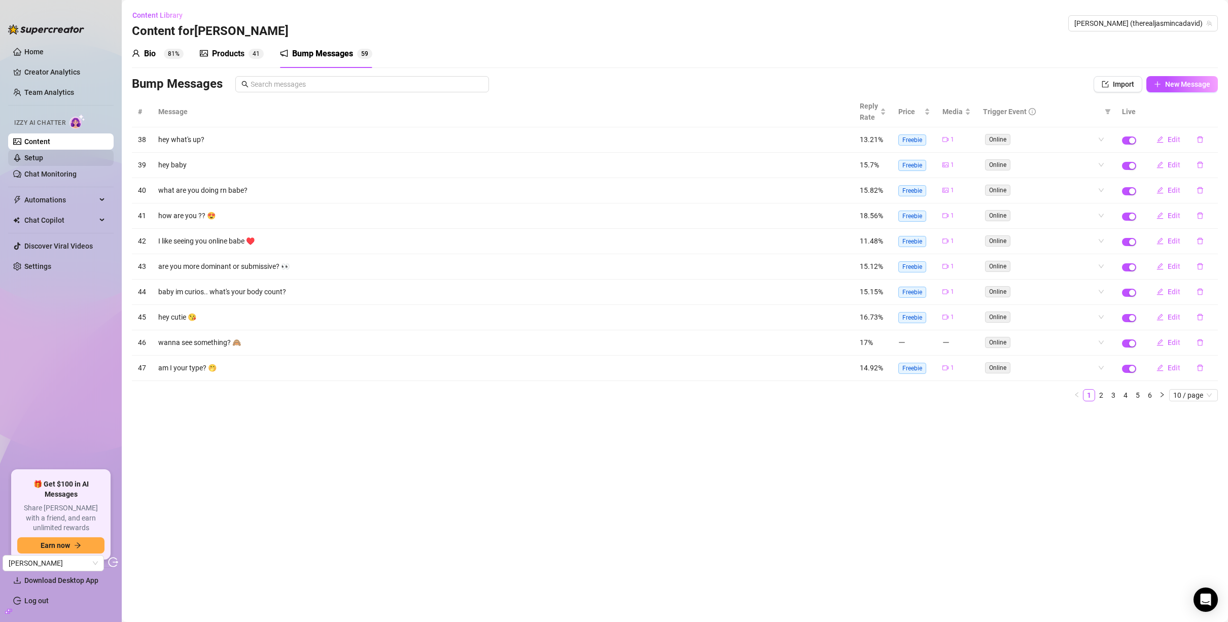
click at [43, 162] on link "Setup" at bounding box center [33, 158] width 19 height 8
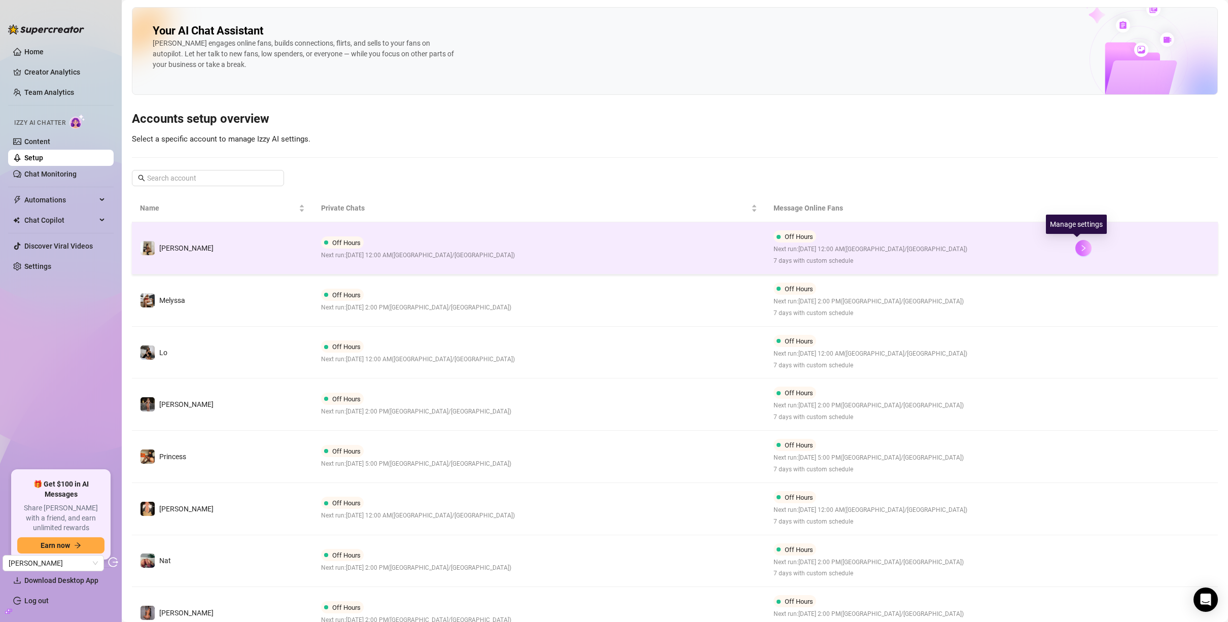
click at [1078, 252] on button "button" at bounding box center [1083, 248] width 16 height 16
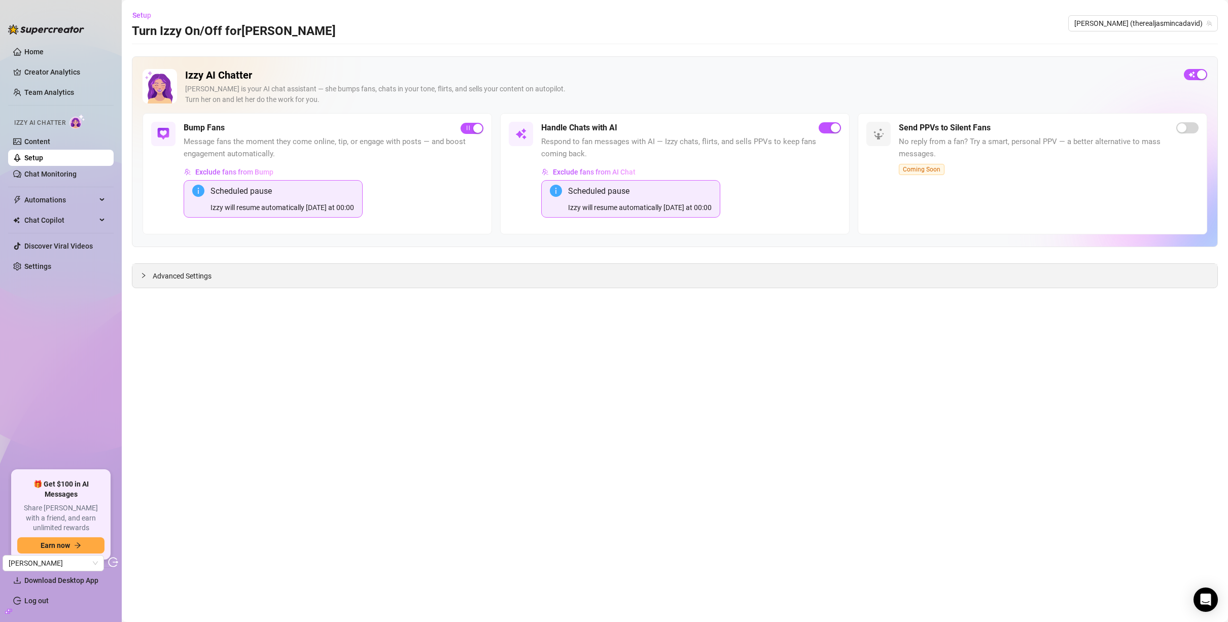
click at [199, 270] on span "Advanced Settings" at bounding box center [182, 275] width 59 height 11
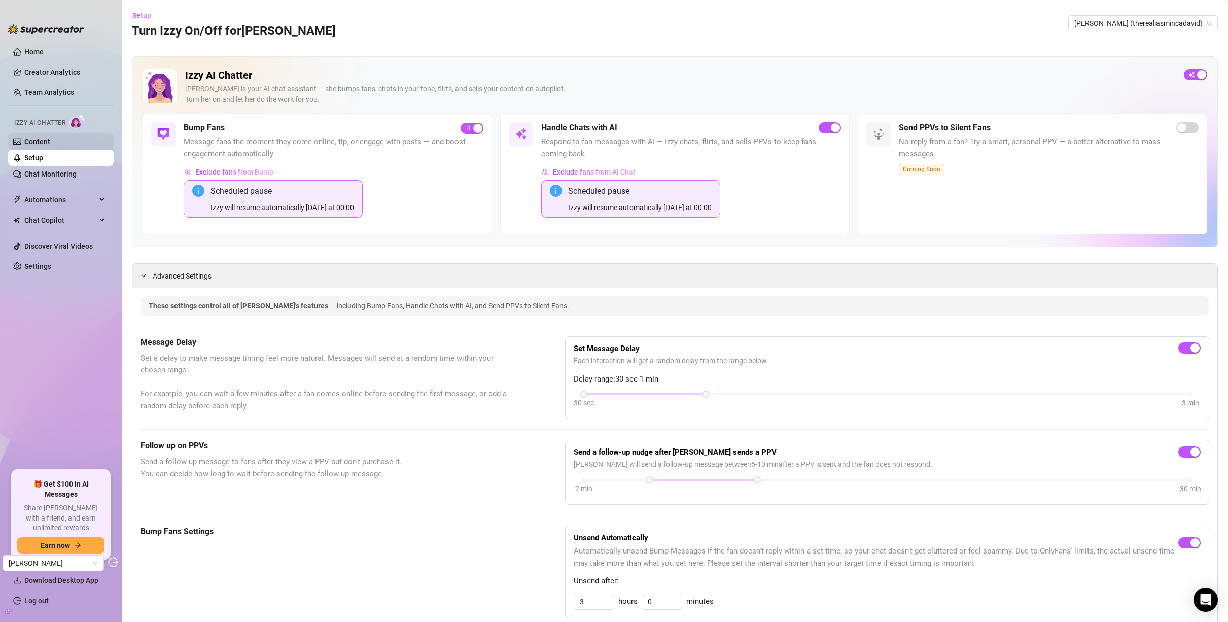
click at [39, 139] on link "Content" at bounding box center [37, 141] width 26 height 8
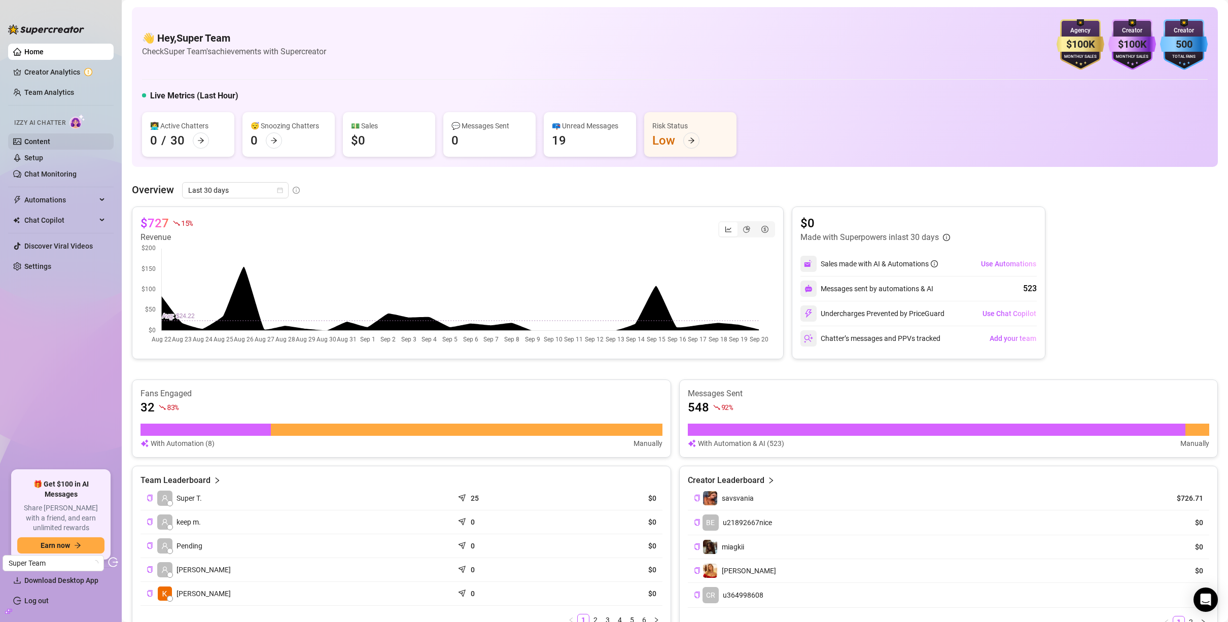
click at [38, 137] on link "Content" at bounding box center [37, 141] width 26 height 8
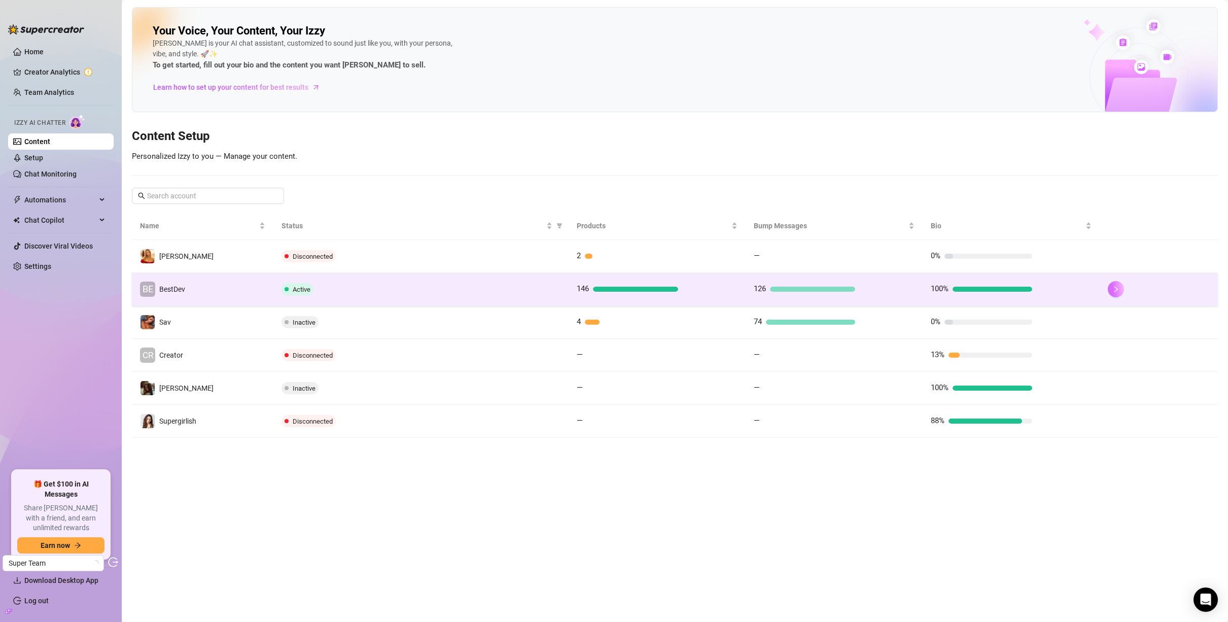
click at [1114, 290] on icon "right" at bounding box center [1115, 289] width 7 height 7
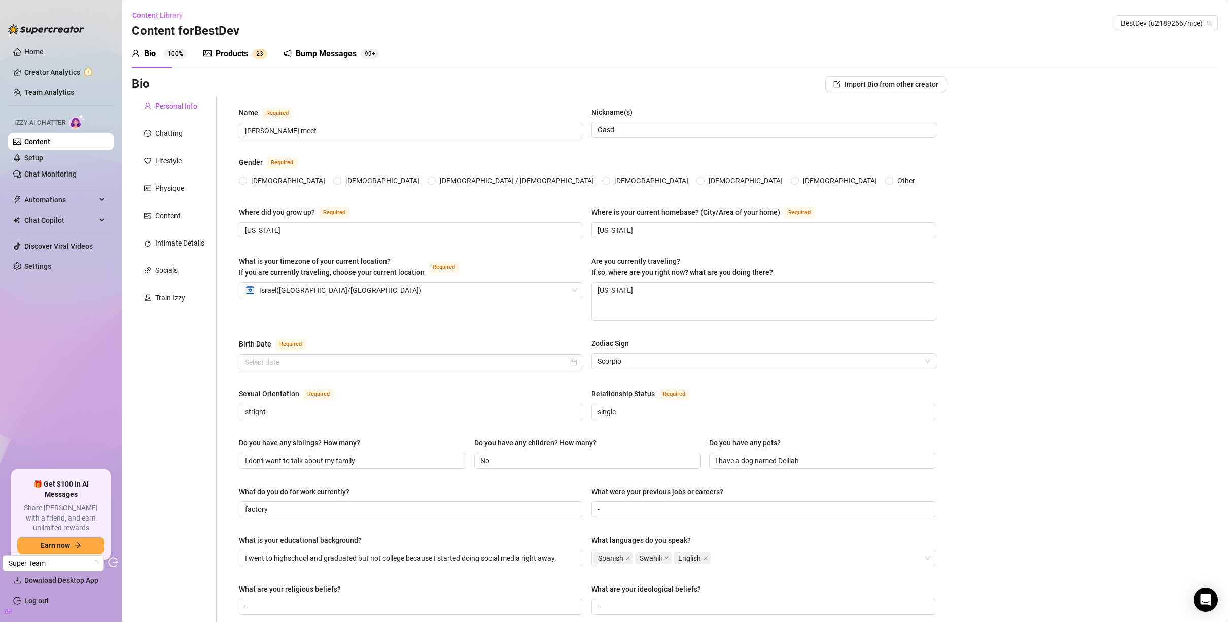
radio input "true"
type input "March 4th, 2001"
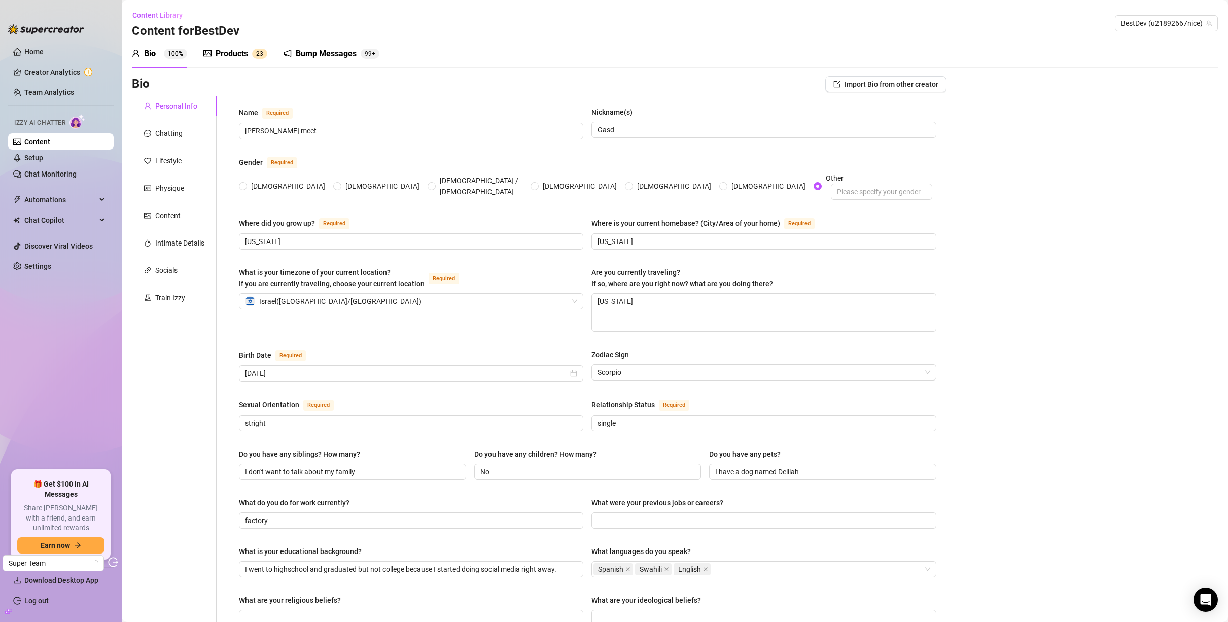
click at [308, 51] on div "Bump Messages" at bounding box center [326, 54] width 61 height 12
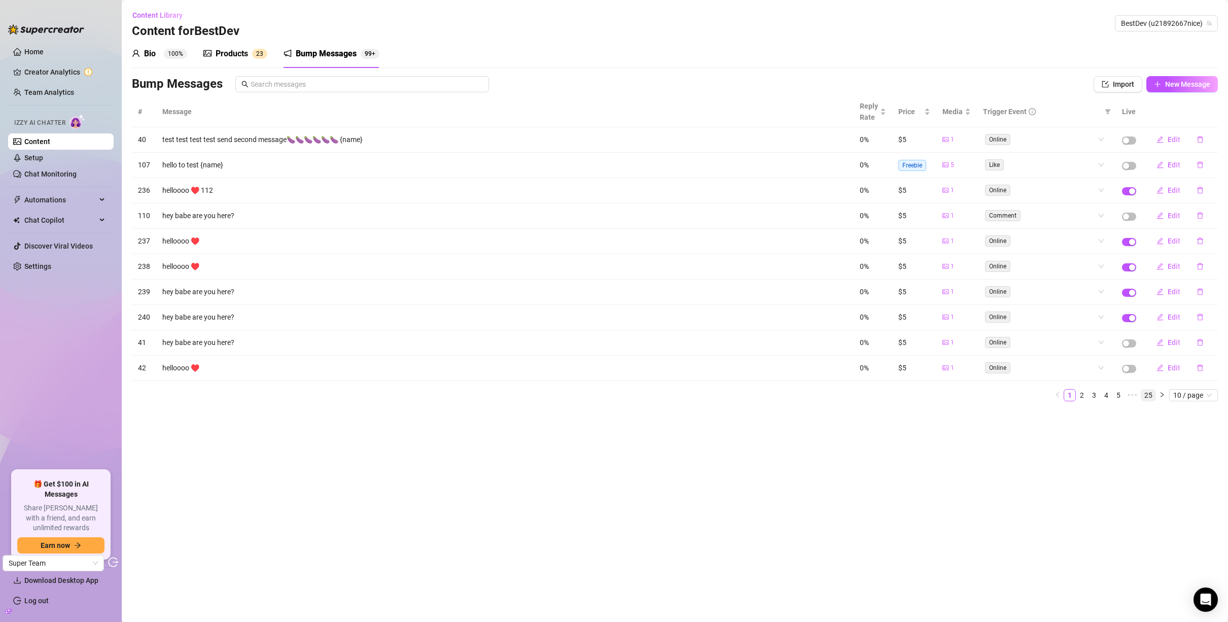
click at [1144, 396] on link "25" at bounding box center [1148, 395] width 14 height 11
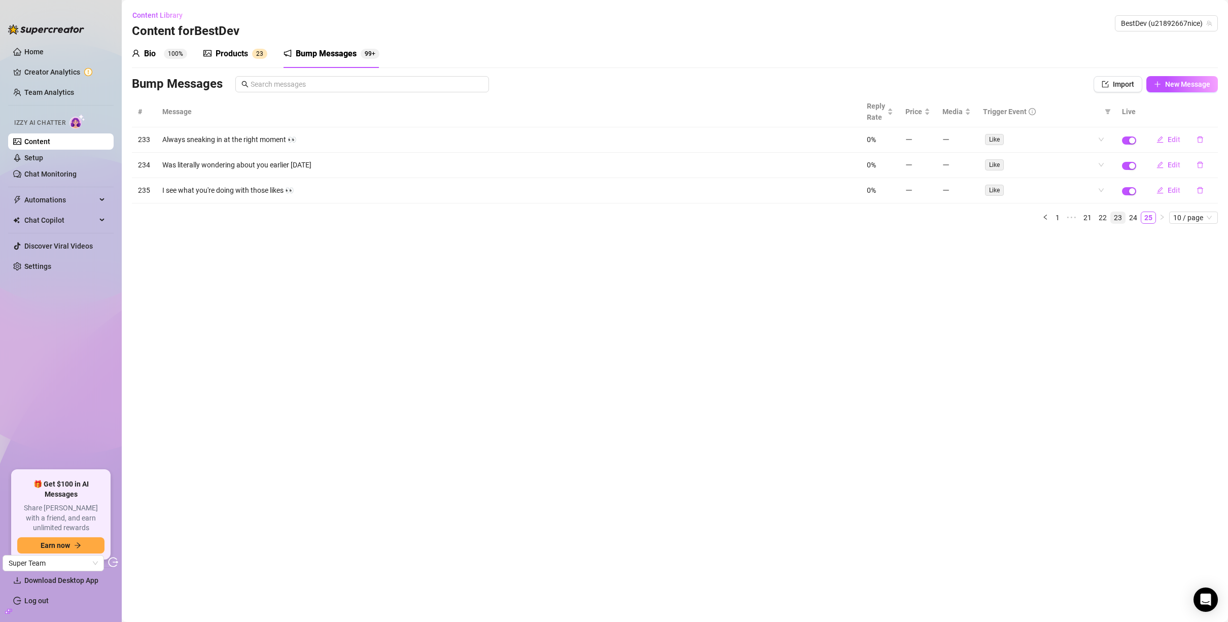
click at [1115, 214] on link "23" at bounding box center [1118, 217] width 14 height 11
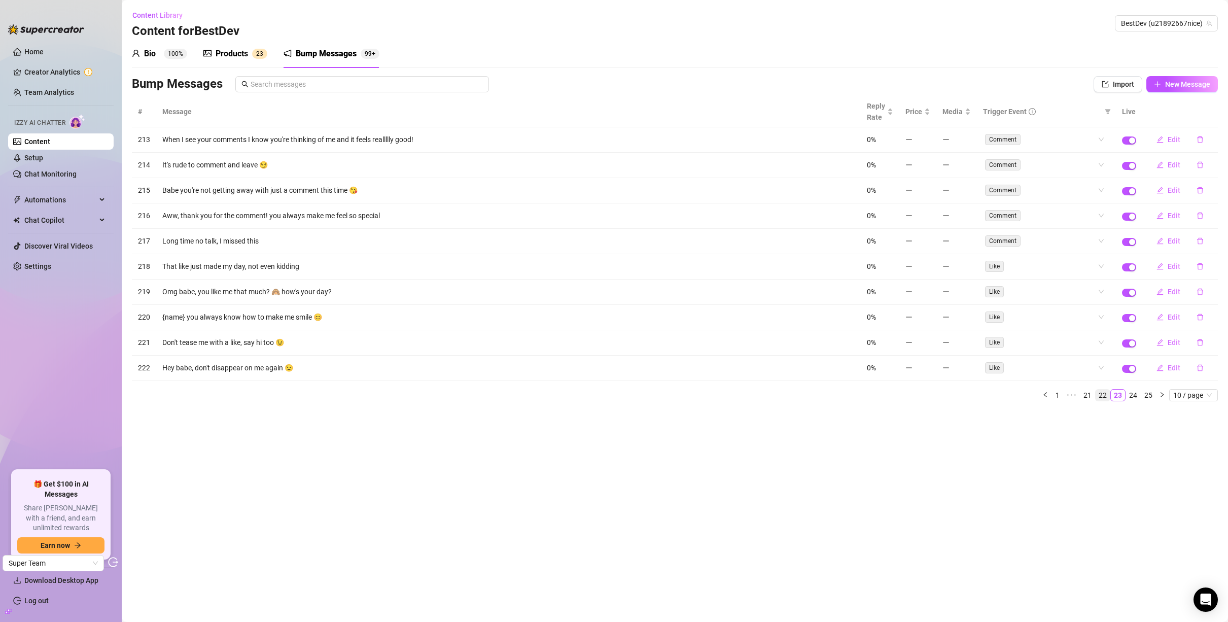
click at [1108, 398] on link "22" at bounding box center [1103, 395] width 14 height 11
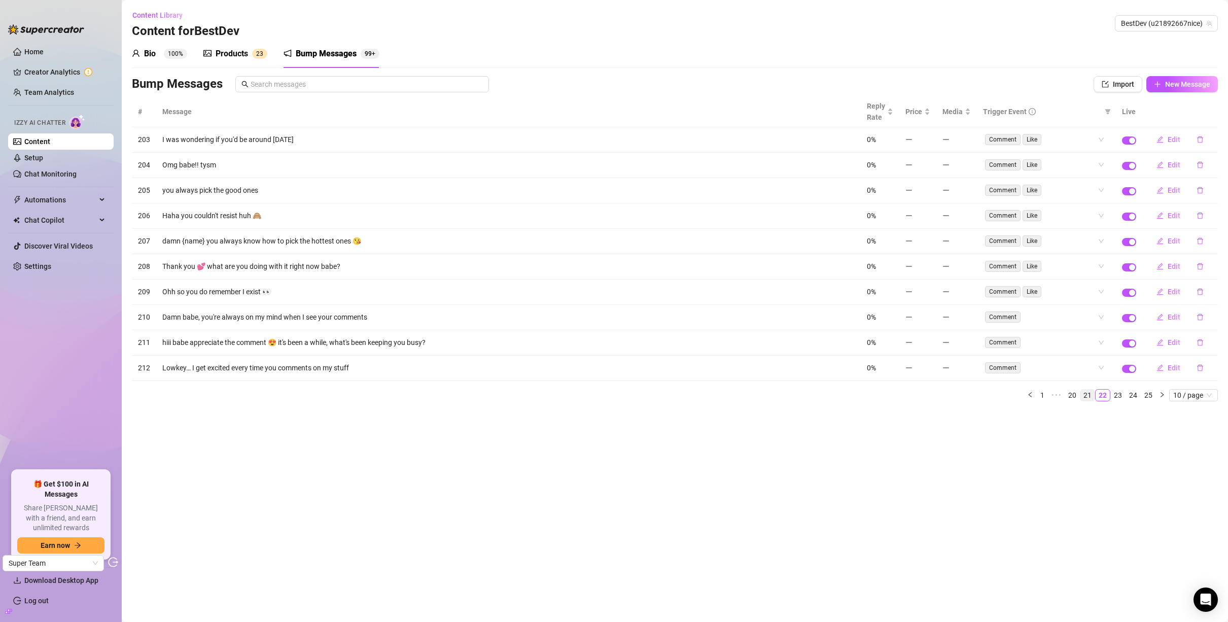
click at [1094, 394] on link "21" at bounding box center [1087, 395] width 14 height 11
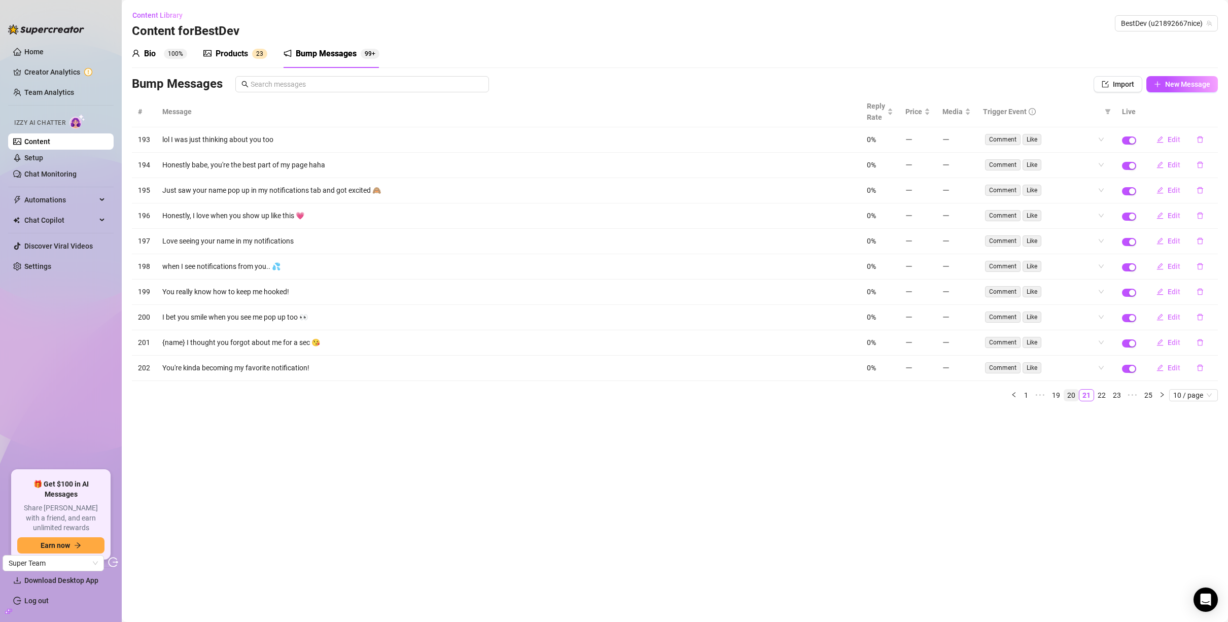
click at [1075, 392] on link "20" at bounding box center [1071, 395] width 14 height 11
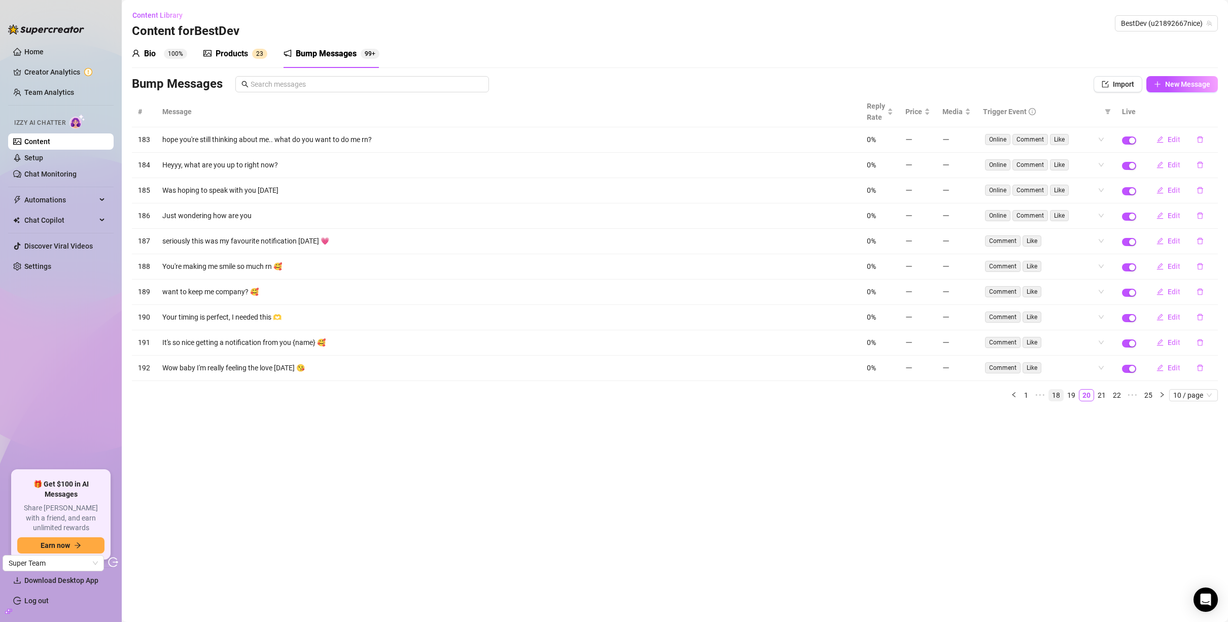
click at [1060, 397] on link "18" at bounding box center [1056, 395] width 14 height 11
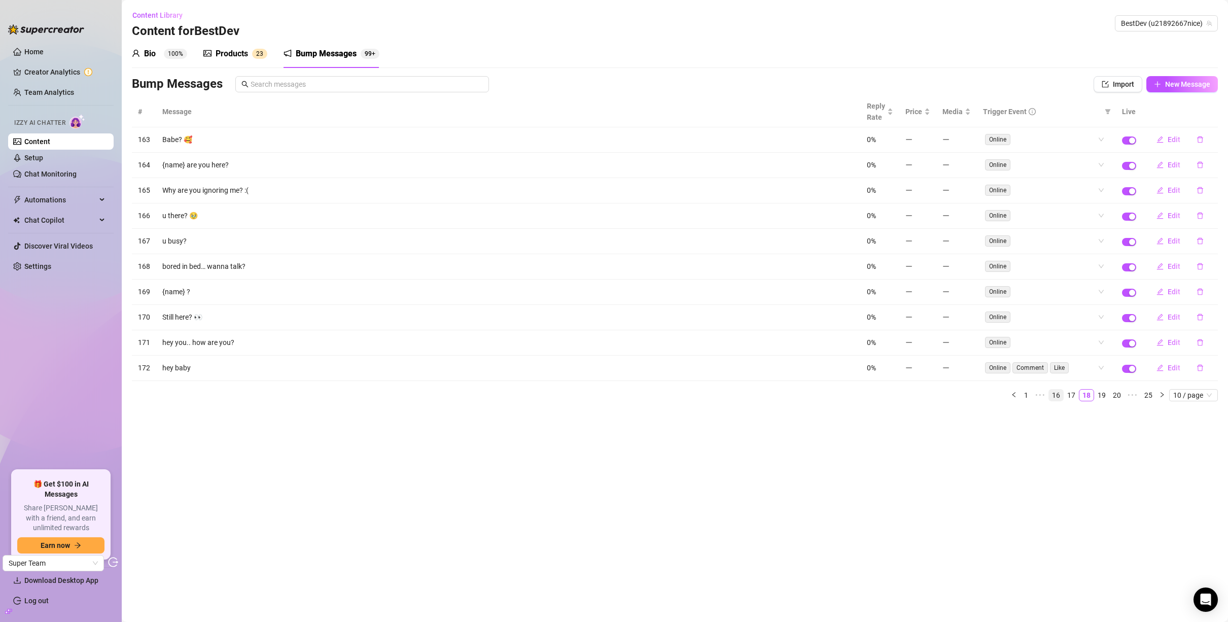
click at [1054, 395] on link "16" at bounding box center [1056, 395] width 14 height 11
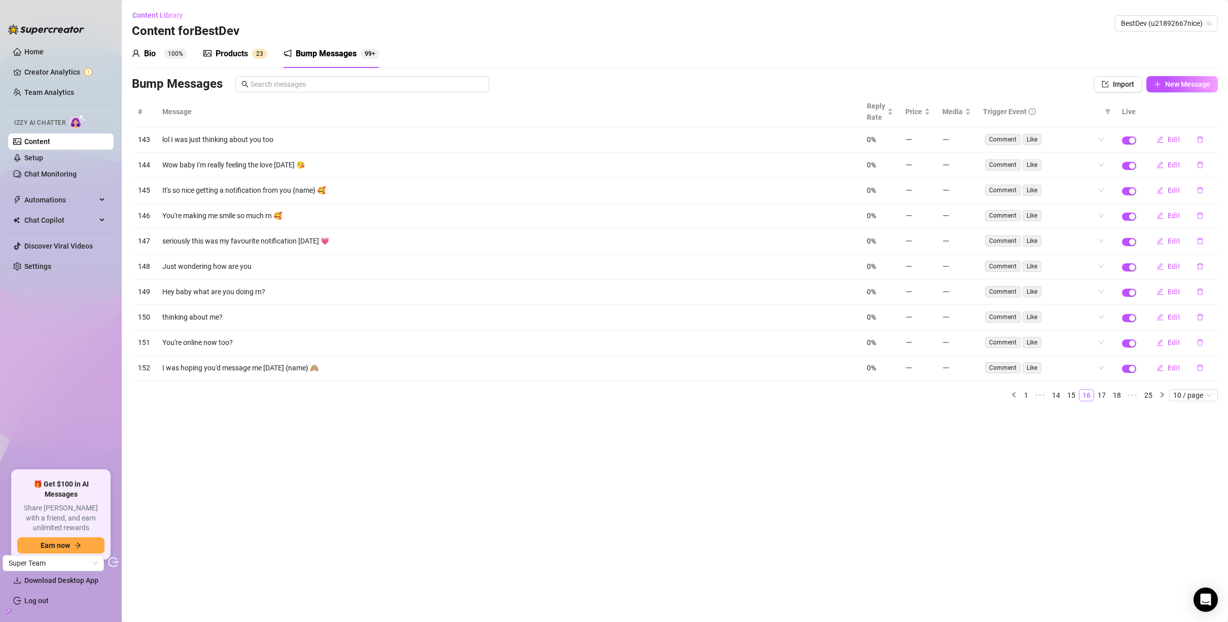
click at [1054, 395] on link "14" at bounding box center [1056, 395] width 14 height 11
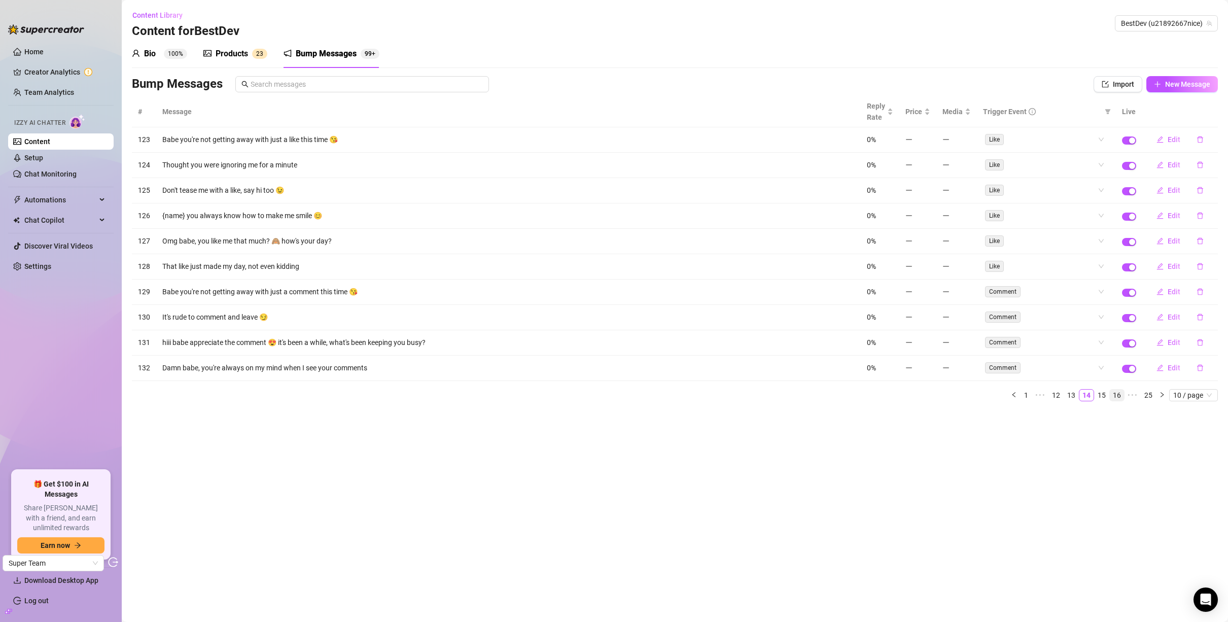
click at [1054, 395] on link "12" at bounding box center [1056, 395] width 14 height 11
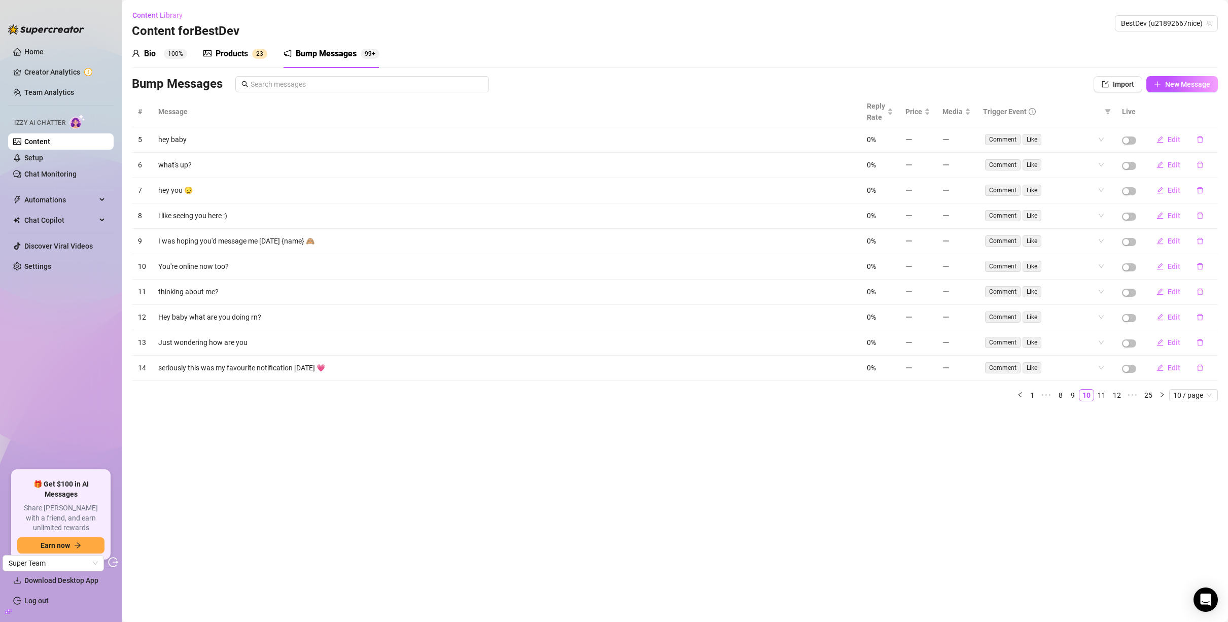
click at [1055, 395] on link "8" at bounding box center [1060, 395] width 11 height 11
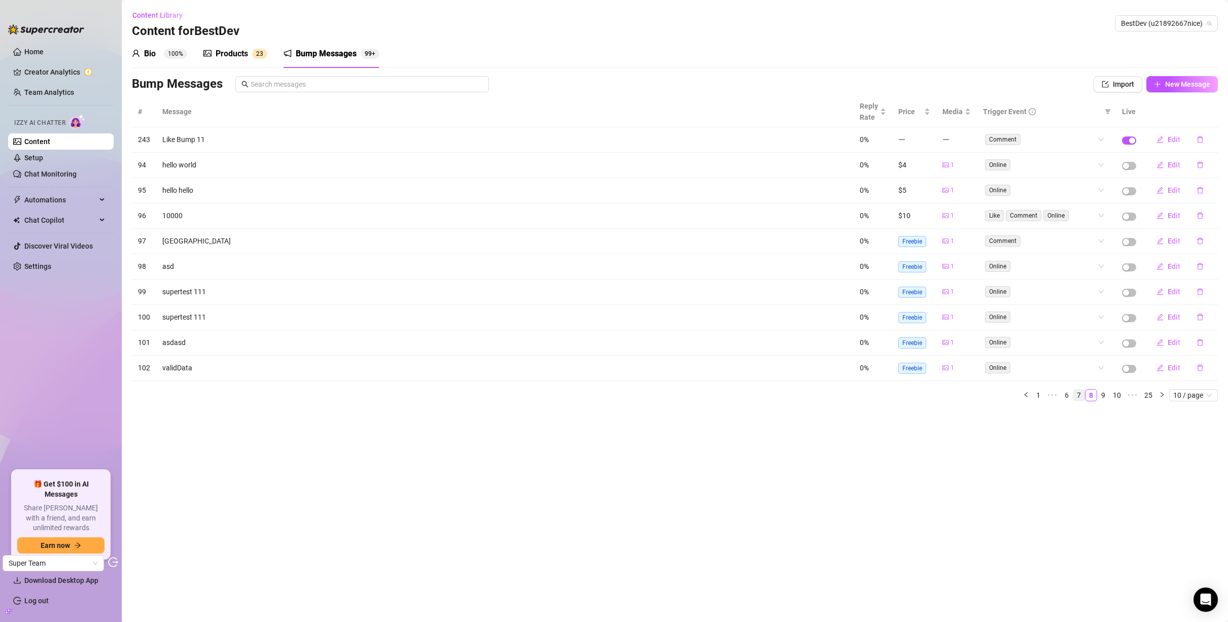
click at [1077, 394] on link "7" at bounding box center [1078, 395] width 11 height 11
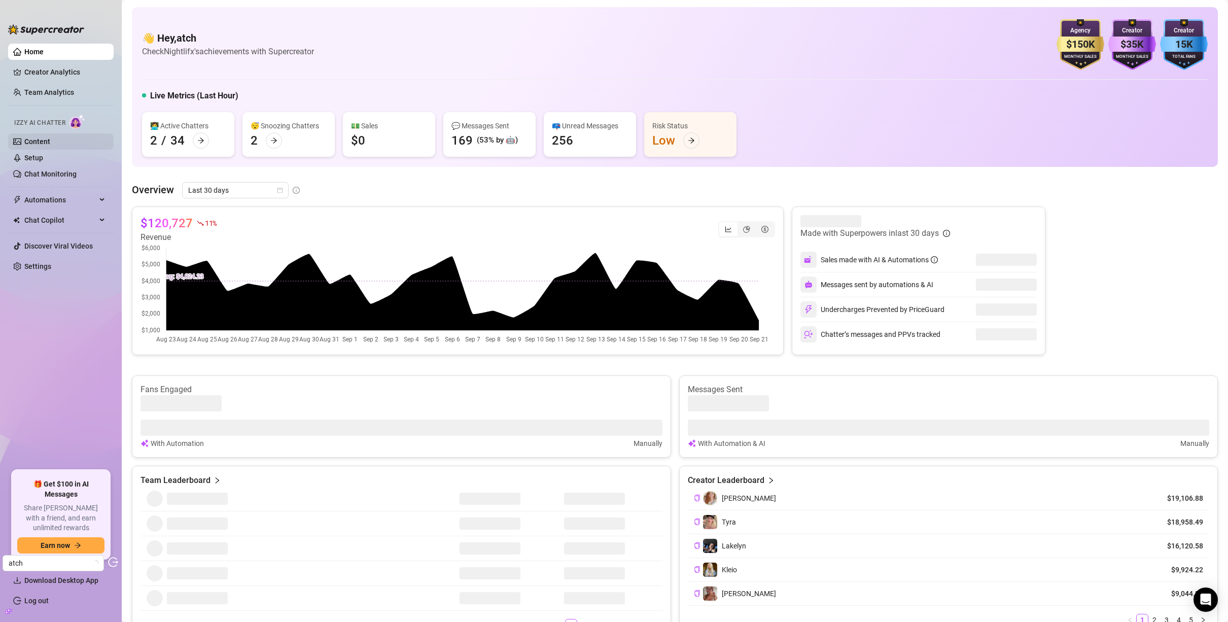
click at [32, 146] on link "Content" at bounding box center [37, 141] width 26 height 8
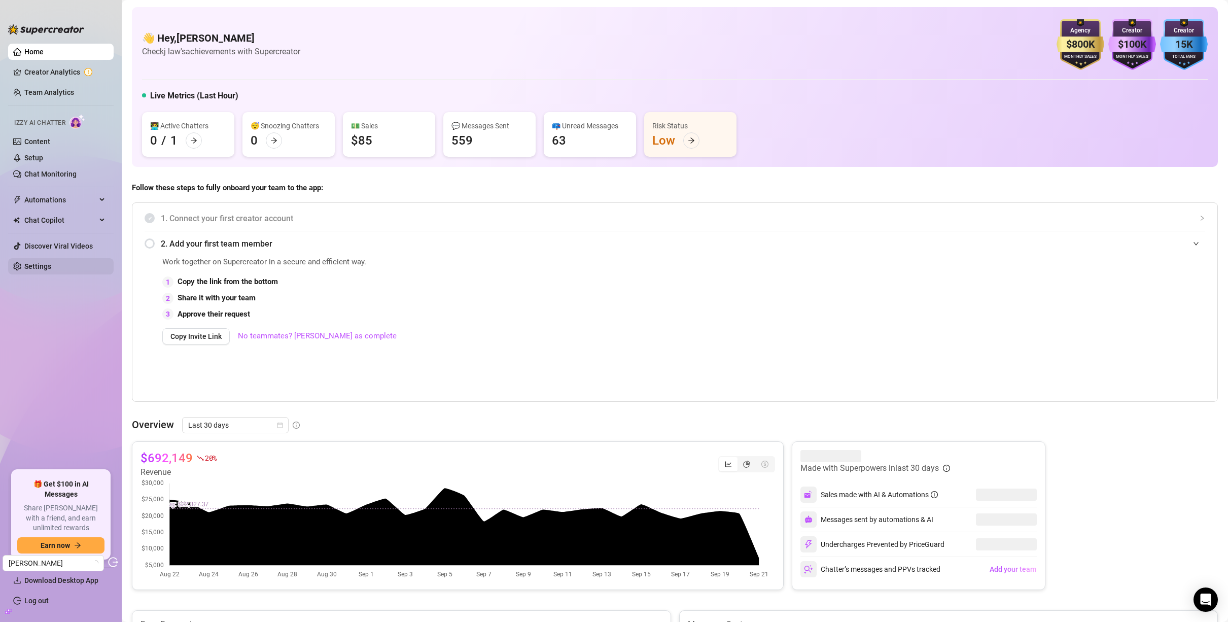
click at [51, 269] on link "Settings" at bounding box center [37, 266] width 27 height 8
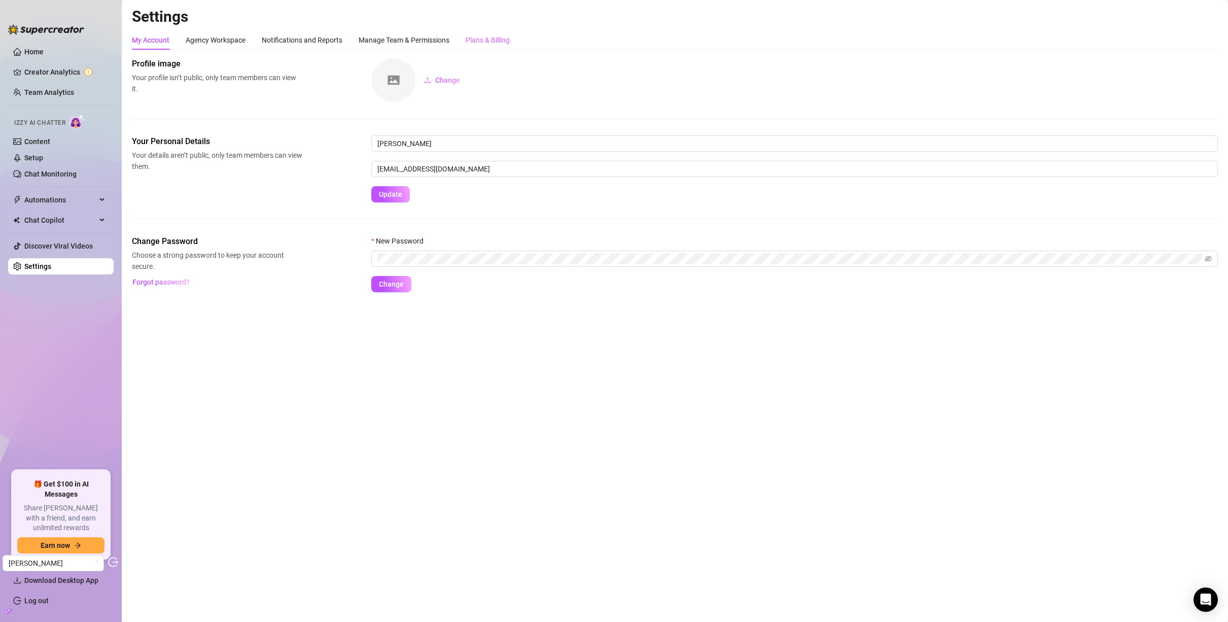
click at [473, 30] on div "Plans & Billing" at bounding box center [488, 39] width 44 height 19
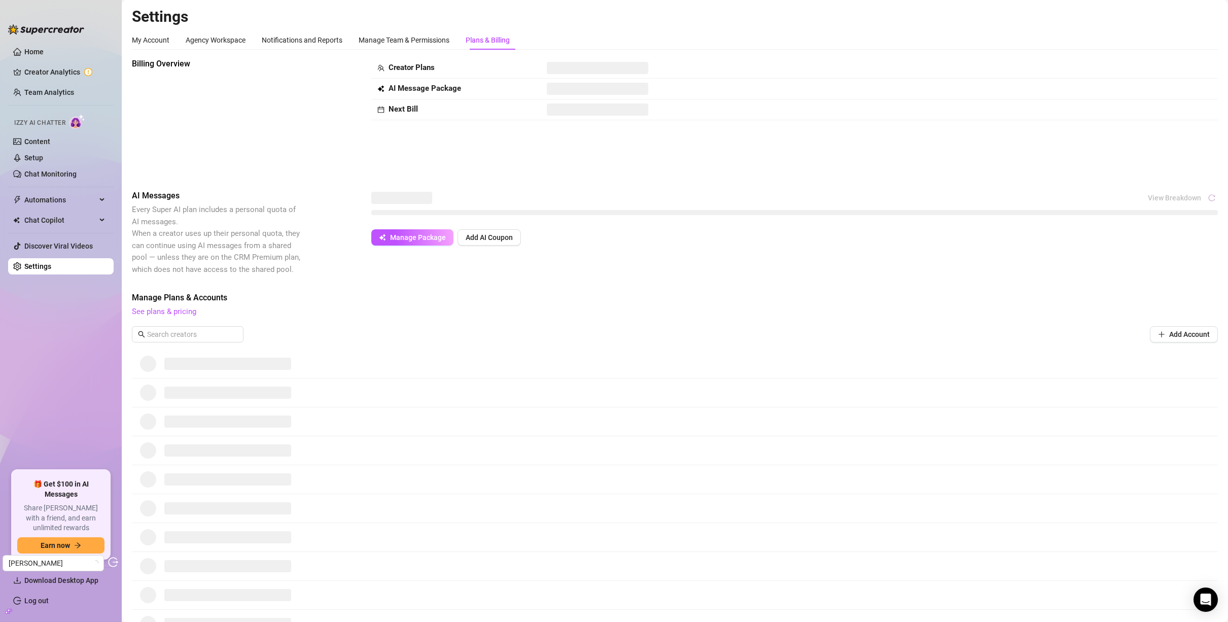
click at [488, 39] on div "Plans & Billing" at bounding box center [488, 39] width 44 height 11
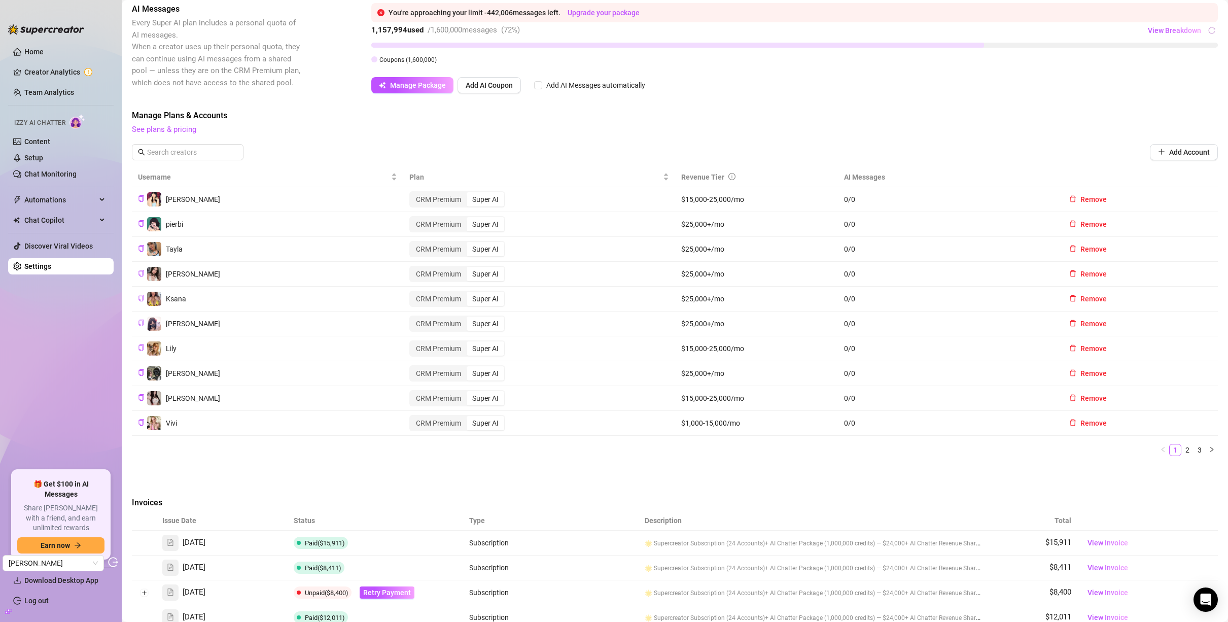
scroll to position [83, 0]
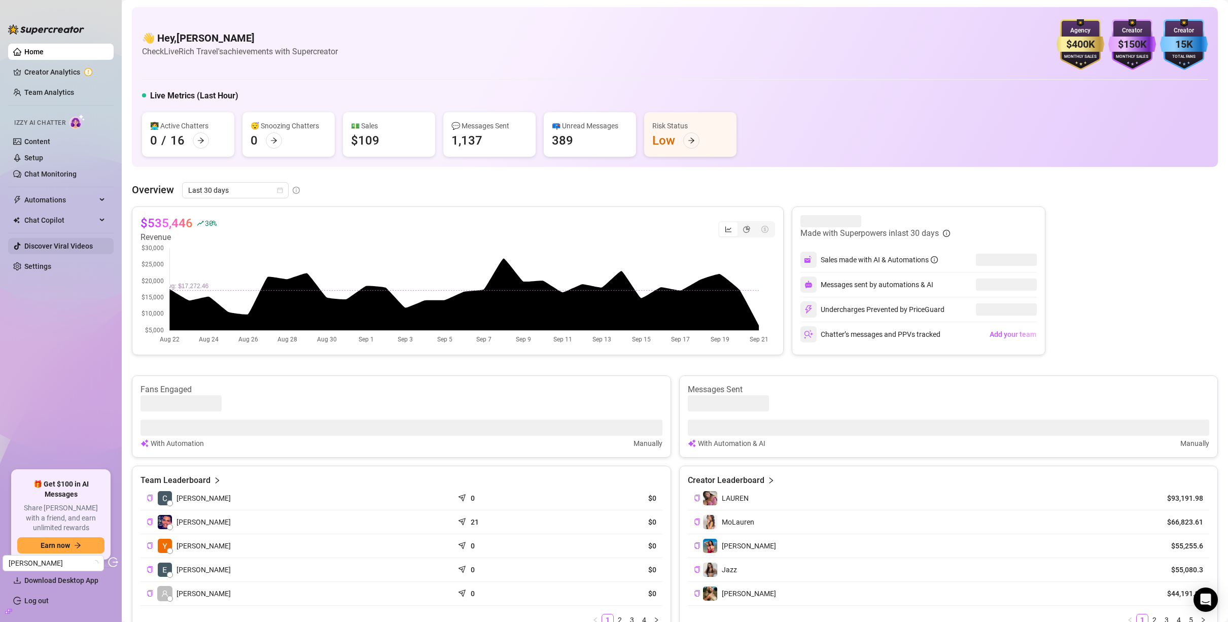
click at [40, 264] on link "Settings" at bounding box center [37, 266] width 27 height 8
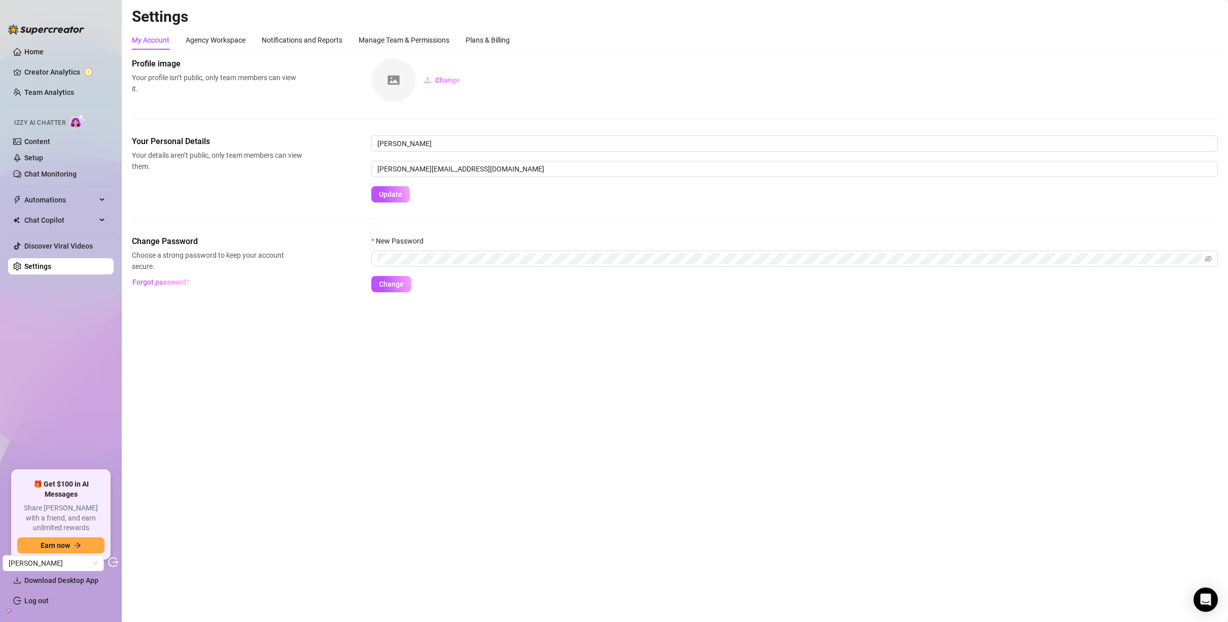
click at [517, 39] on div "My Account Agency Workspace Notifications and Reports Manage Team & Permissions…" at bounding box center [675, 39] width 1086 height 19
click at [510, 40] on div "Plans & Billing" at bounding box center [488, 39] width 44 height 11
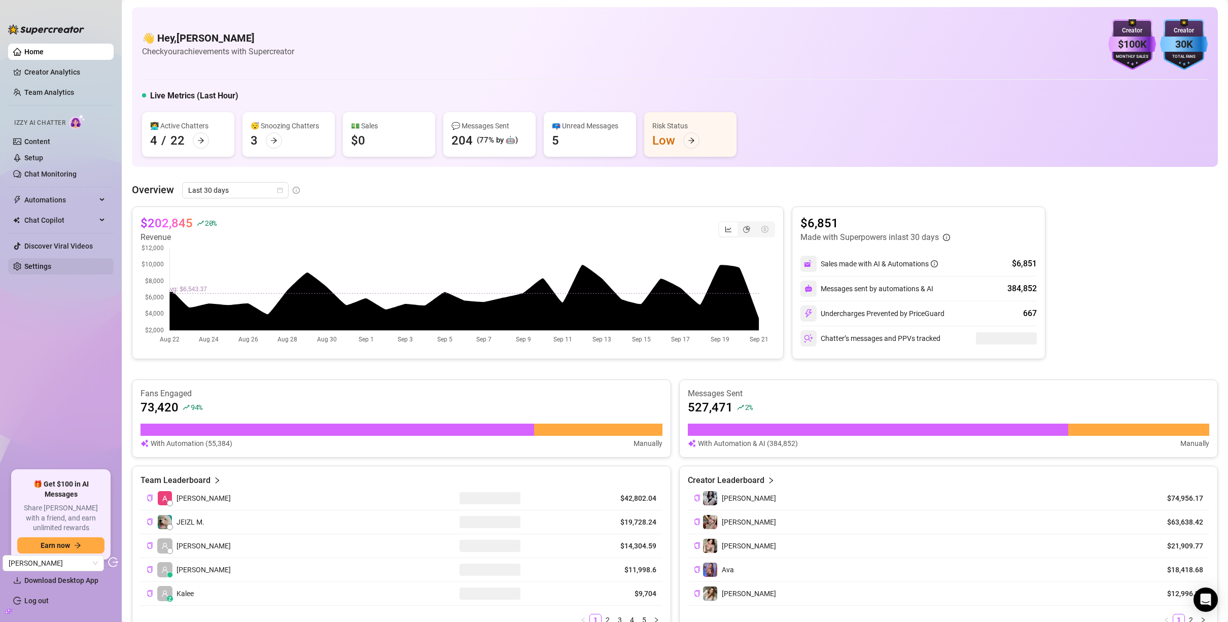
click at [47, 265] on link "Settings" at bounding box center [37, 266] width 27 height 8
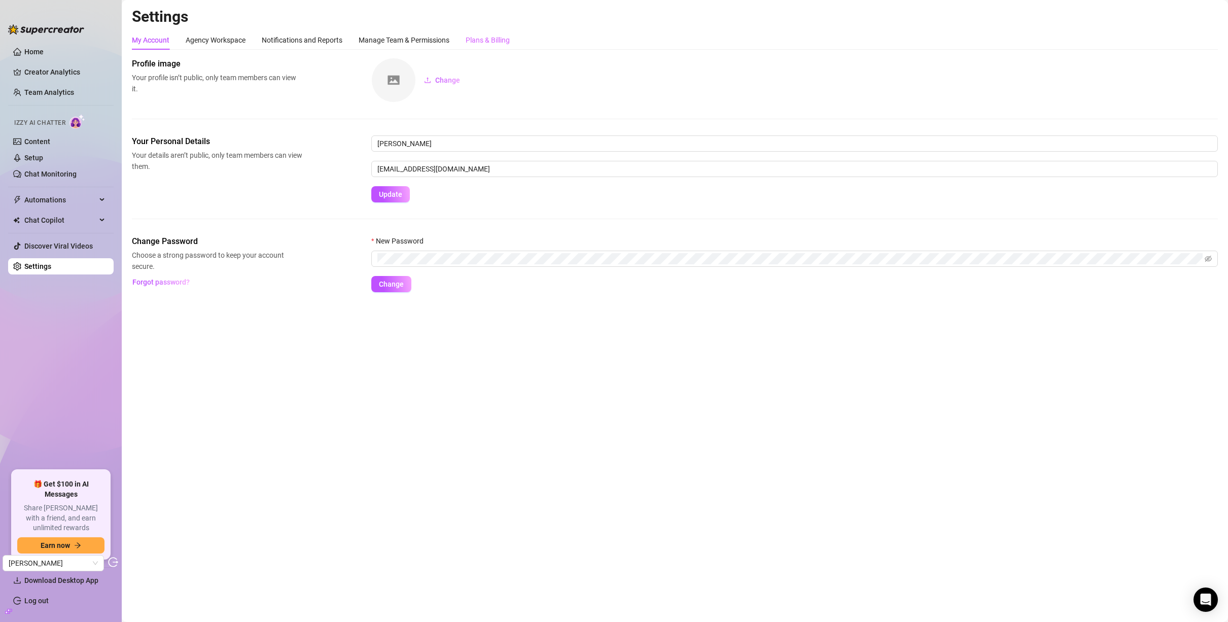
click at [491, 46] on div "Plans & Billing" at bounding box center [488, 39] width 44 height 19
